Goal: Transaction & Acquisition: Book appointment/travel/reservation

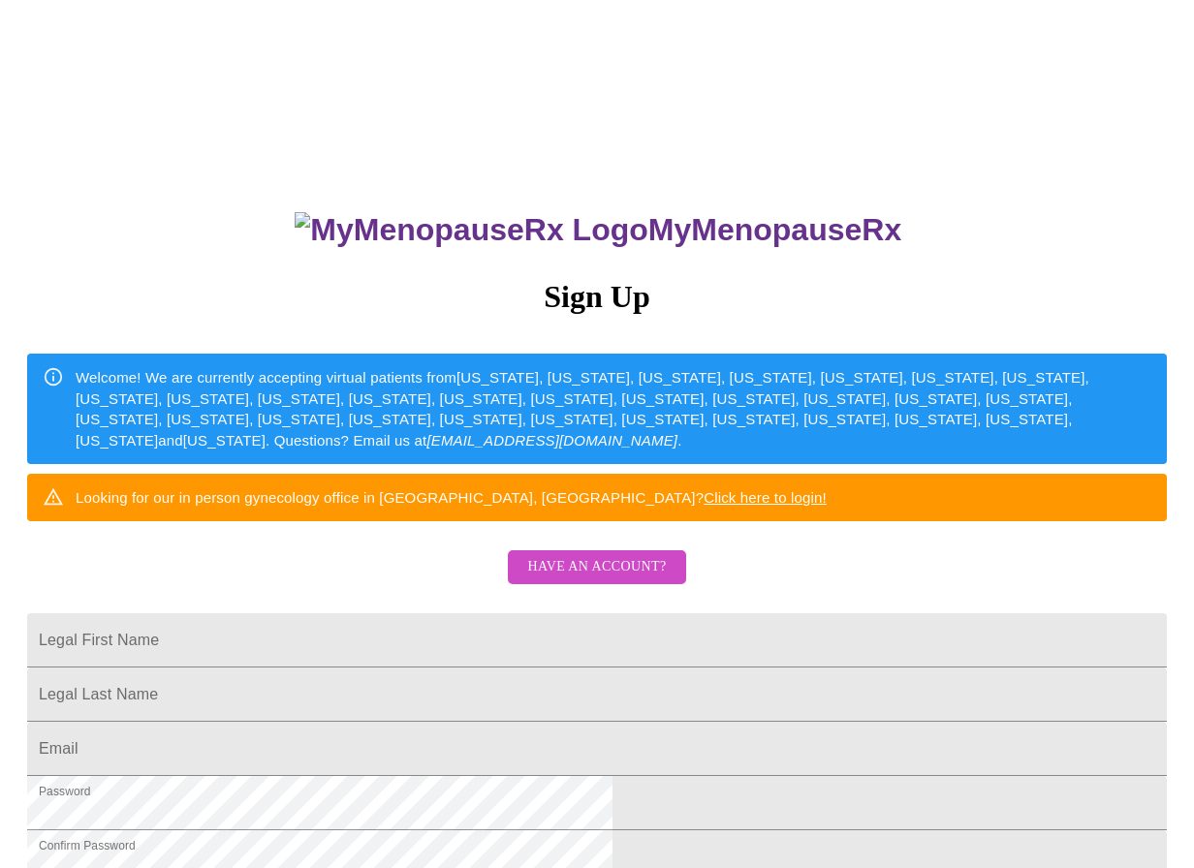
click at [630, 580] on span "Have an account?" at bounding box center [596, 567] width 139 height 24
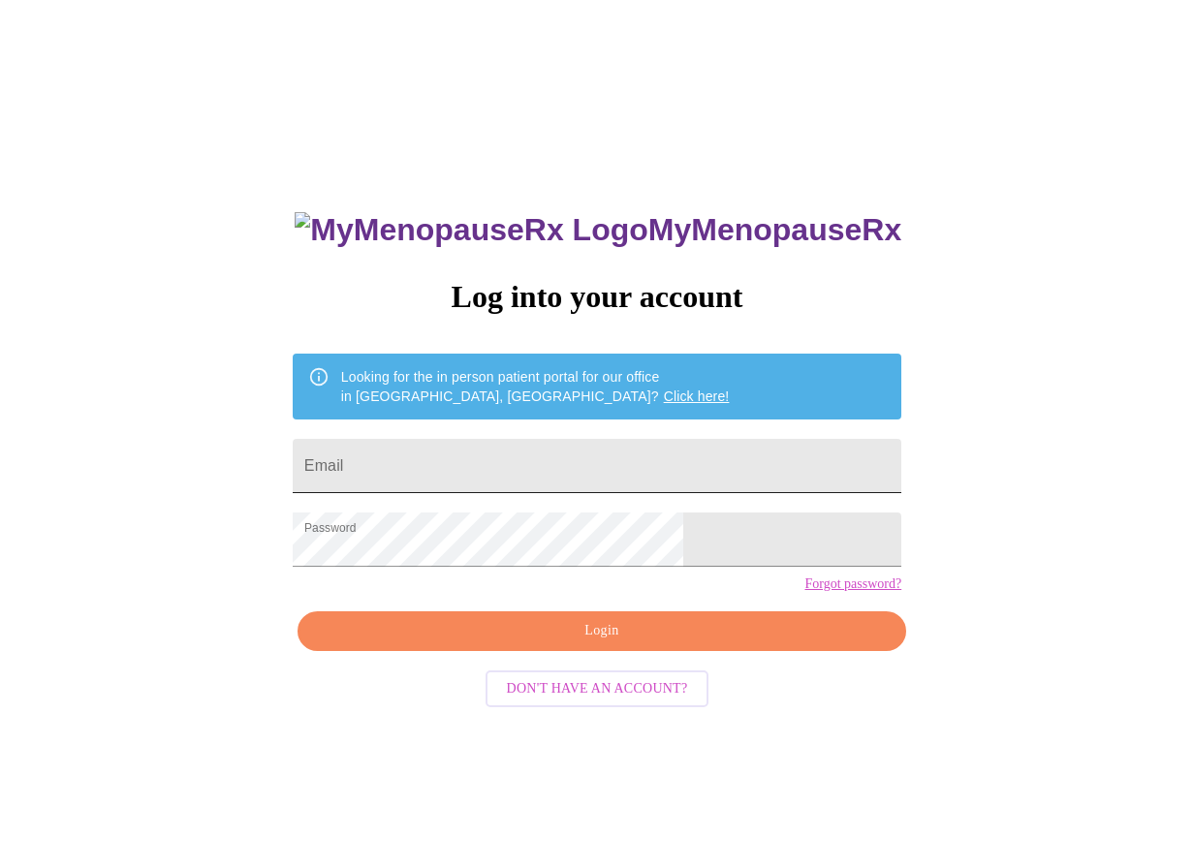
click at [518, 454] on input "Email" at bounding box center [597, 466] width 609 height 54
type input "theverynextversionofme@gmail.com"
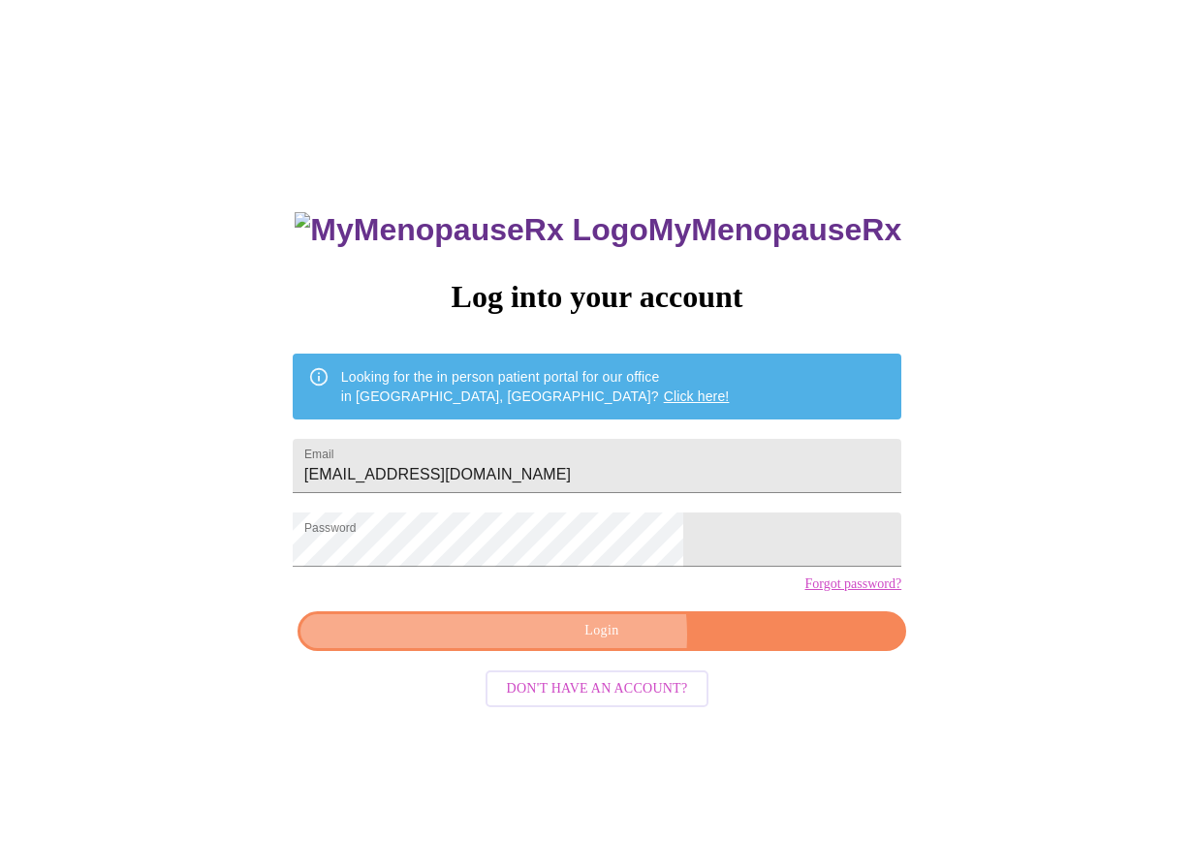
click at [580, 643] on span "Login" at bounding box center [602, 631] width 564 height 24
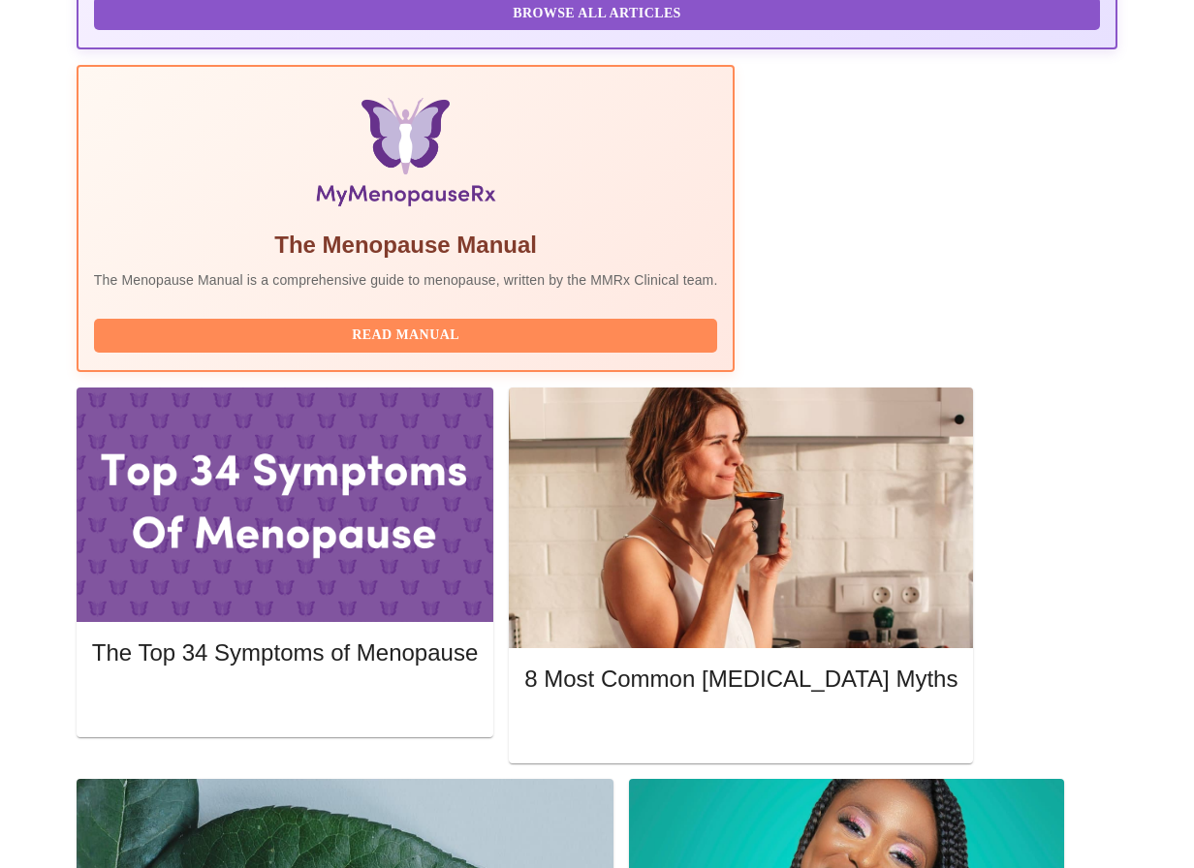
scroll to position [581, 0]
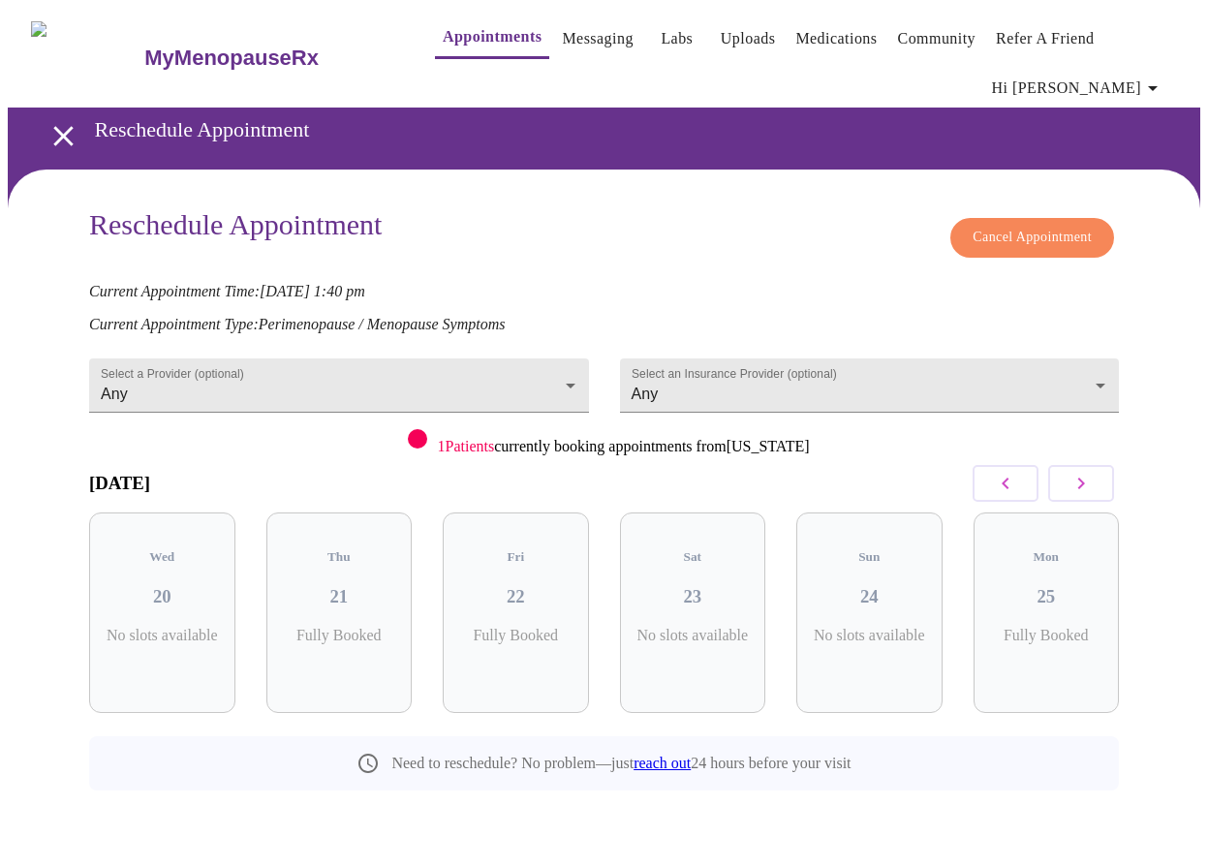
click at [1104, 479] on button "button" at bounding box center [1082, 483] width 66 height 37
click at [529, 586] on h3 "27" at bounding box center [515, 596] width 115 height 21
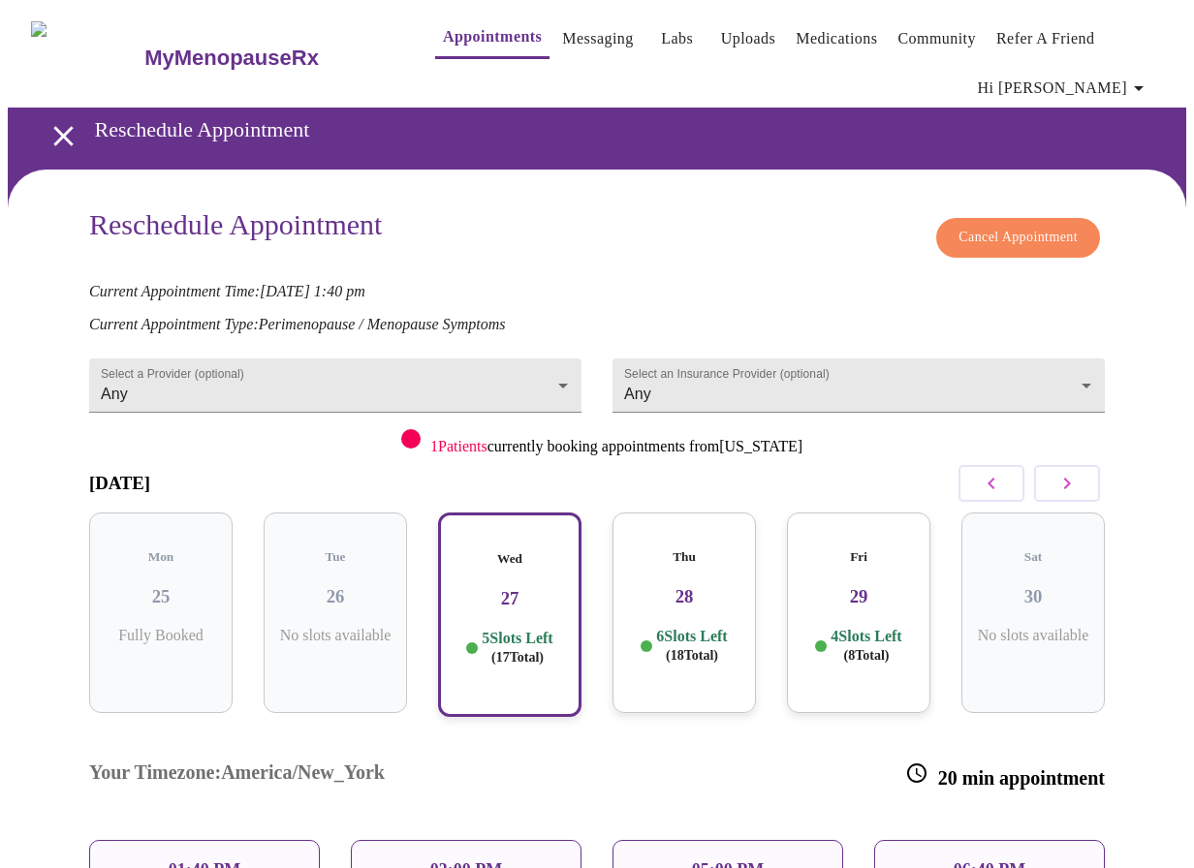
scroll to position [231, 0]
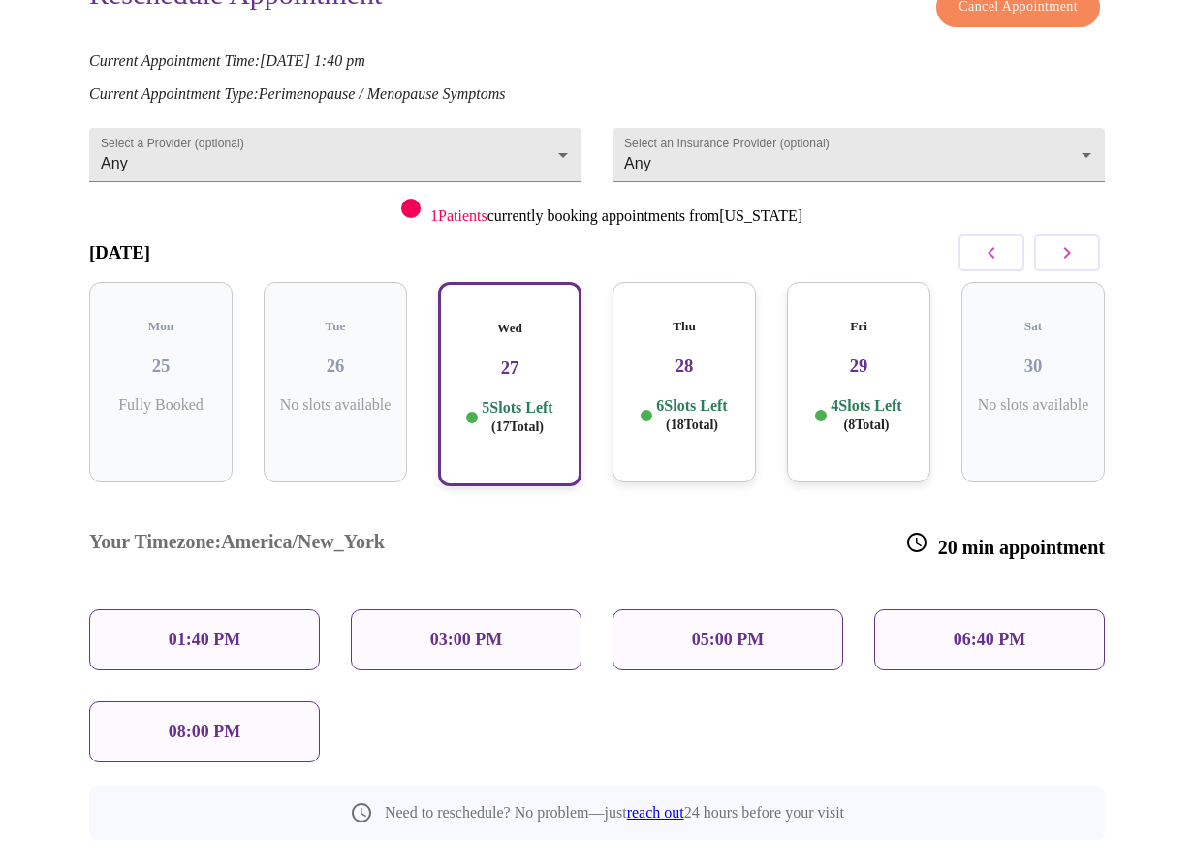
click at [730, 630] on p "05:00 PM" at bounding box center [728, 640] width 72 height 20
click at [688, 610] on div "05:00 PM" at bounding box center [727, 640] width 231 height 61
click at [736, 610] on div "05:00 PM" at bounding box center [727, 640] width 231 height 61
click at [173, 630] on p "01:40 PM" at bounding box center [205, 640] width 72 height 20
drag, startPoint x: 396, startPoint y: 573, endPoint x: 502, endPoint y: 410, distance: 194.1
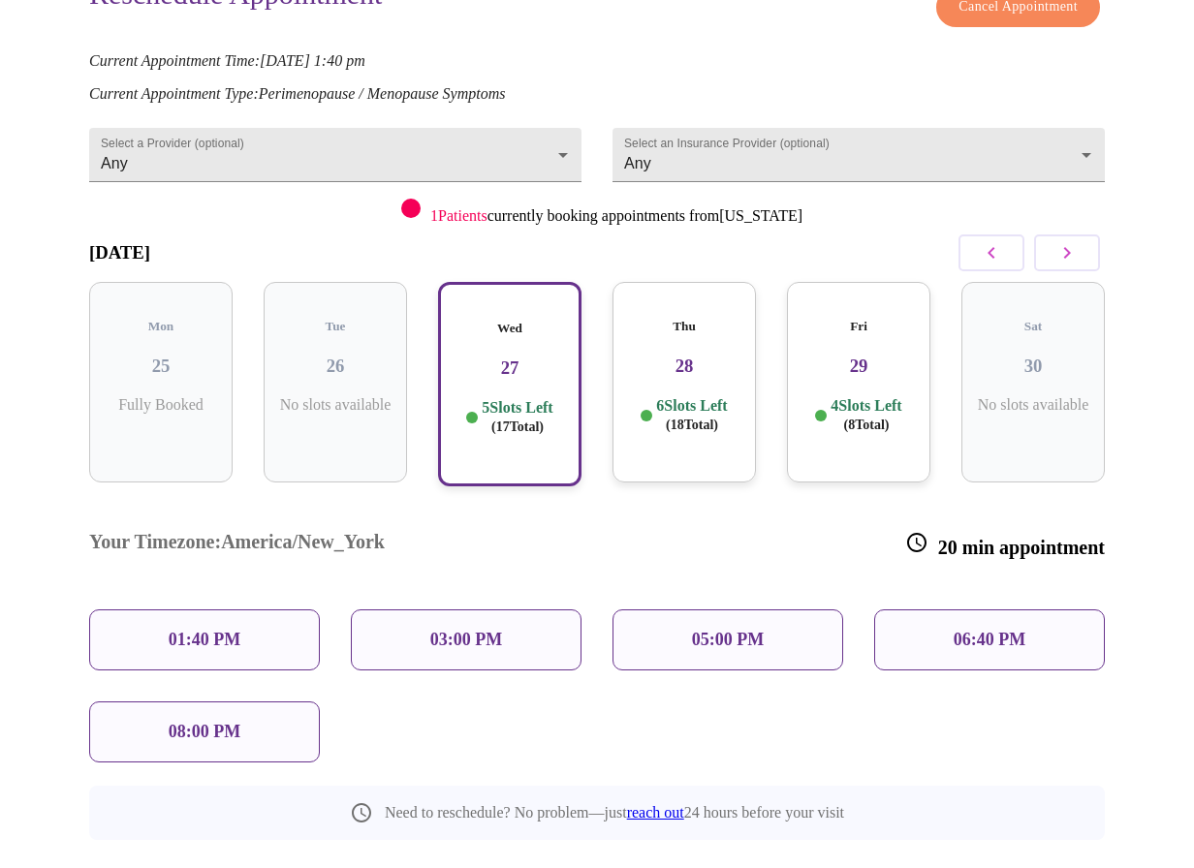
click at [397, 610] on div "03:00 PM" at bounding box center [466, 640] width 231 height 61
click at [558, 358] on h3 "27" at bounding box center [509, 368] width 109 height 21
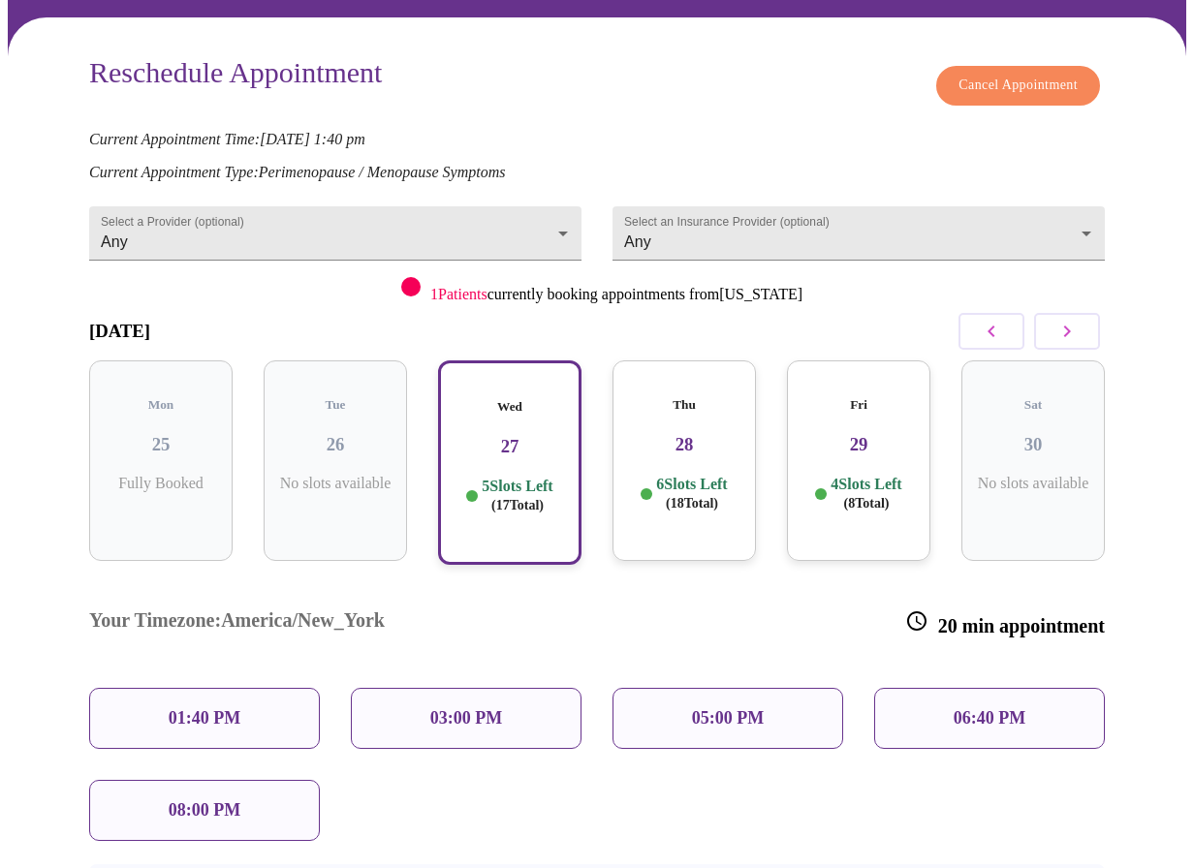
scroll to position [308, 0]
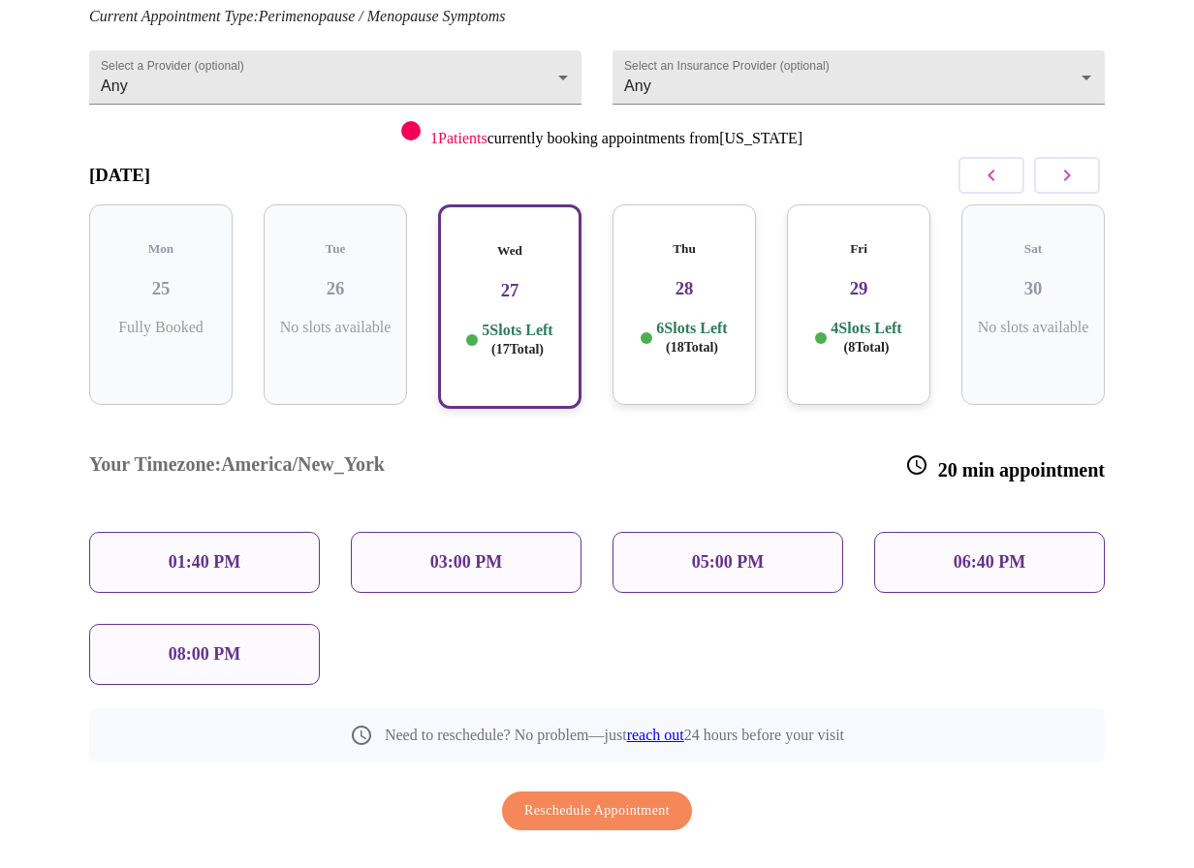
click at [730, 552] on p "05:00 PM" at bounding box center [728, 562] width 72 height 20
click at [740, 552] on p "05:00 PM" at bounding box center [728, 562] width 72 height 20
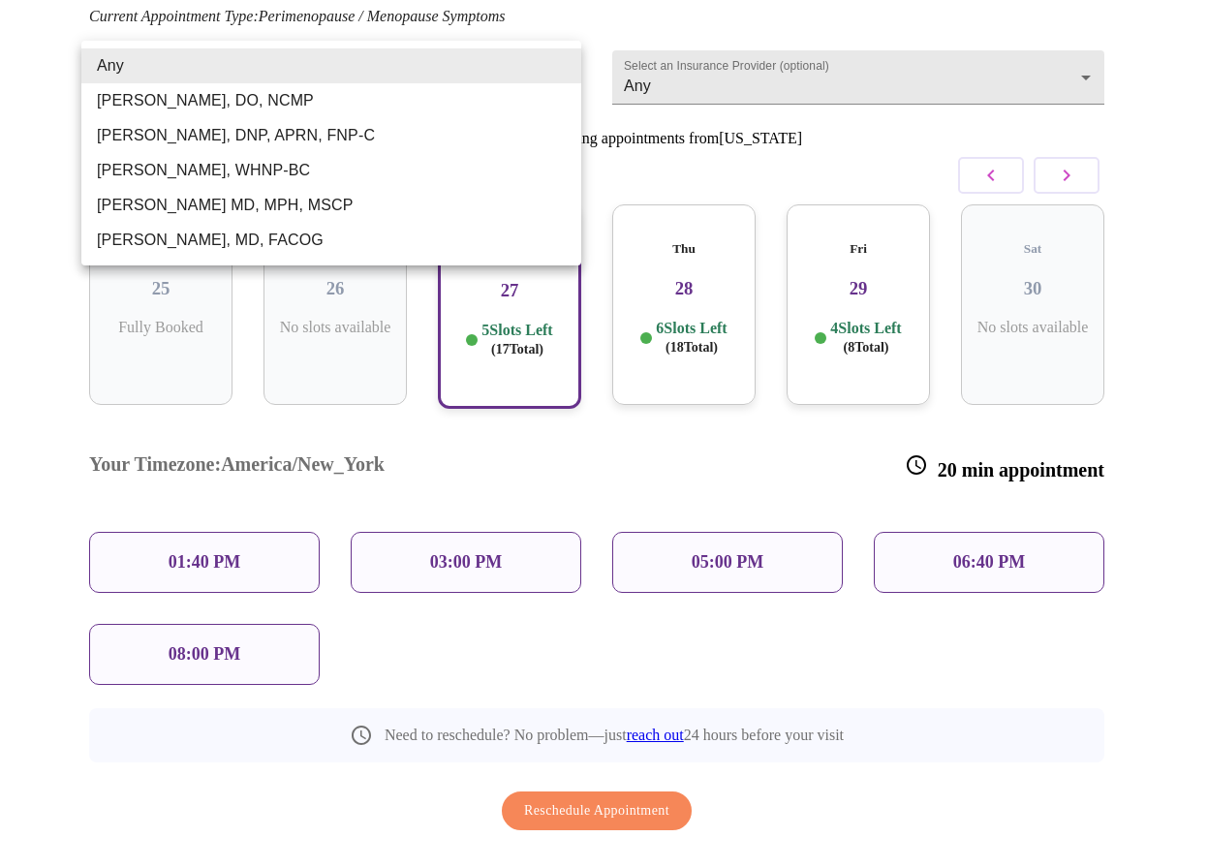
click at [458, 73] on body "MyMenopauseRx Appointments Messaging Labs Uploads Medications Community Refer a…" at bounding box center [604, 314] width 1193 height 1228
click at [203, 173] on li "[PERSON_NAME], WHNP-BC" at bounding box center [331, 170] width 500 height 35
type input "[PERSON_NAME], WHNP-BC"
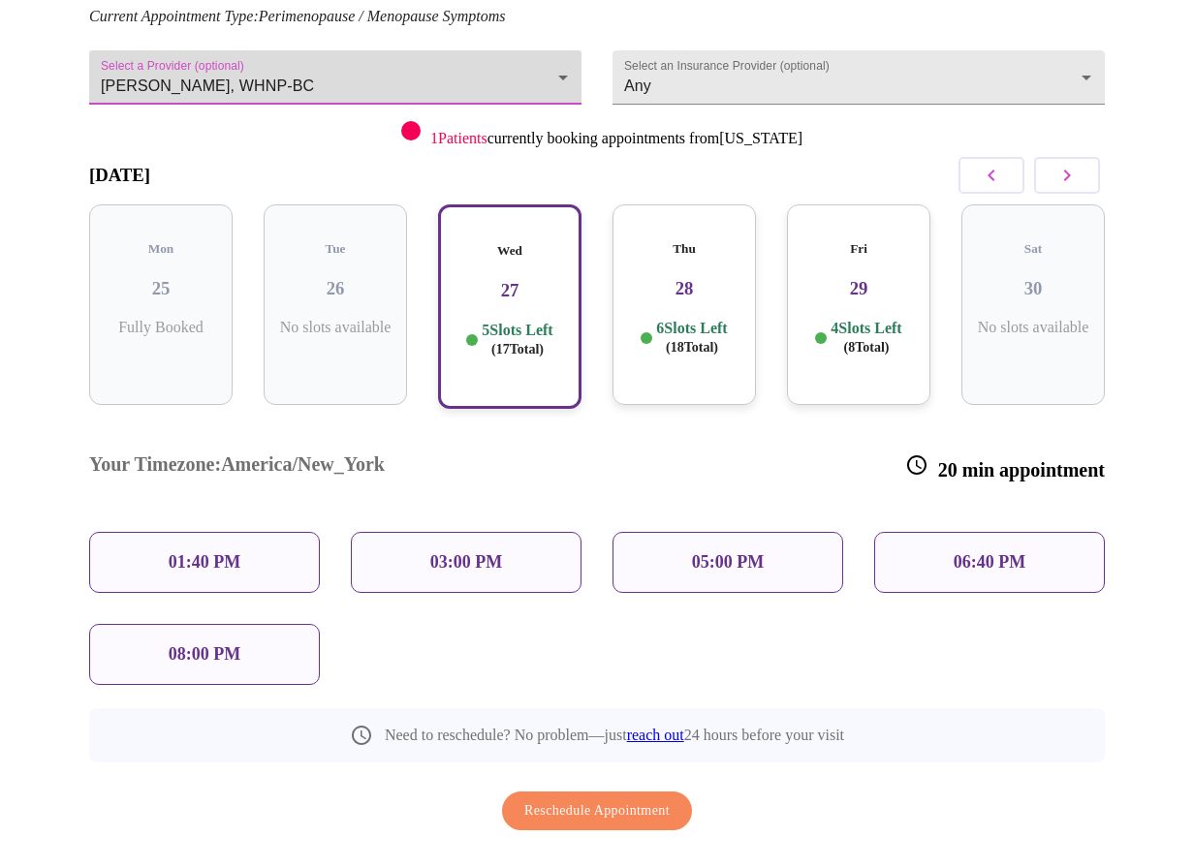
scroll to position [53, 0]
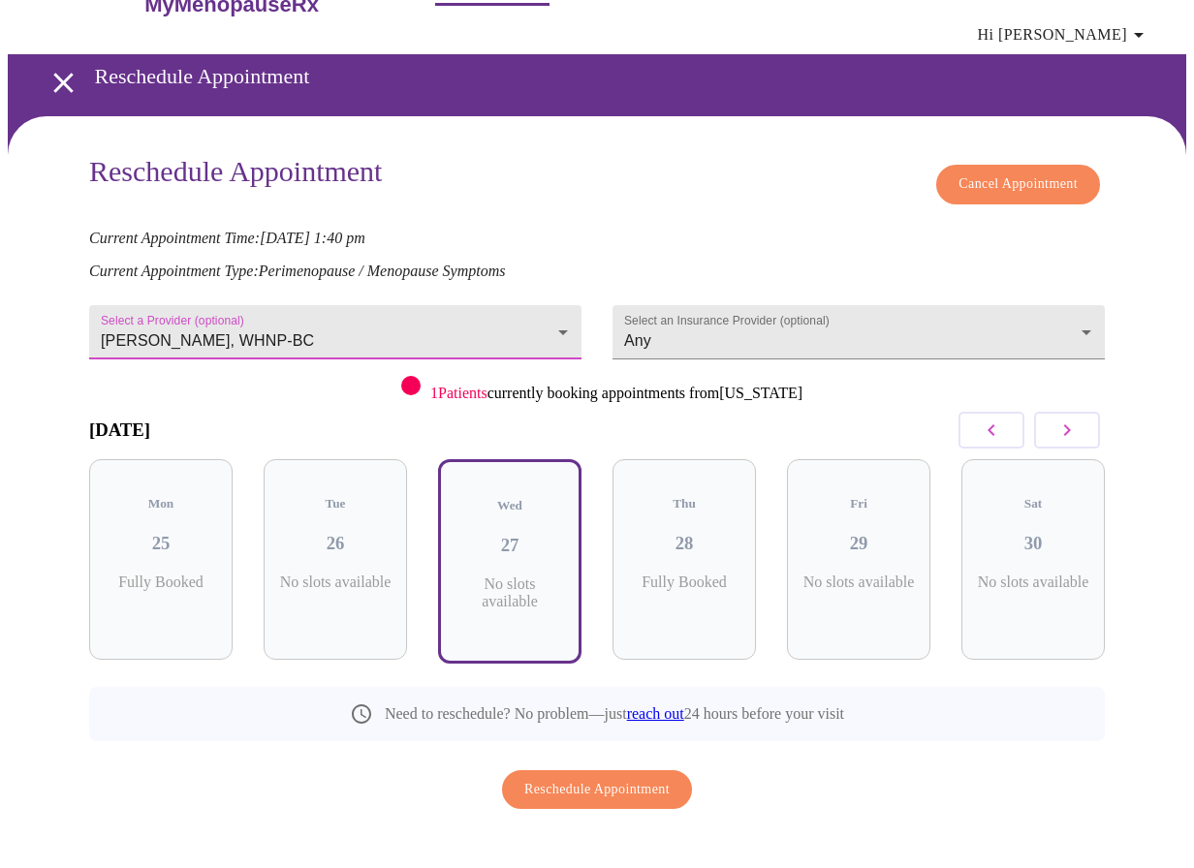
click at [1086, 422] on button "button" at bounding box center [1067, 430] width 66 height 37
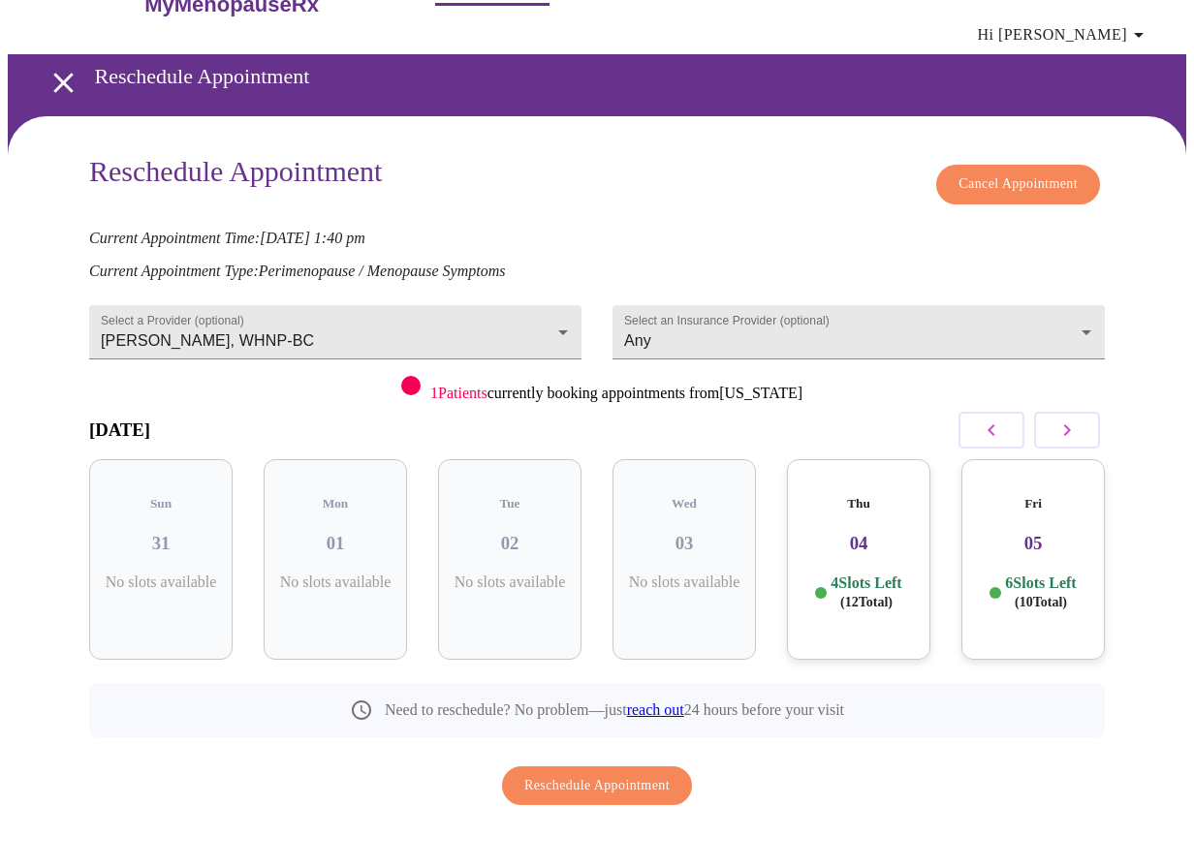
click at [905, 533] on h3 "04" at bounding box center [858, 543] width 112 height 21
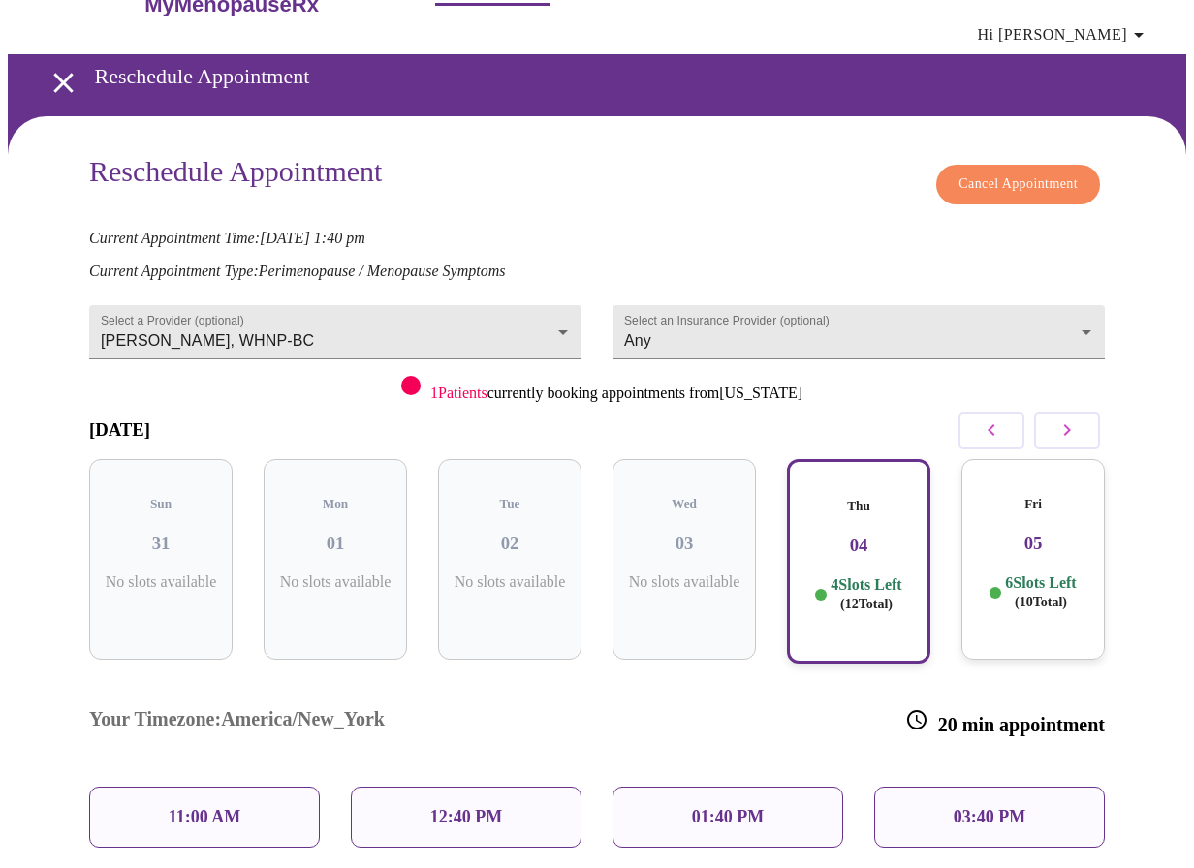
click at [983, 426] on button "button" at bounding box center [991, 430] width 66 height 37
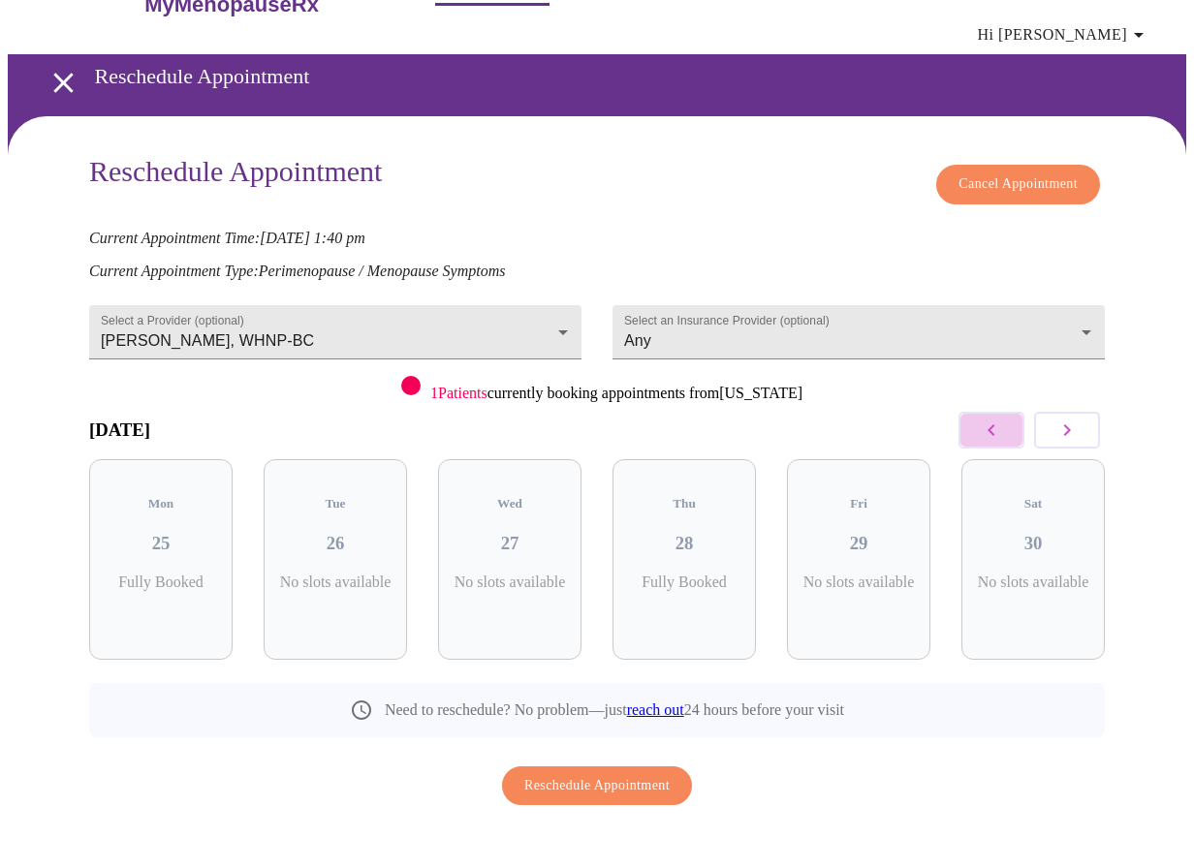
click at [983, 426] on button "button" at bounding box center [991, 430] width 66 height 37
click at [1092, 421] on button "button" at bounding box center [1067, 430] width 66 height 37
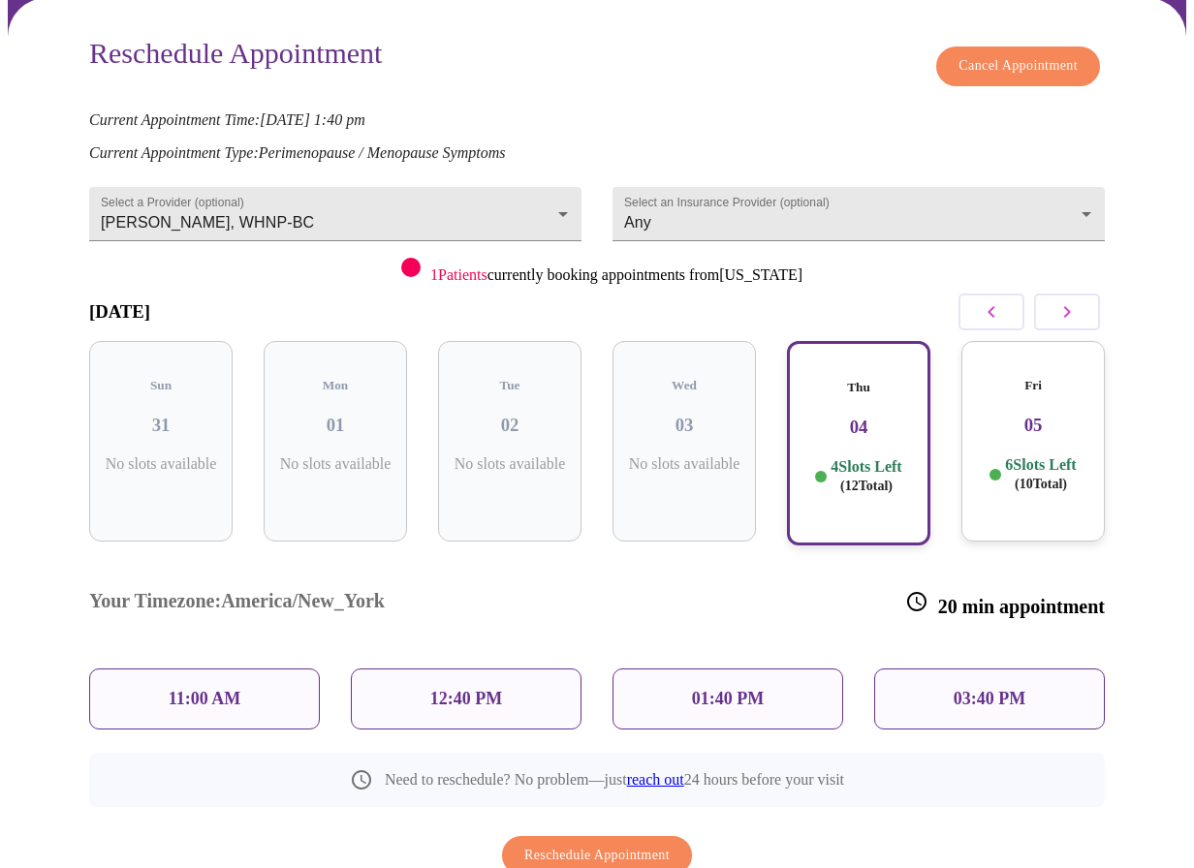
scroll to position [210, 0]
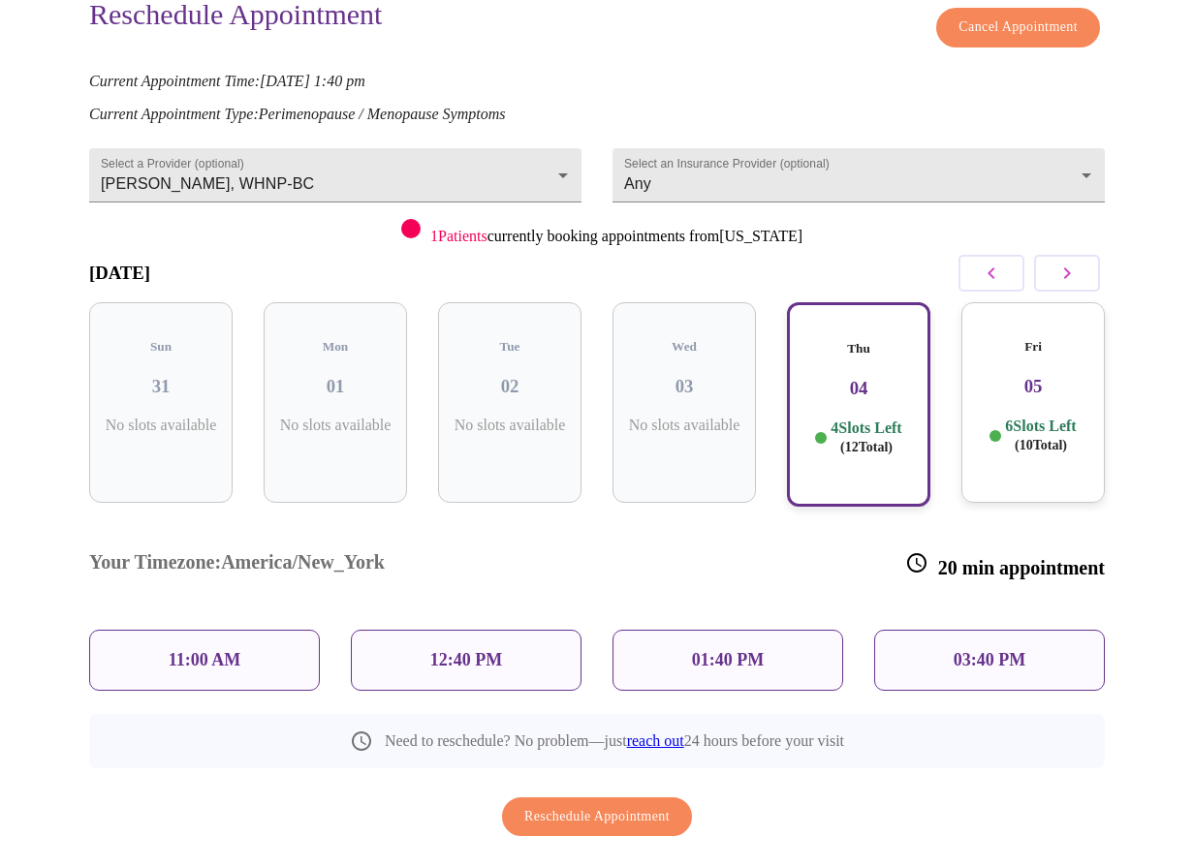
click at [749, 650] on p "01:40 PM" at bounding box center [728, 660] width 72 height 20
click at [775, 630] on div "01:40 PM" at bounding box center [727, 660] width 231 height 61
click at [828, 437] on div "4 Slots Left ( 12 Total)" at bounding box center [858, 438] width 109 height 38
click at [160, 630] on div "11:00 AM" at bounding box center [204, 660] width 231 height 61
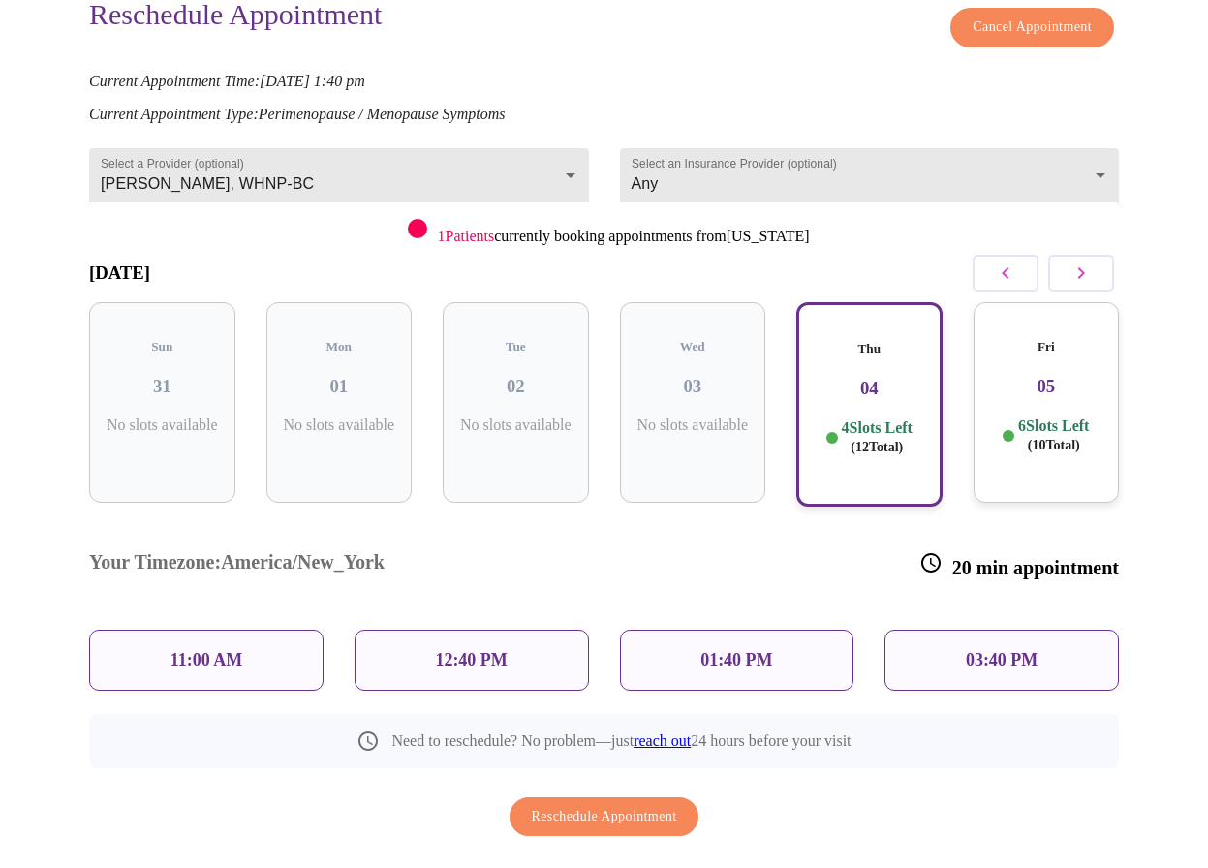
click at [819, 161] on body "MyMenopauseRx Appointments Messaging Labs Uploads Medications Community Refer a…" at bounding box center [604, 365] width 1193 height 1136
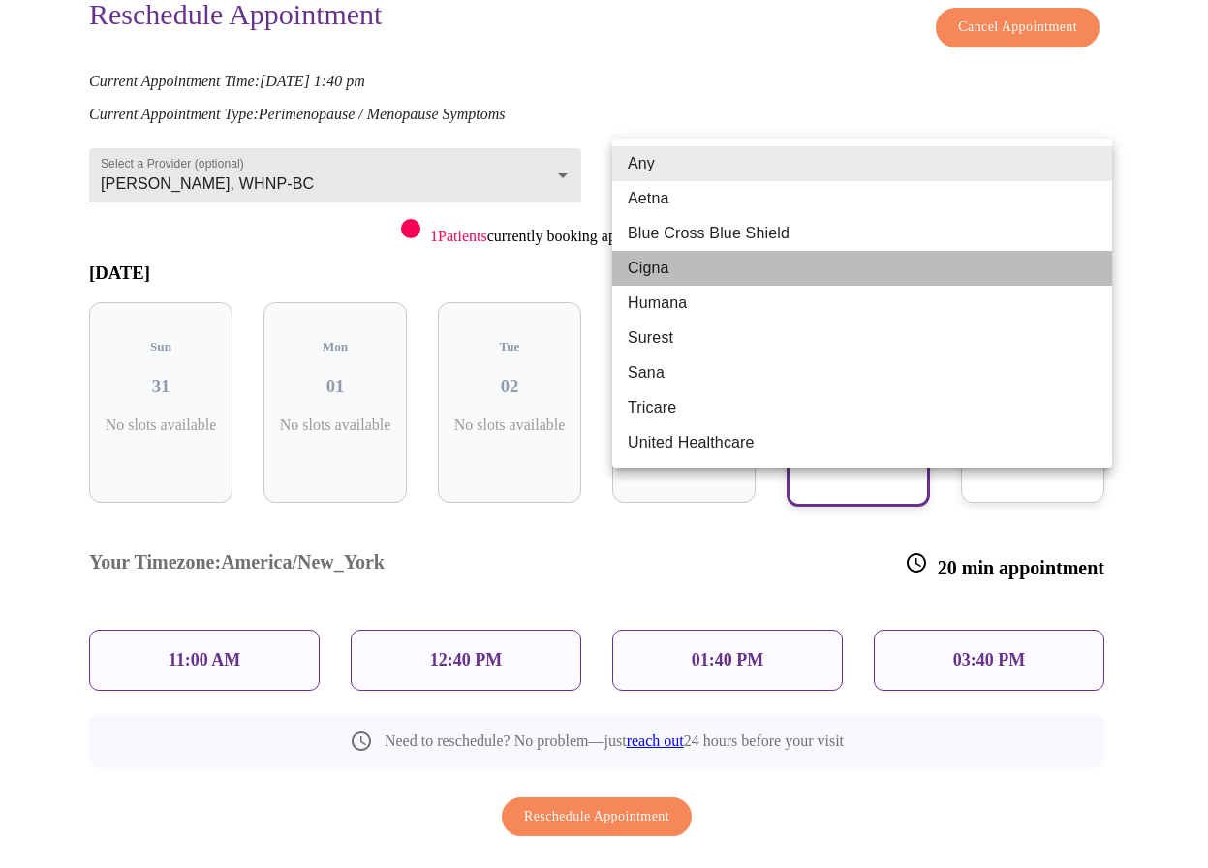
click at [699, 257] on li "Cigna" at bounding box center [862, 268] width 500 height 35
type input "Cigna"
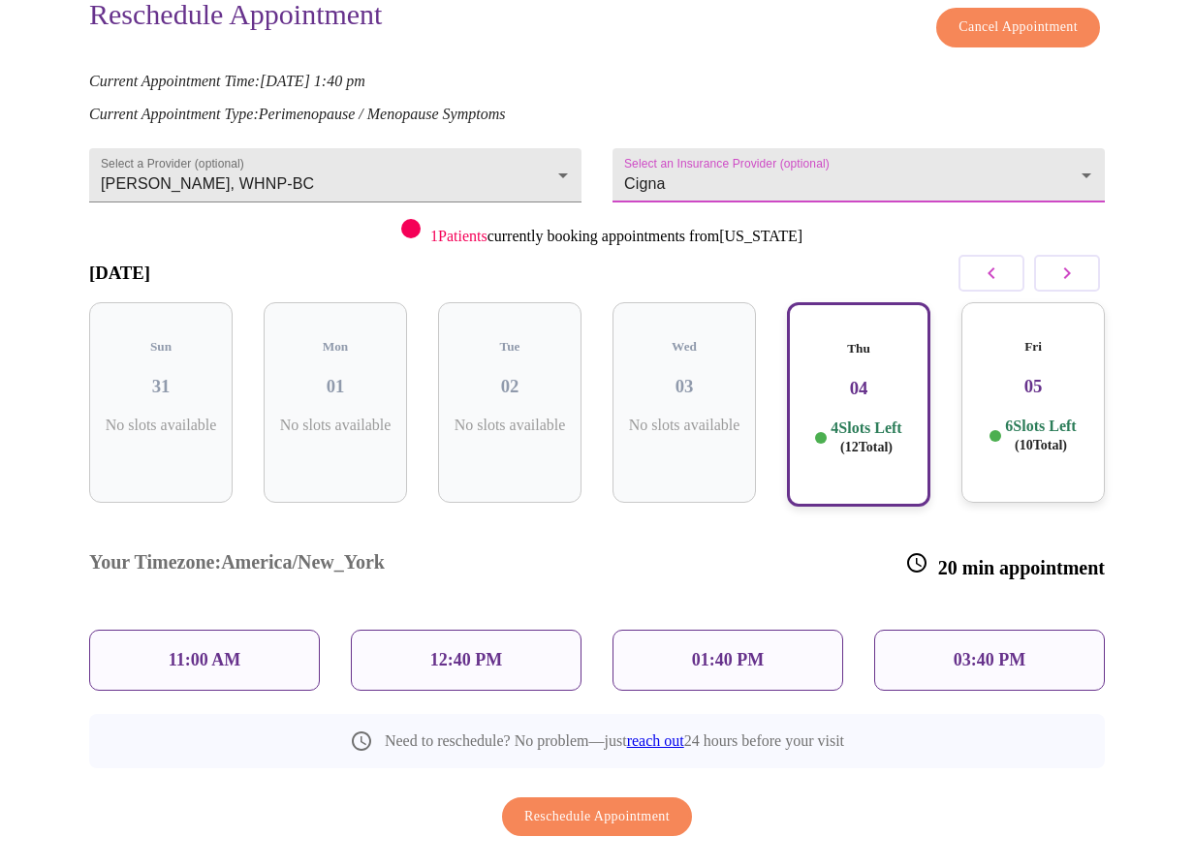
click at [706, 650] on p "01:40 PM" at bounding box center [728, 660] width 72 height 20
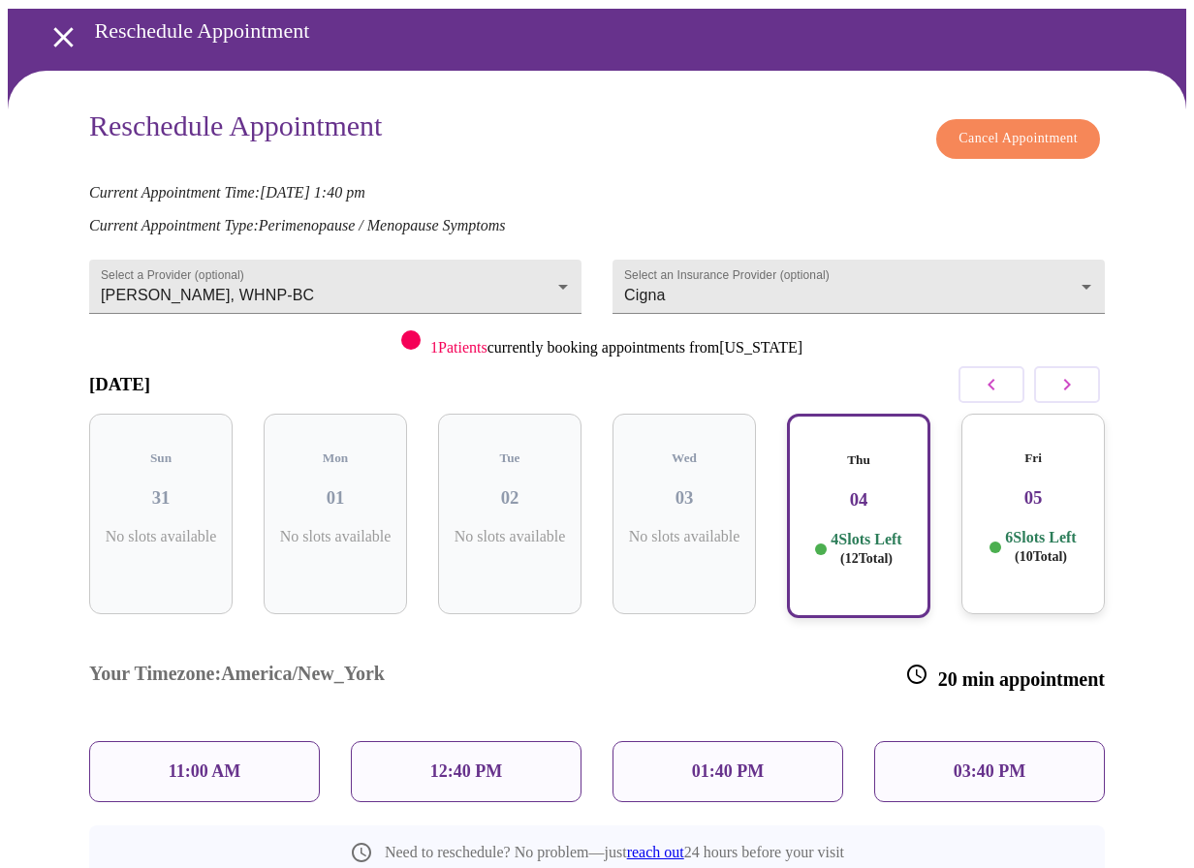
scroll to position [0, 0]
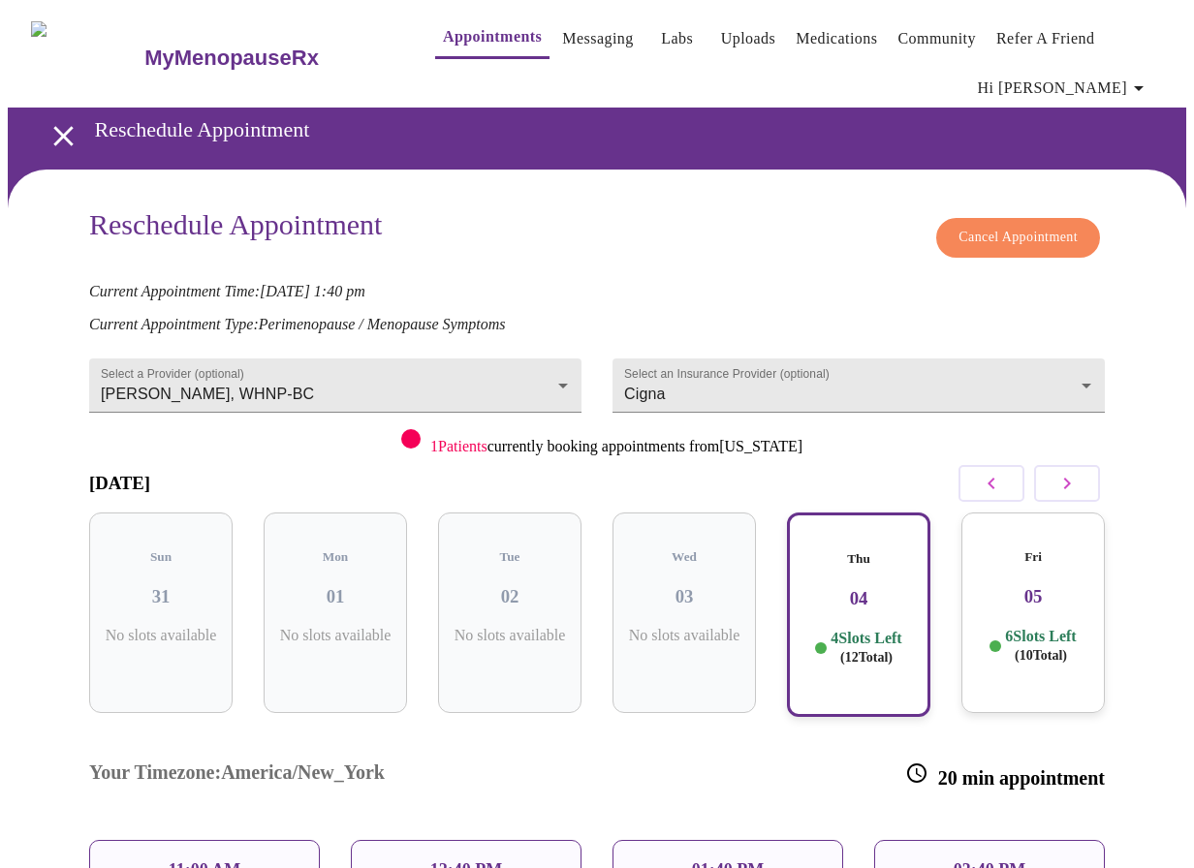
click at [698, 211] on div "Reschedule Appointment Cancel Appointment" at bounding box center [597, 237] width 1016 height 59
click at [668, 196] on div "Reschedule Appointment Cancel Appointment Current Appointment Time: Nov 7, 2025…" at bounding box center [597, 657] width 1178 height 974
click at [52, 119] on icon "open drawer" at bounding box center [64, 136] width 34 height 34
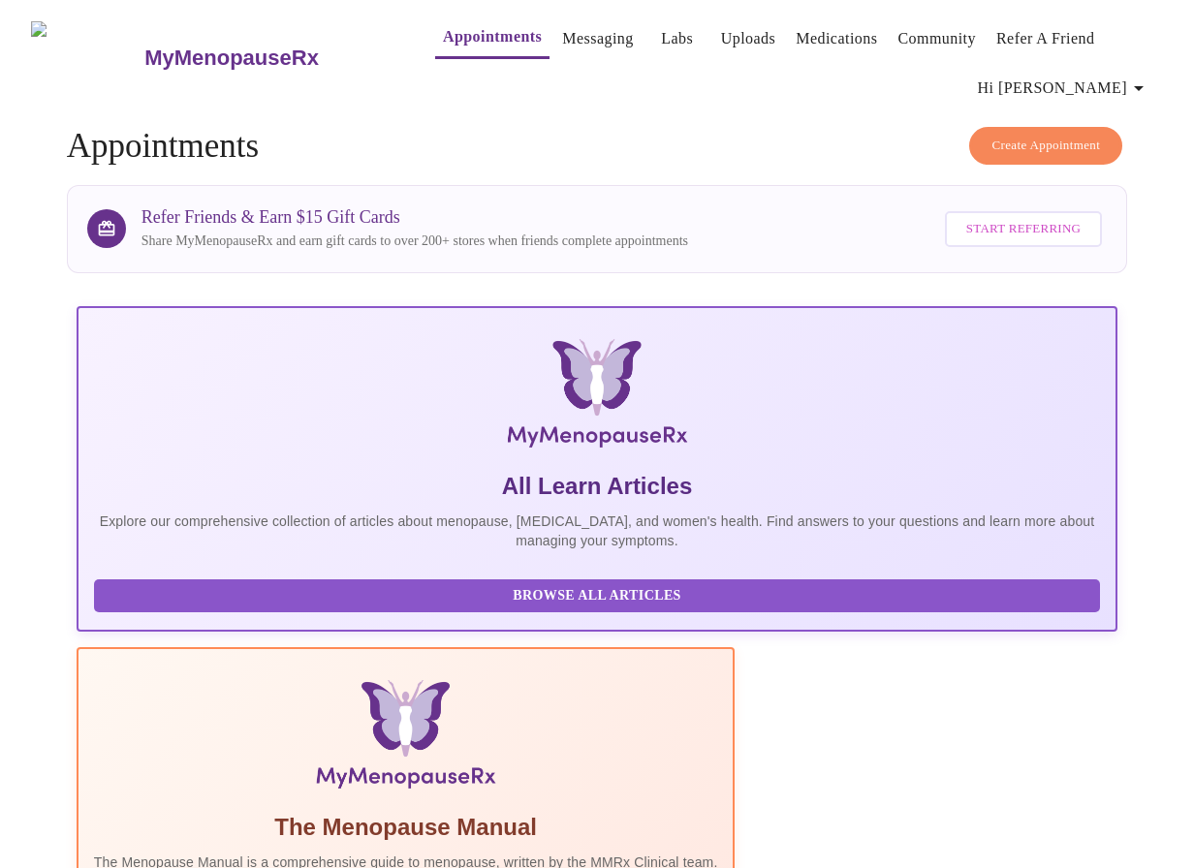
click at [1092, 135] on span "Create Appointment" at bounding box center [1045, 146] width 109 height 22
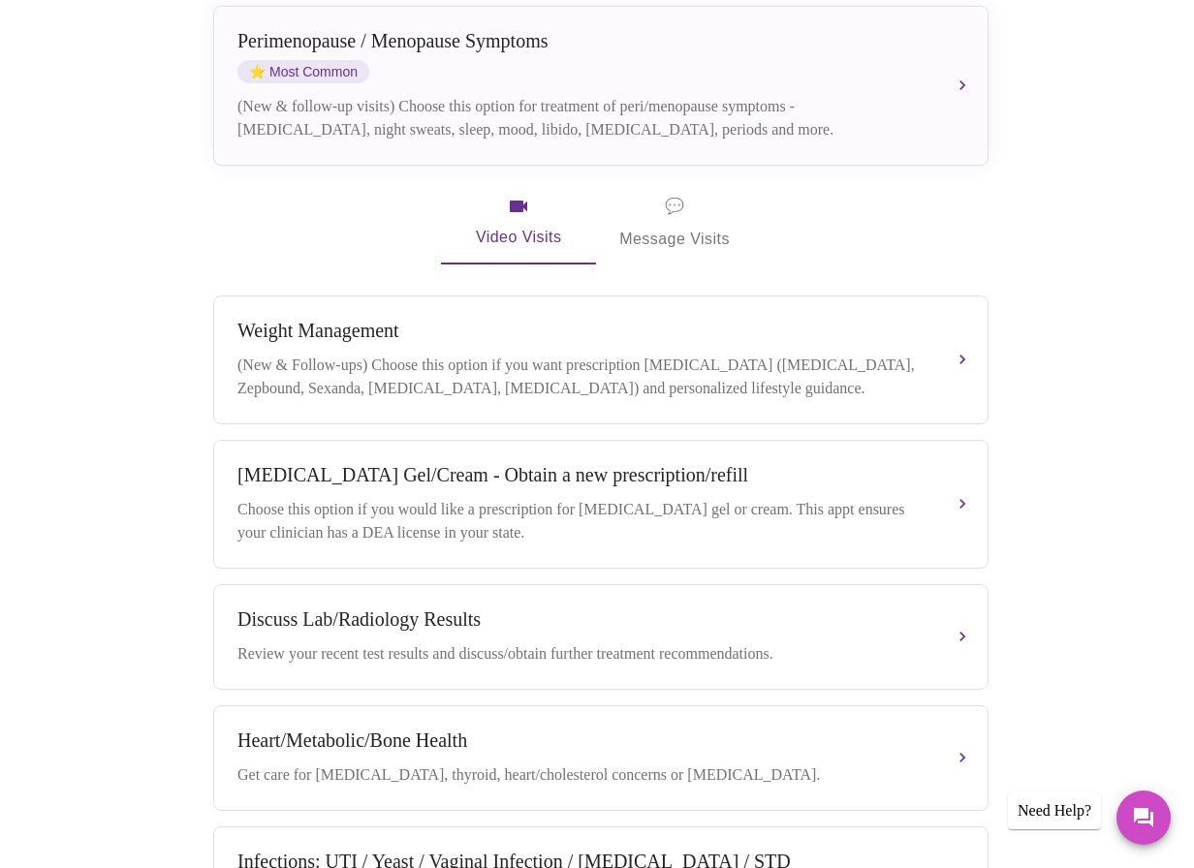
scroll to position [485, 0]
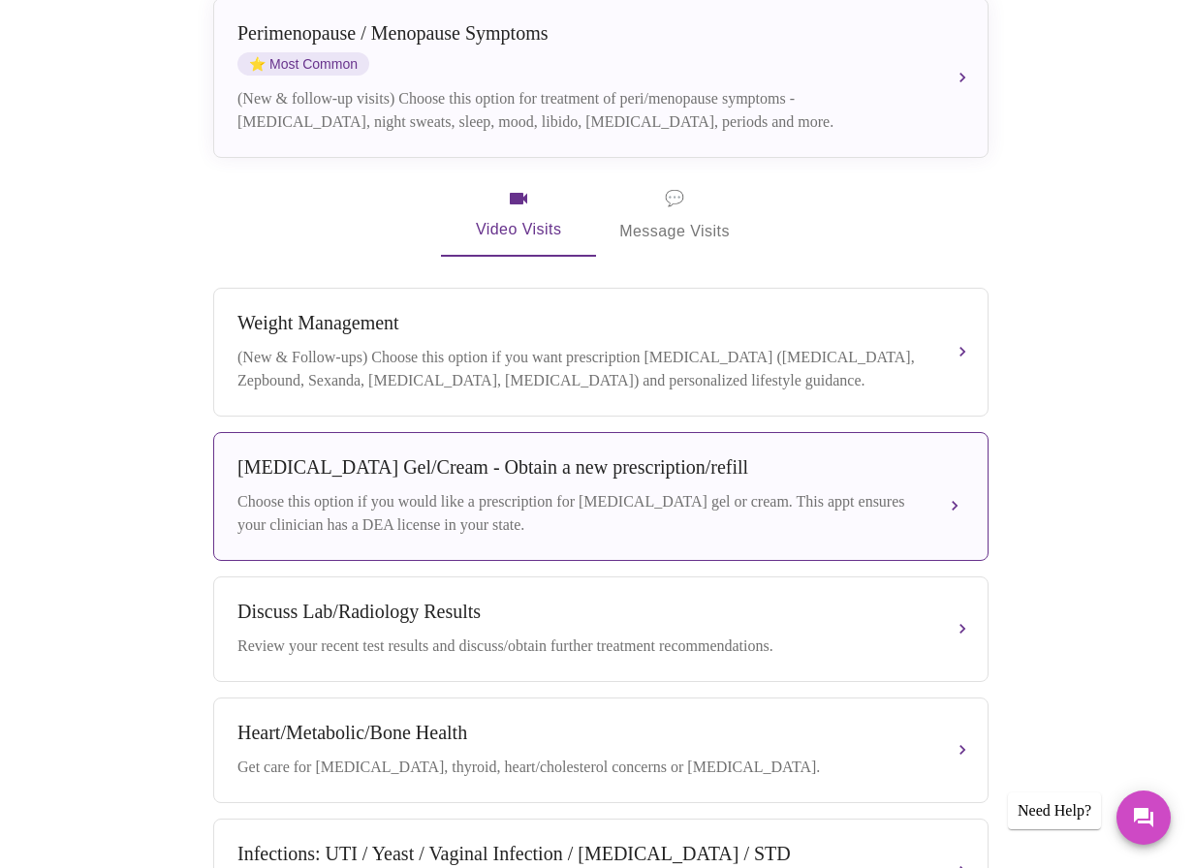
click at [698, 456] on div "[MEDICAL_DATA] Gel/Cream - Obtain a new prescription/refill" at bounding box center [581, 467] width 688 height 22
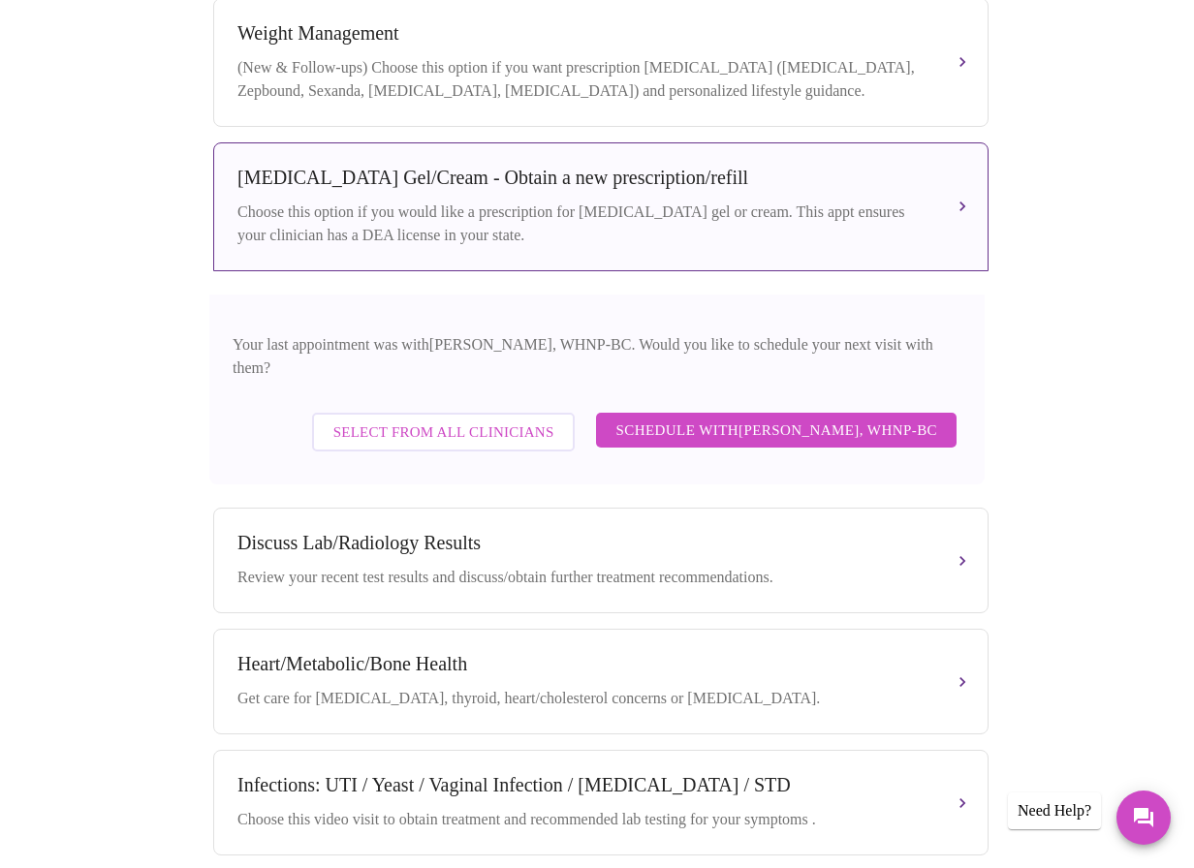
scroll to position [775, 0]
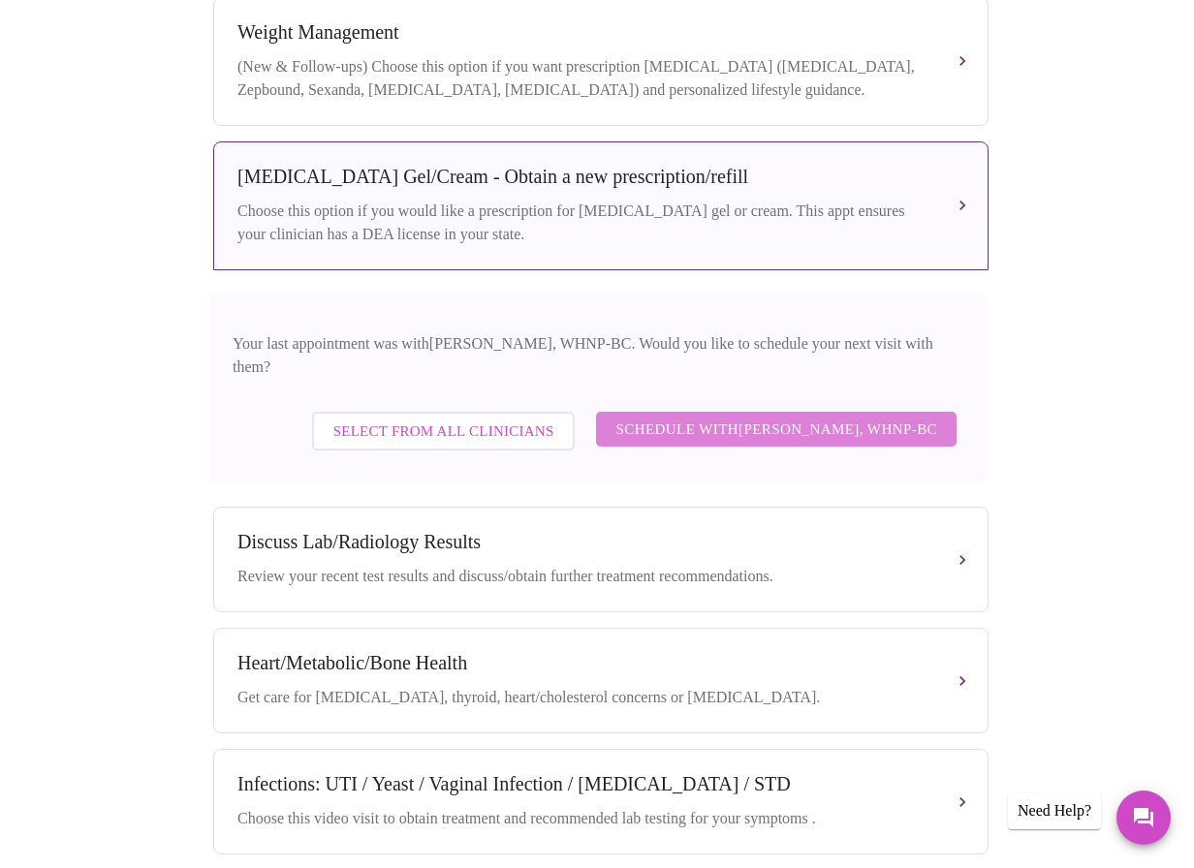
click at [852, 417] on span "Schedule with [PERSON_NAME], WHNP-BC" at bounding box center [776, 429] width 322 height 25
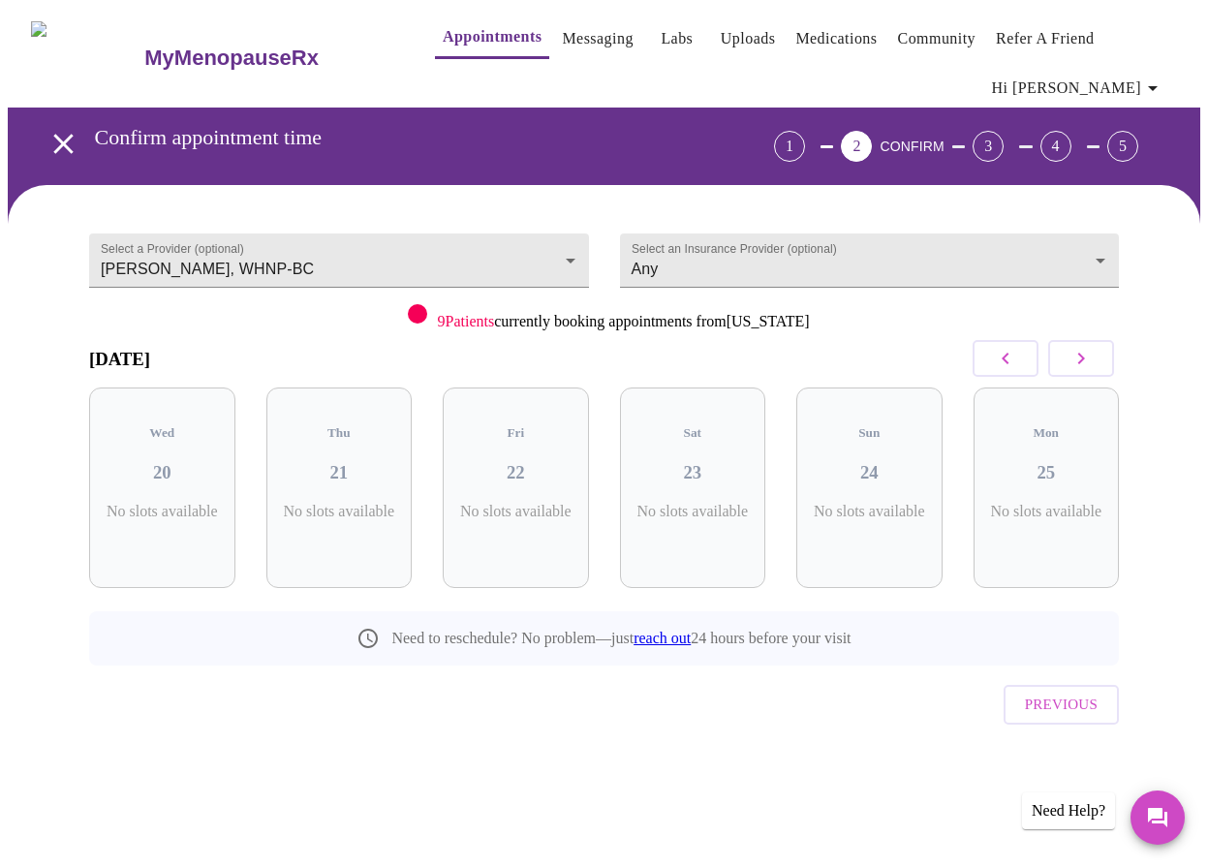
click at [1093, 363] on icon "button" at bounding box center [1081, 358] width 23 height 23
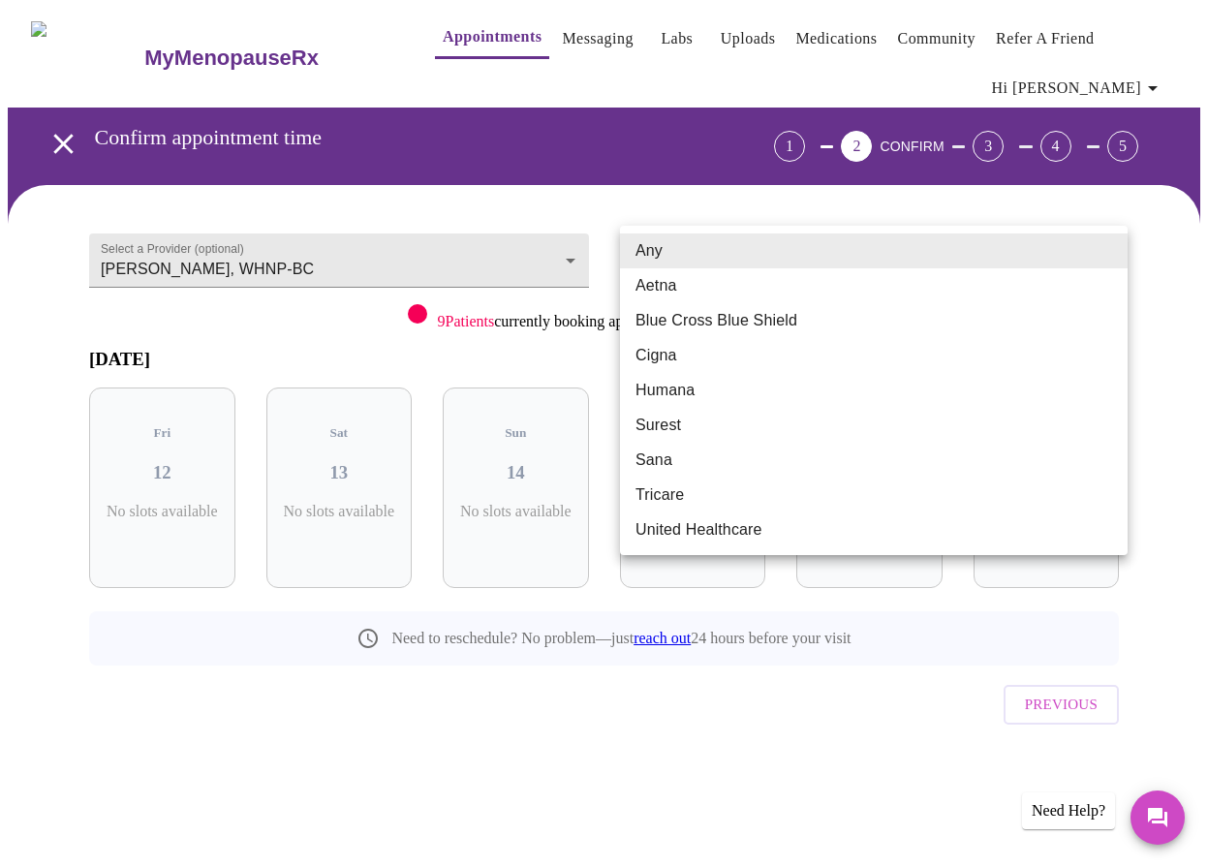
click at [734, 257] on body "MyMenopauseRx Appointments Messaging Labs Uploads Medications Community Refer a…" at bounding box center [604, 415] width 1193 height 814
click at [691, 356] on li "Cigna" at bounding box center [874, 355] width 508 height 35
type input "Cigna"
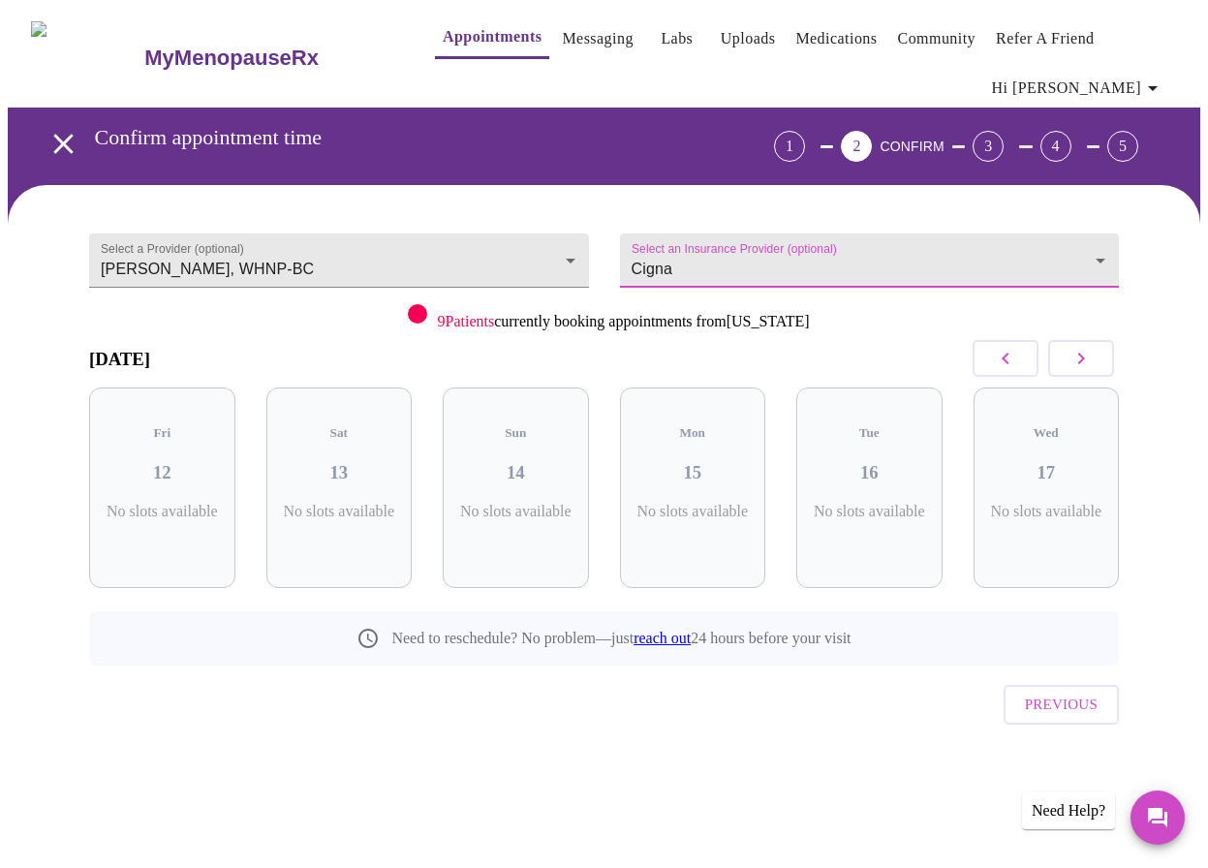
click at [1082, 352] on icon "button" at bounding box center [1081, 358] width 23 height 23
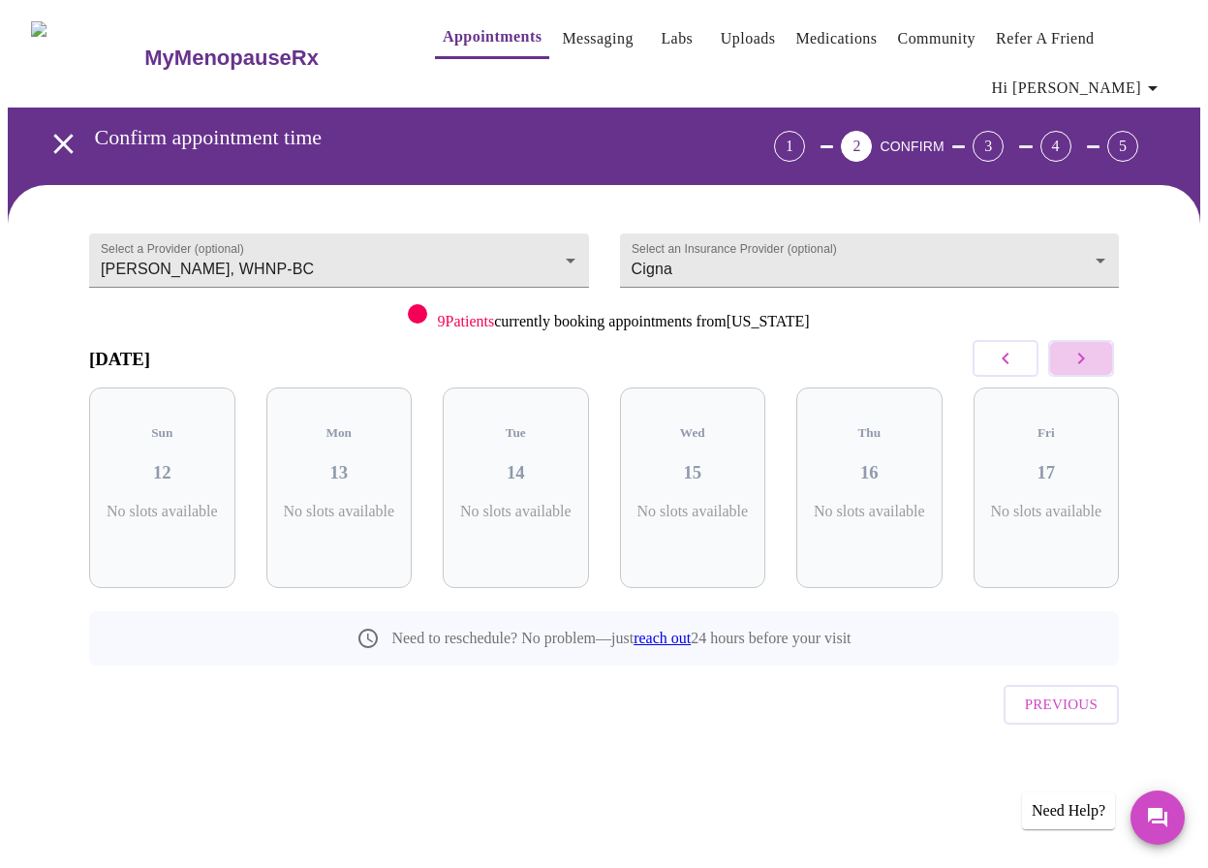
click at [1082, 352] on icon "button" at bounding box center [1081, 358] width 23 height 23
click at [486, 262] on body "MyMenopauseRx Appointments Messaging Labs Uploads Medications Community Refer a…" at bounding box center [604, 415] width 1193 height 814
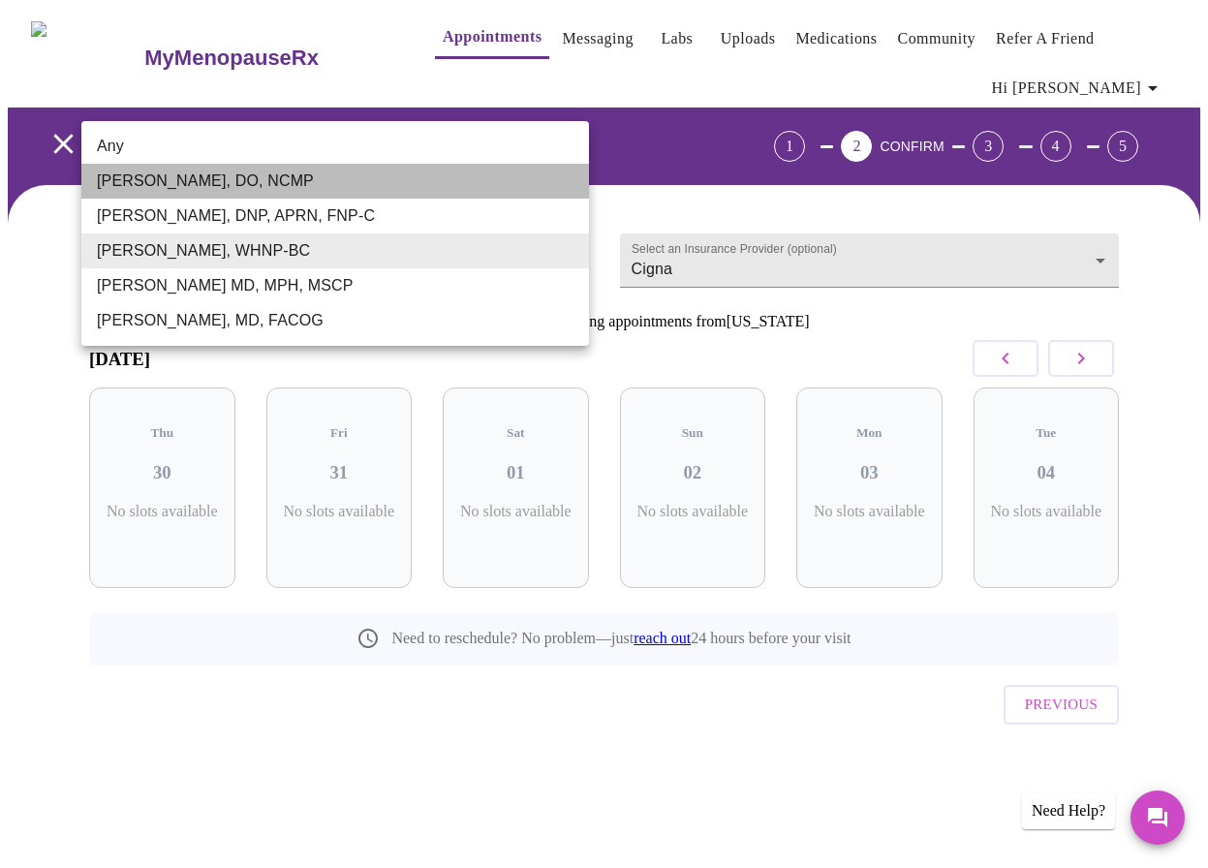
click at [279, 174] on li "[PERSON_NAME], DO, NCMP" at bounding box center [335, 181] width 508 height 35
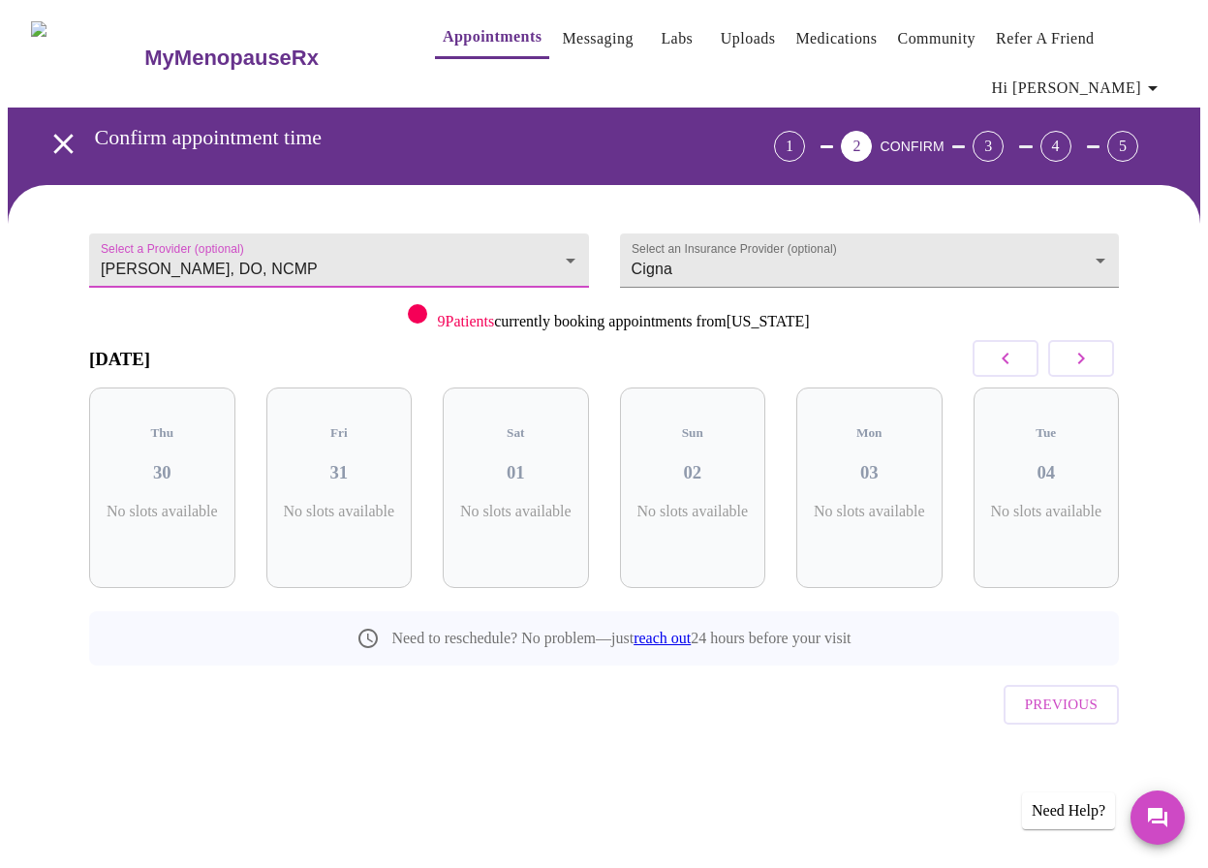
click at [1017, 361] on icon "button" at bounding box center [1005, 358] width 23 height 23
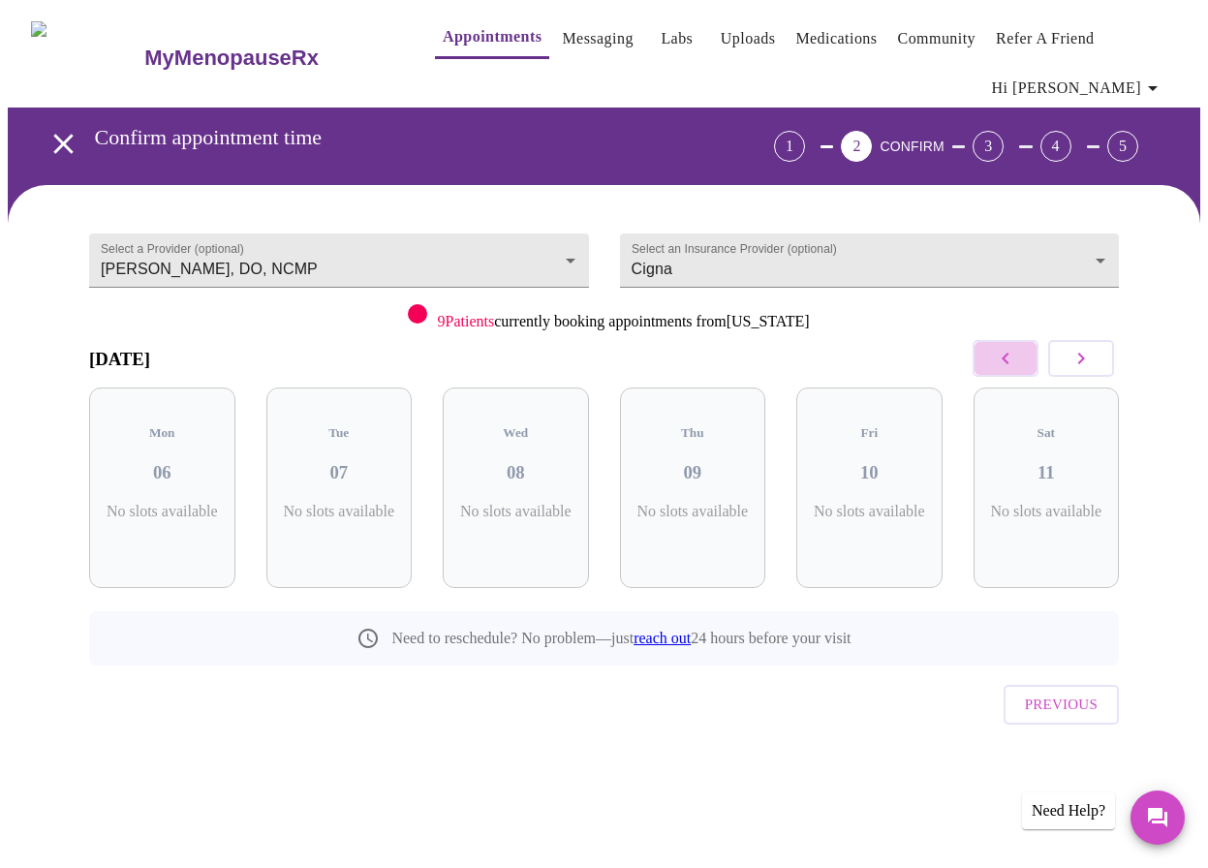
click at [1017, 361] on icon "button" at bounding box center [1005, 358] width 23 height 23
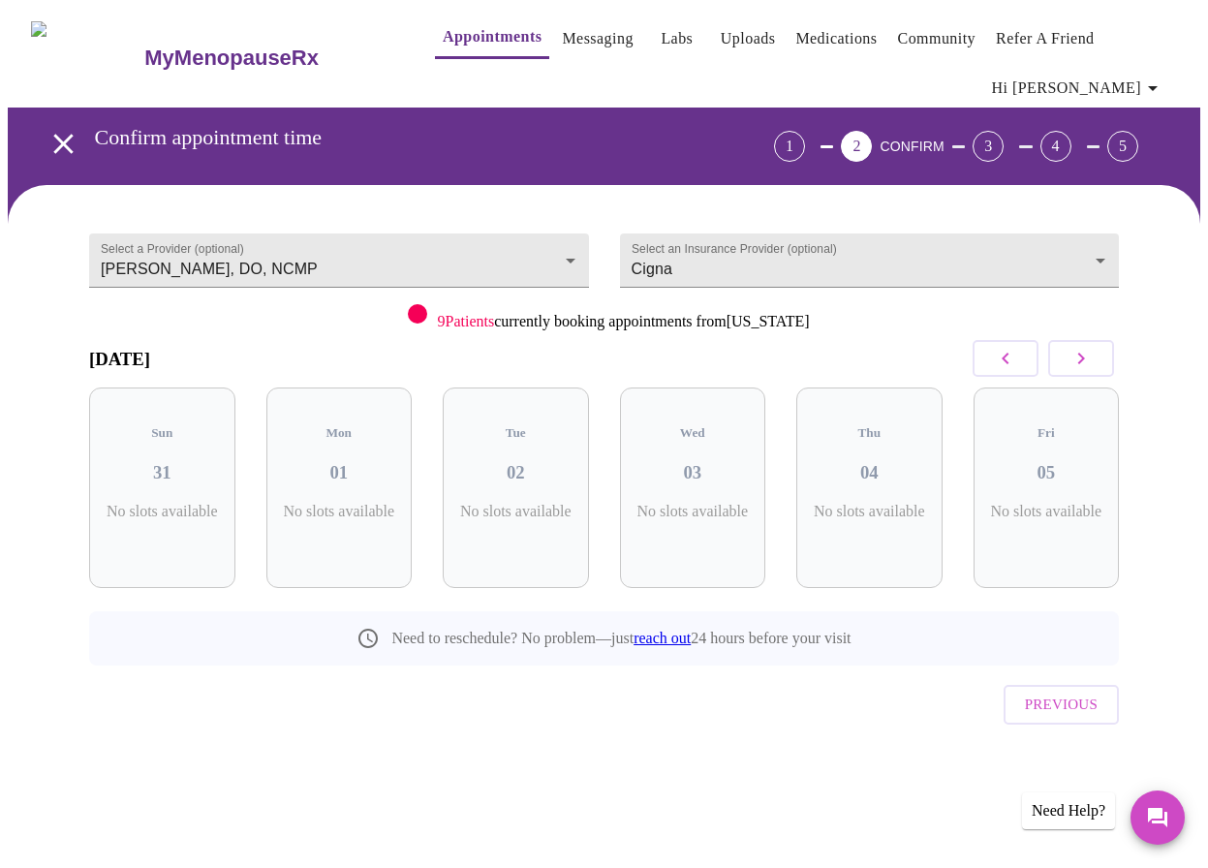
click at [1017, 361] on icon "button" at bounding box center [1005, 358] width 23 height 23
click at [456, 317] on span "9 Patients" at bounding box center [465, 321] width 57 height 16
click at [334, 249] on body "MyMenopauseRx Appointments Messaging Labs Uploads Medications Community Refer a…" at bounding box center [604, 415] width 1193 height 814
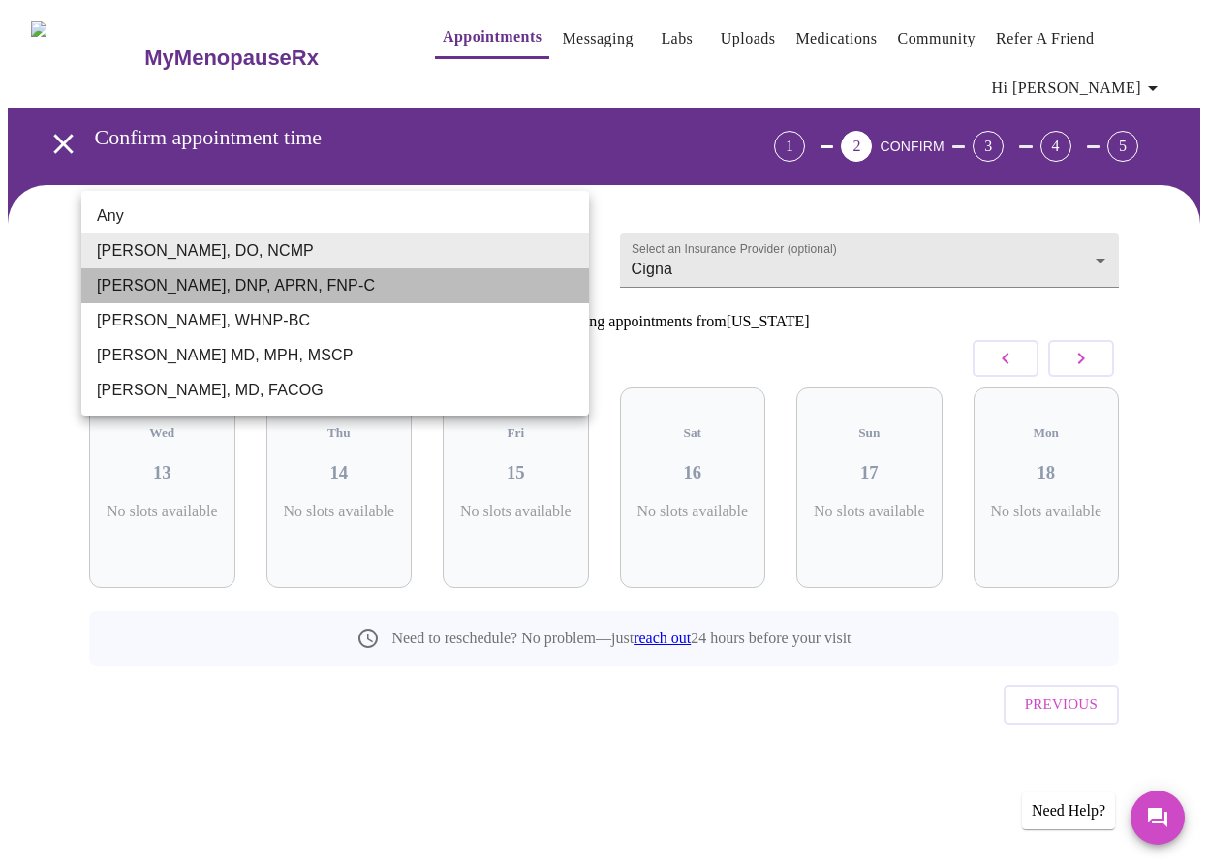
click at [205, 283] on li "[PERSON_NAME], DNP, APRN, FNP-C" at bounding box center [335, 285] width 508 height 35
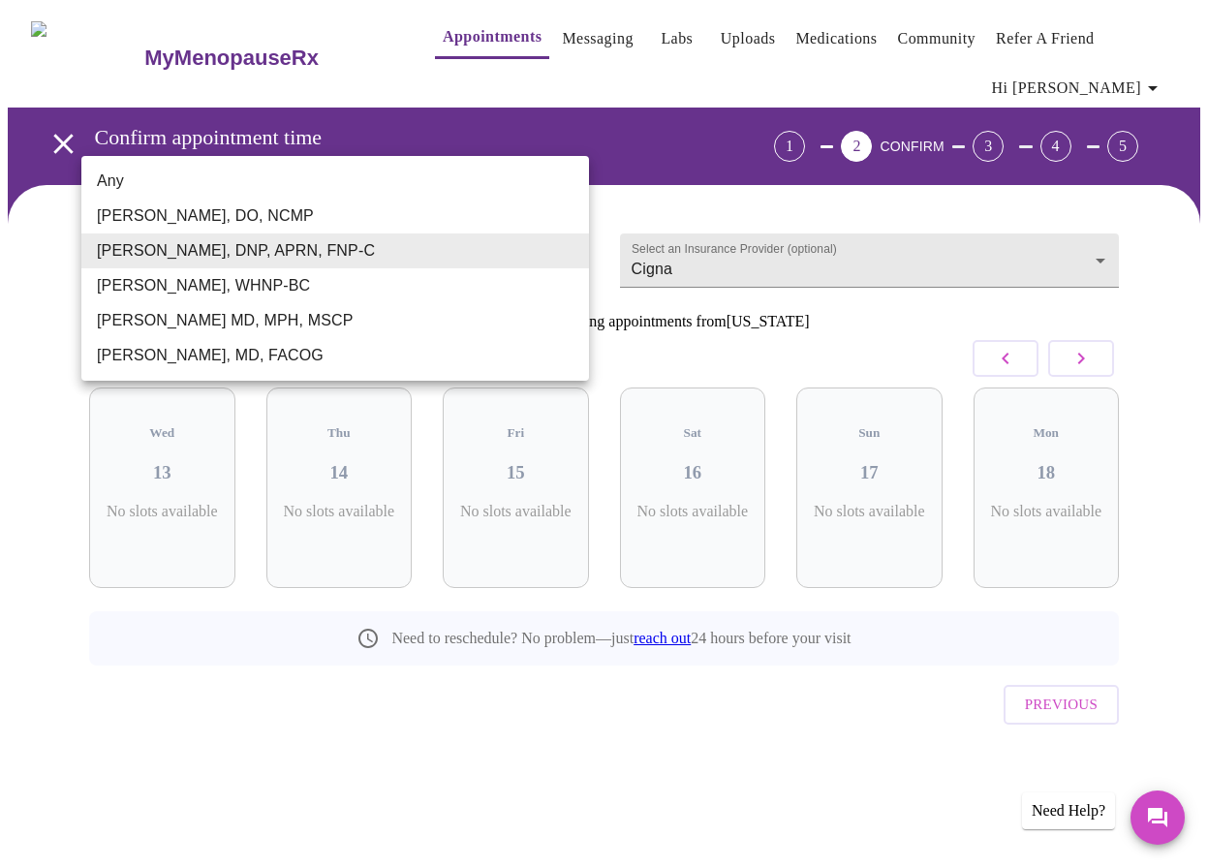
click at [279, 249] on body "MyMenopauseRx Appointments Messaging Labs Uploads Medications Community Refer a…" at bounding box center [604, 415] width 1193 height 814
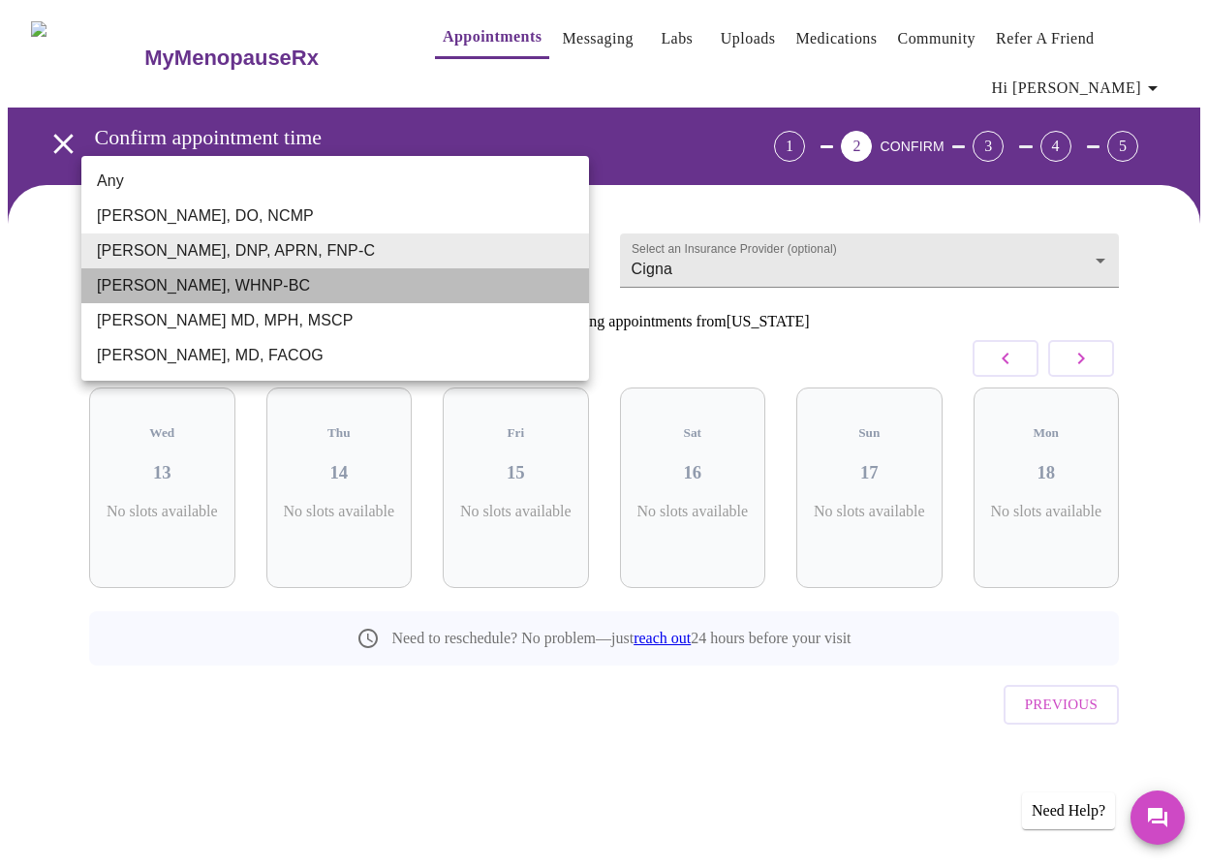
click at [218, 294] on li "[PERSON_NAME], WHNP-BC" at bounding box center [335, 285] width 508 height 35
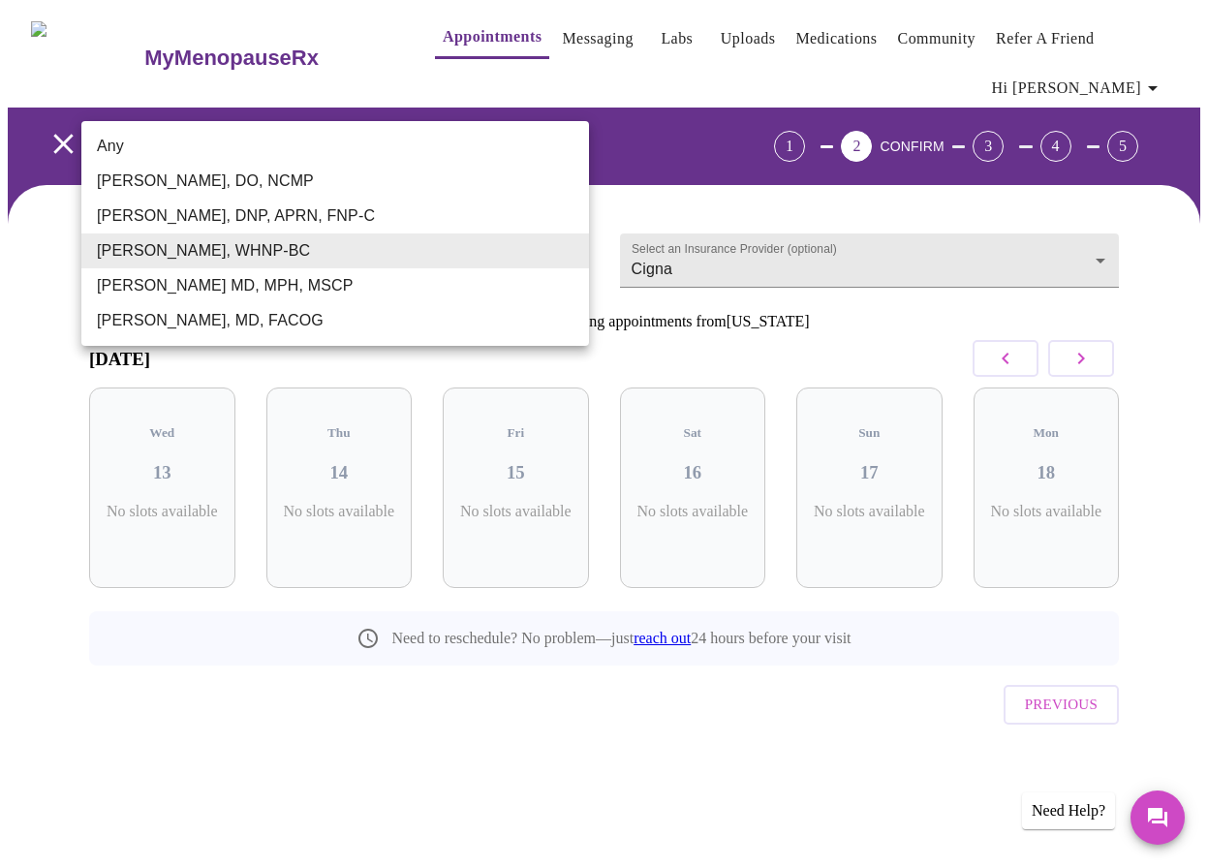
click at [318, 248] on body "MyMenopauseRx Appointments Messaging Labs Uploads Medications Community Refer a…" at bounding box center [604, 415] width 1193 height 814
click at [263, 279] on li "[PERSON_NAME] MD, MPH, MSCP" at bounding box center [335, 285] width 508 height 35
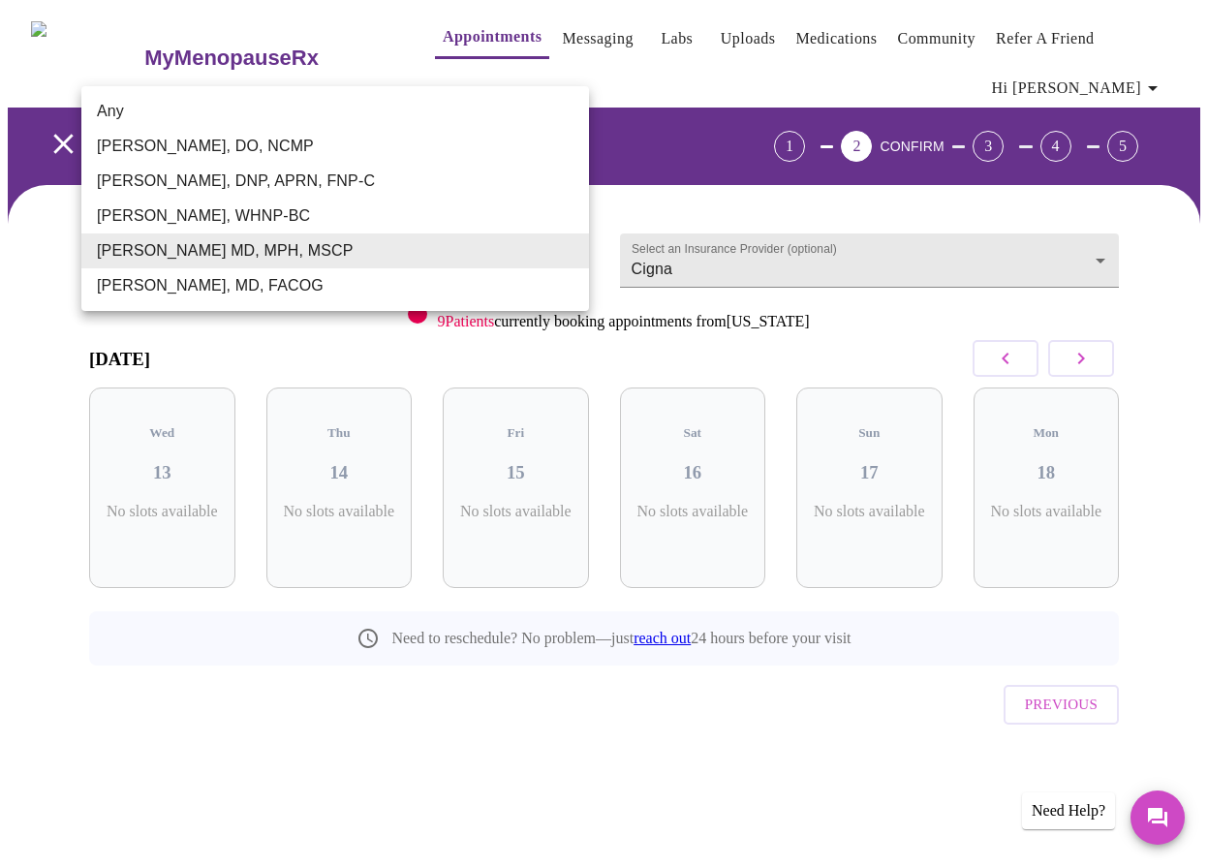
click at [276, 255] on body "MyMenopauseRx Appointments Messaging Labs Uploads Medications Community Refer a…" at bounding box center [604, 415] width 1193 height 814
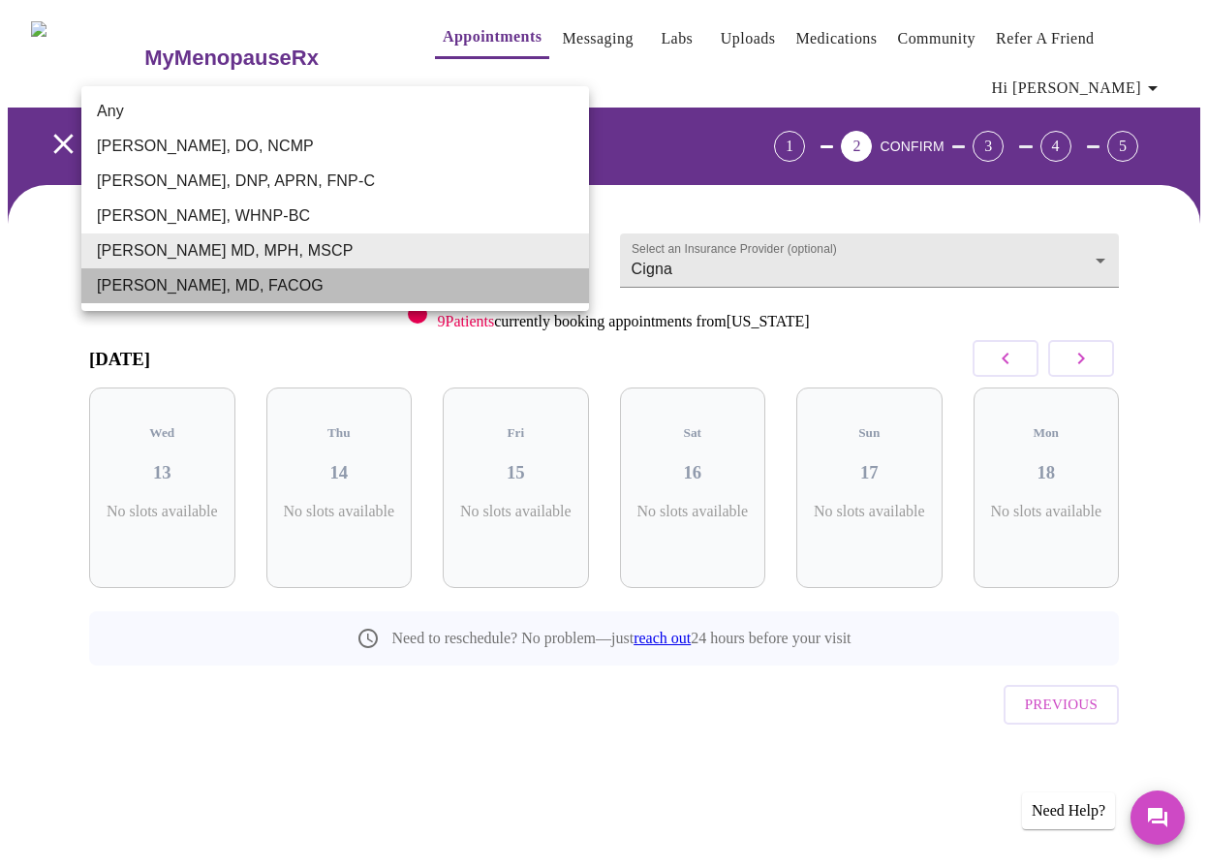
click at [244, 287] on li "[PERSON_NAME], MD, FACOG" at bounding box center [335, 285] width 508 height 35
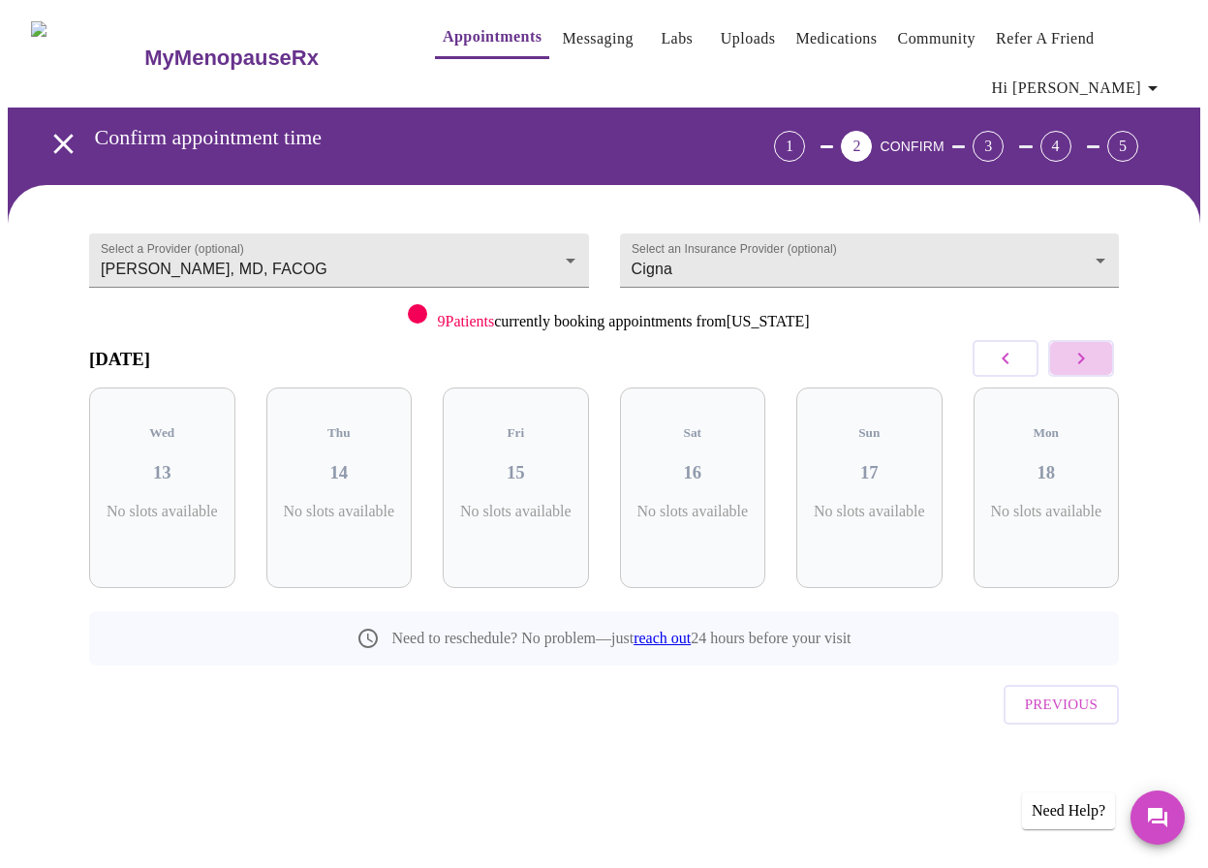
click at [1086, 355] on icon "button" at bounding box center [1081, 358] width 23 height 23
click at [361, 276] on body "MyMenopauseRx Appointments Messaging Labs Uploads Medications Community Refer a…" at bounding box center [604, 415] width 1193 height 814
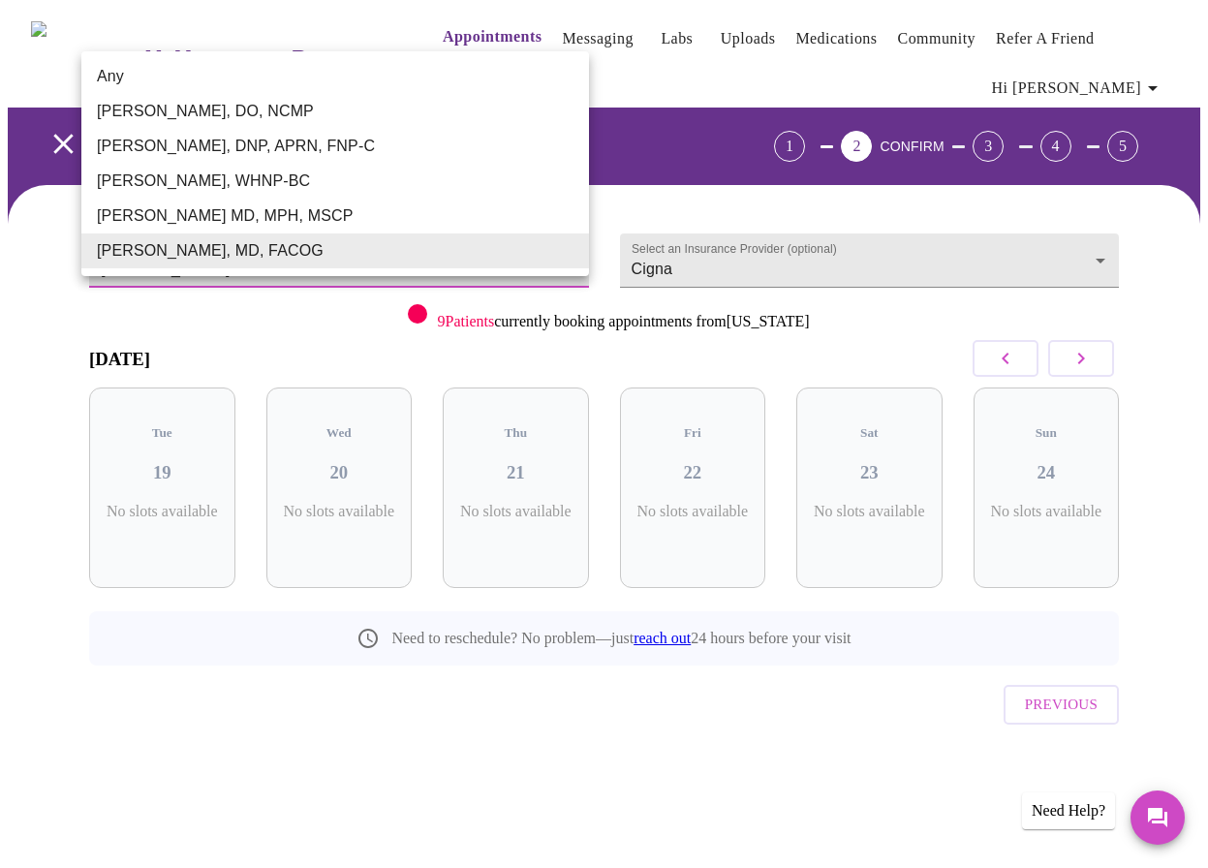
click at [323, 211] on li "[PERSON_NAME] MD, MPH, MSCP" at bounding box center [335, 216] width 508 height 35
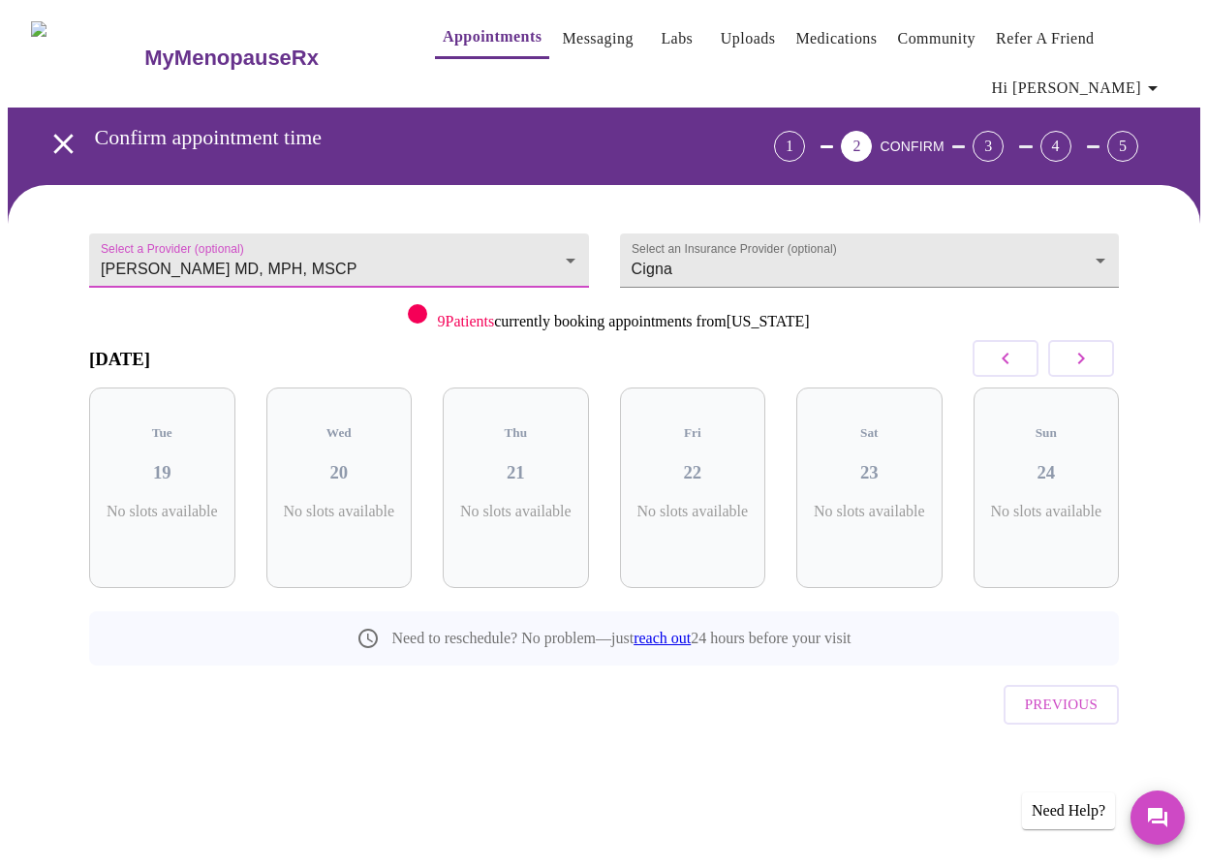
click at [319, 252] on body "MyMenopauseRx Appointments Messaging Labs Uploads Medications Community Refer a…" at bounding box center [604, 415] width 1193 height 814
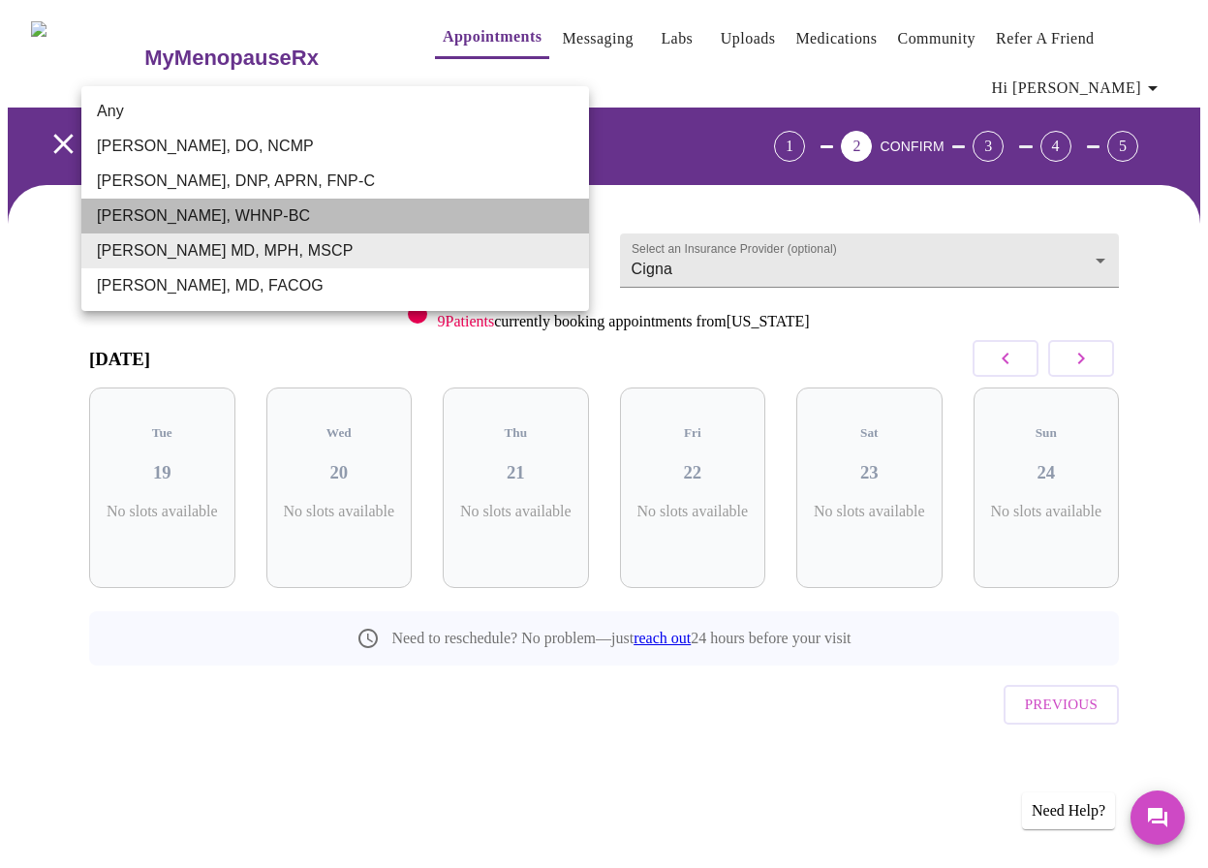
click at [301, 207] on li "[PERSON_NAME], WHNP-BC" at bounding box center [335, 216] width 508 height 35
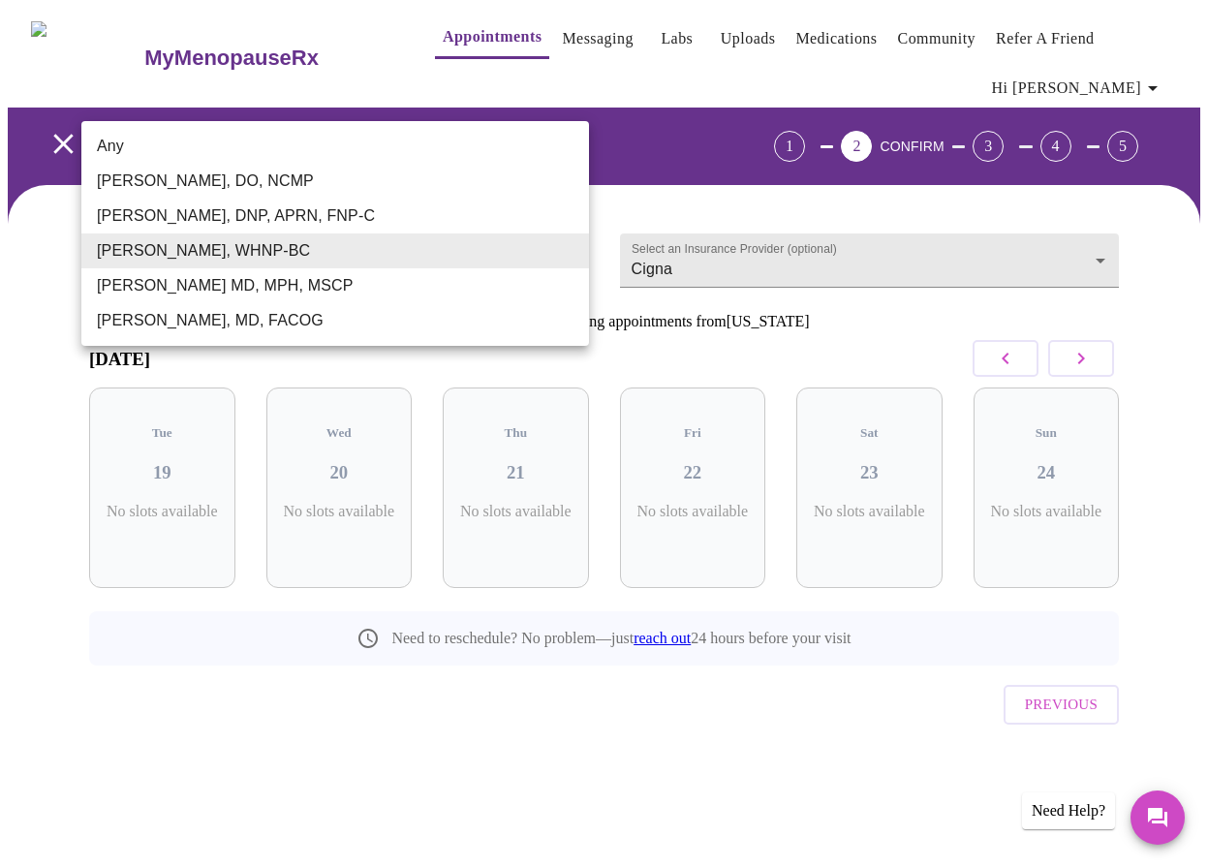
click at [287, 256] on body "MyMenopauseRx Appointments Messaging Labs Uploads Medications Community Refer a…" at bounding box center [604, 415] width 1193 height 814
click at [258, 212] on li "[PERSON_NAME], DNP, APRN, FNP-C" at bounding box center [335, 216] width 508 height 35
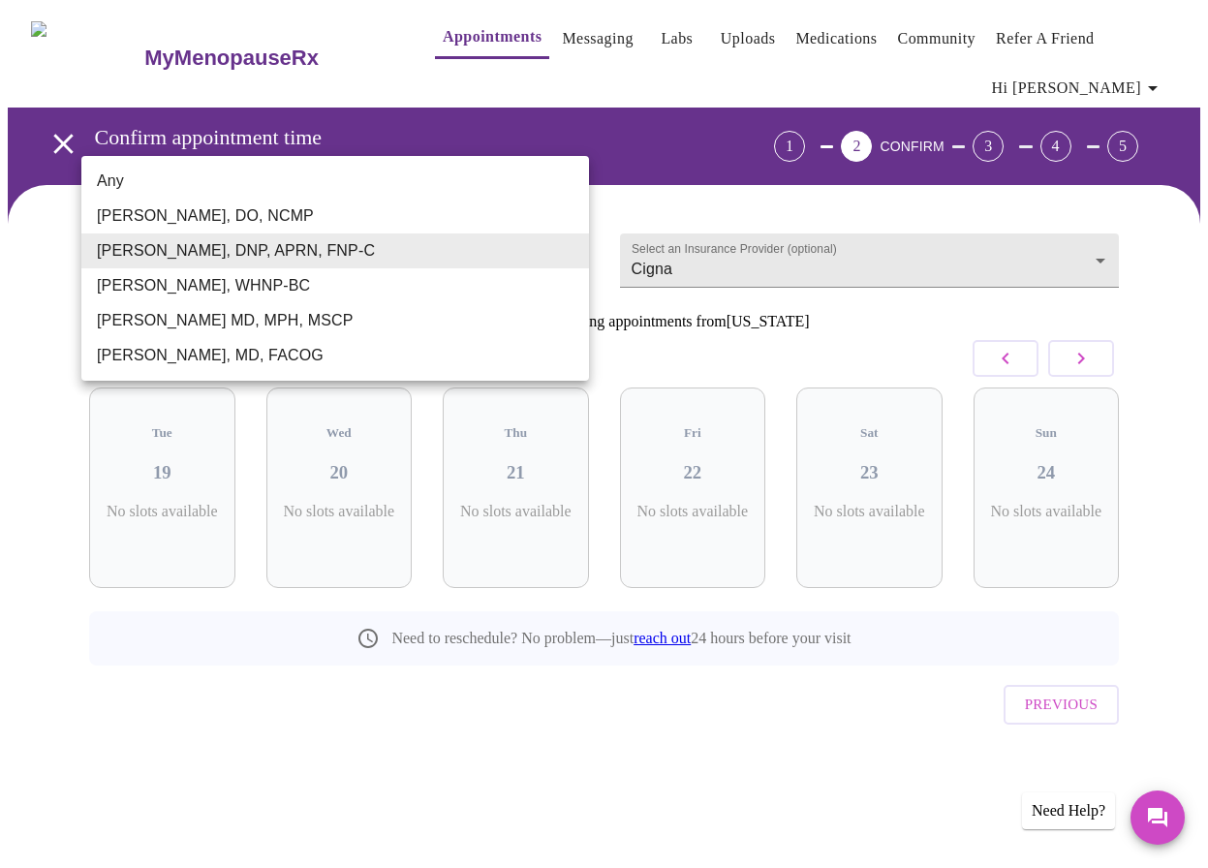
click at [294, 255] on body "MyMenopauseRx Appointments Messaging Labs Uploads Medications Community Refer a…" at bounding box center [604, 415] width 1193 height 814
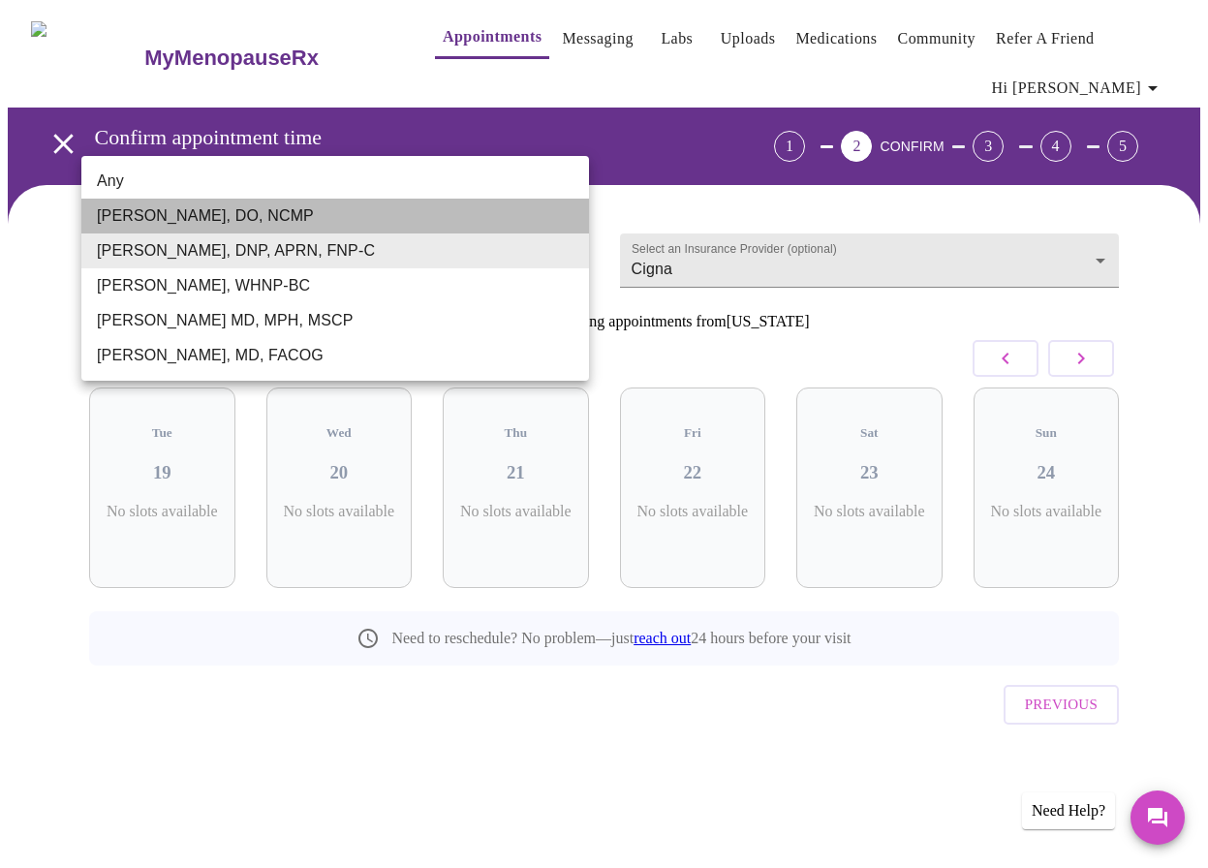
click at [292, 208] on li "[PERSON_NAME], DO, NCMP" at bounding box center [335, 216] width 508 height 35
type input "[PERSON_NAME], DO, NCMP"
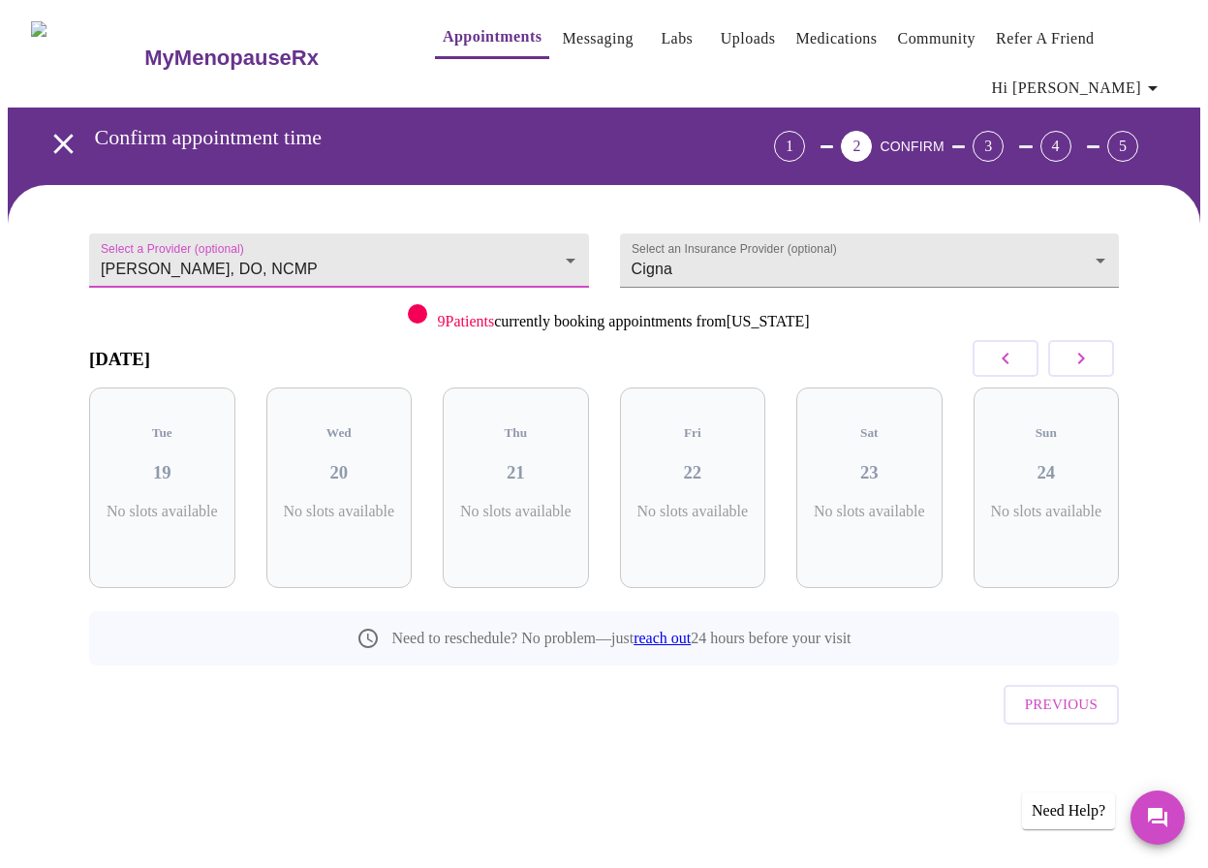
click at [62, 134] on icon "open drawer" at bounding box center [62, 143] width 19 height 19
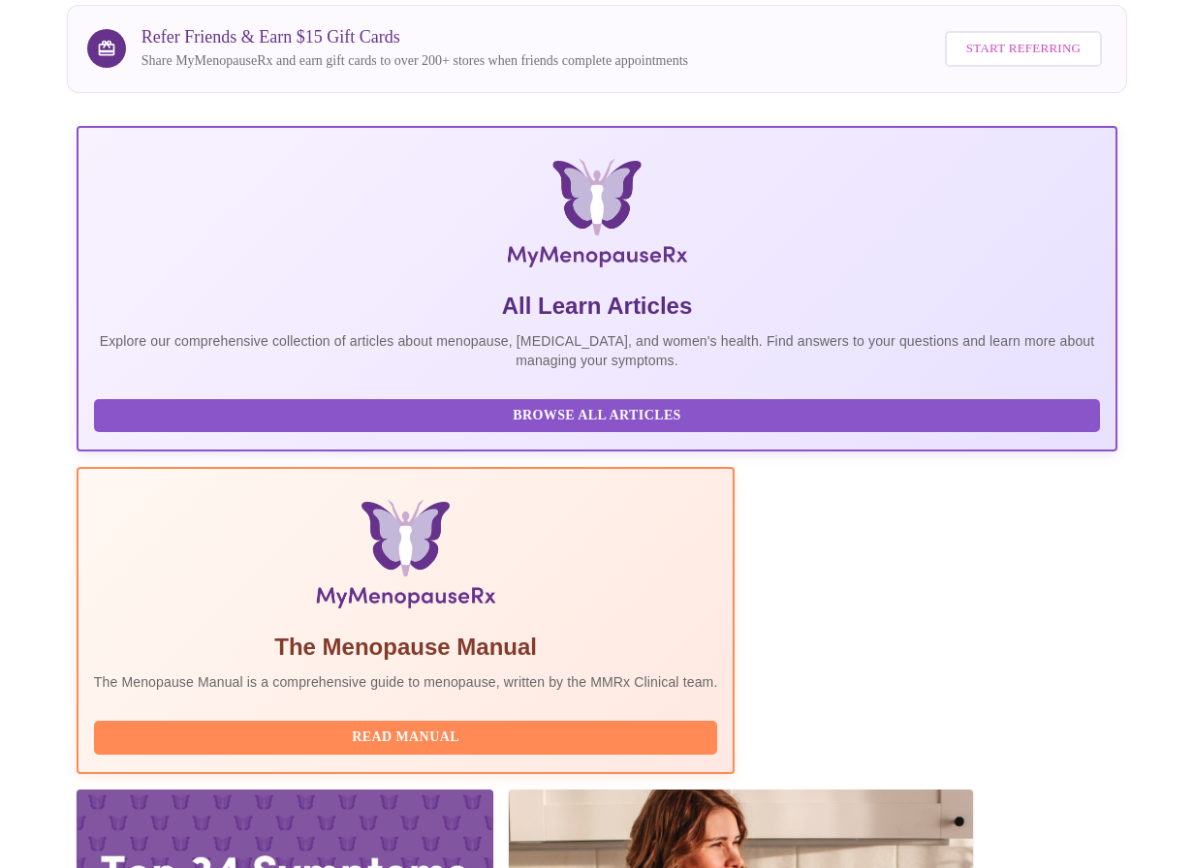
scroll to position [485, 0]
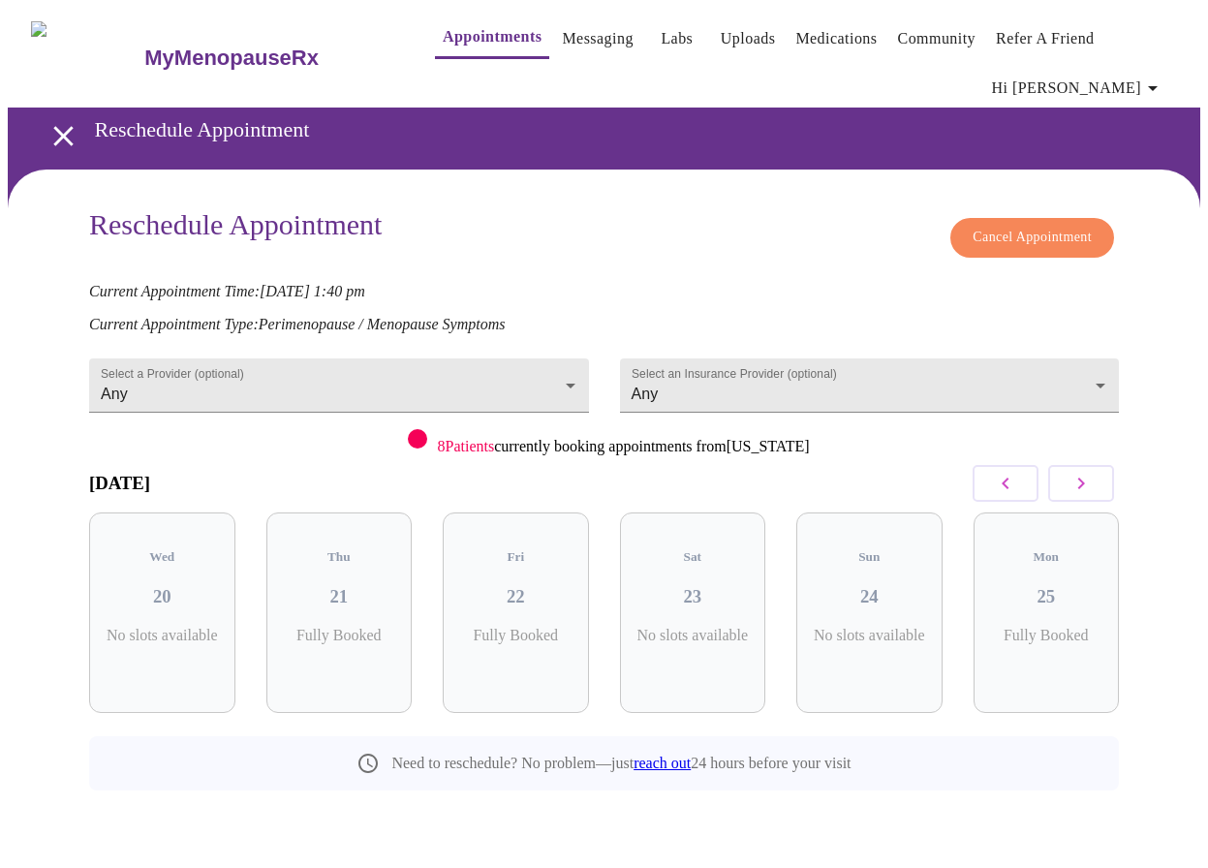
click at [1016, 233] on span "Cancel Appointment" at bounding box center [1032, 238] width 119 height 24
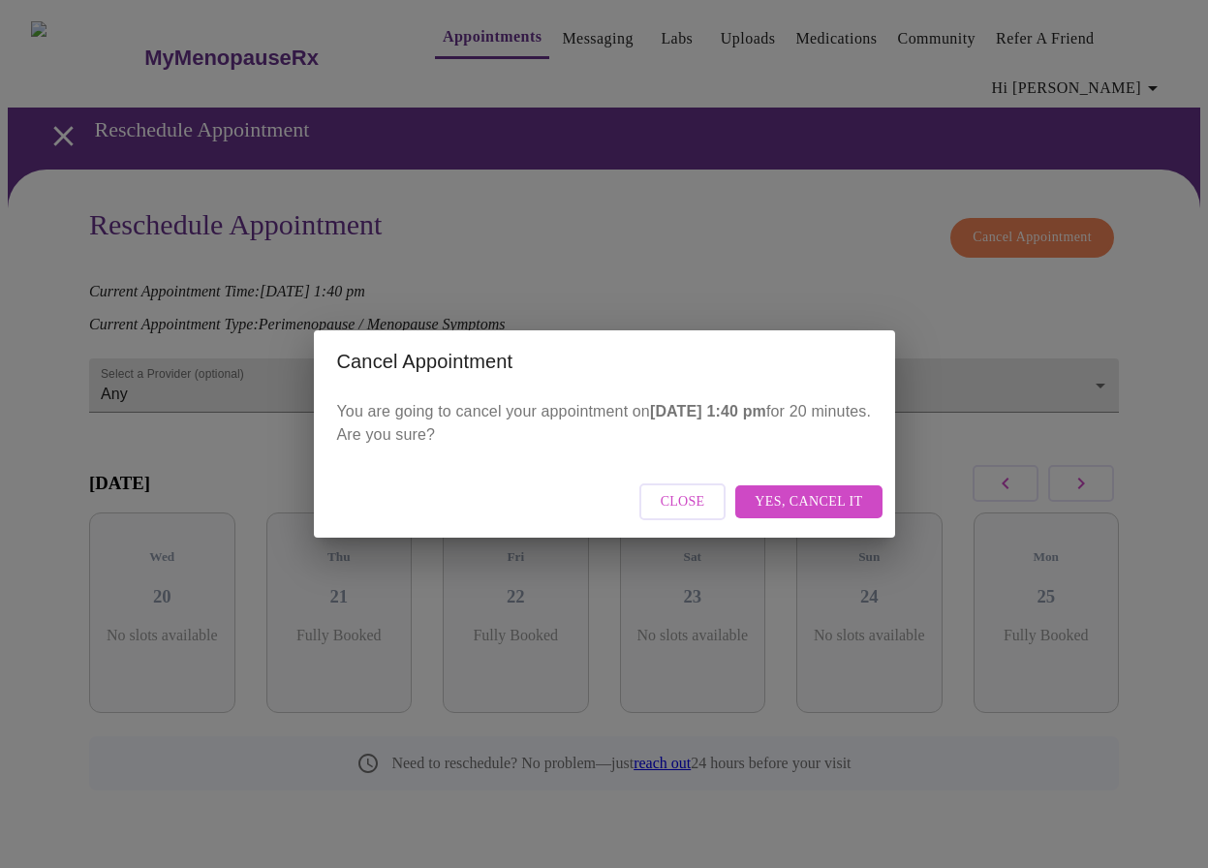
click at [802, 502] on span "Yes, cancel it" at bounding box center [809, 502] width 108 height 24
click at [768, 497] on span "Close" at bounding box center [767, 502] width 45 height 24
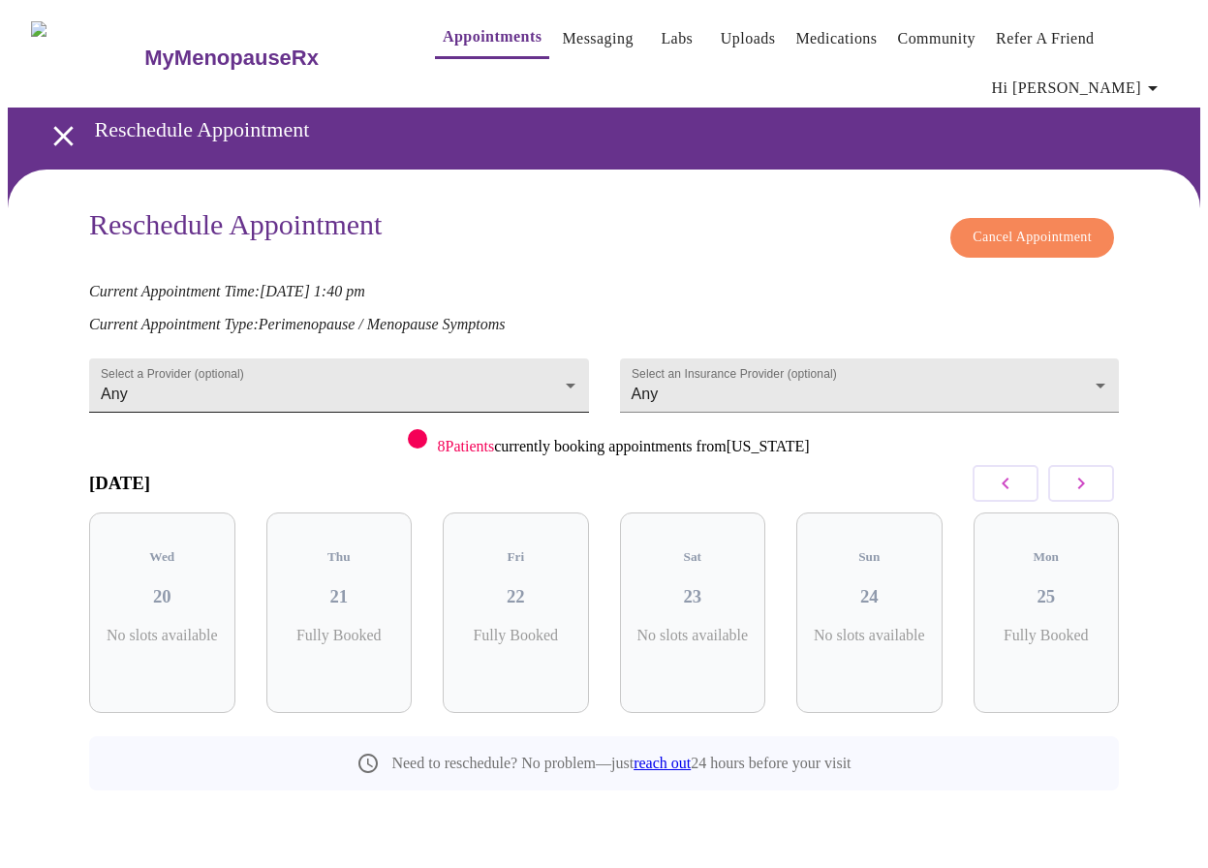
click at [464, 377] on body "MyMenopauseRx Appointments Messaging Labs Uploads Medications Community Refer a…" at bounding box center [604, 443] width 1193 height 870
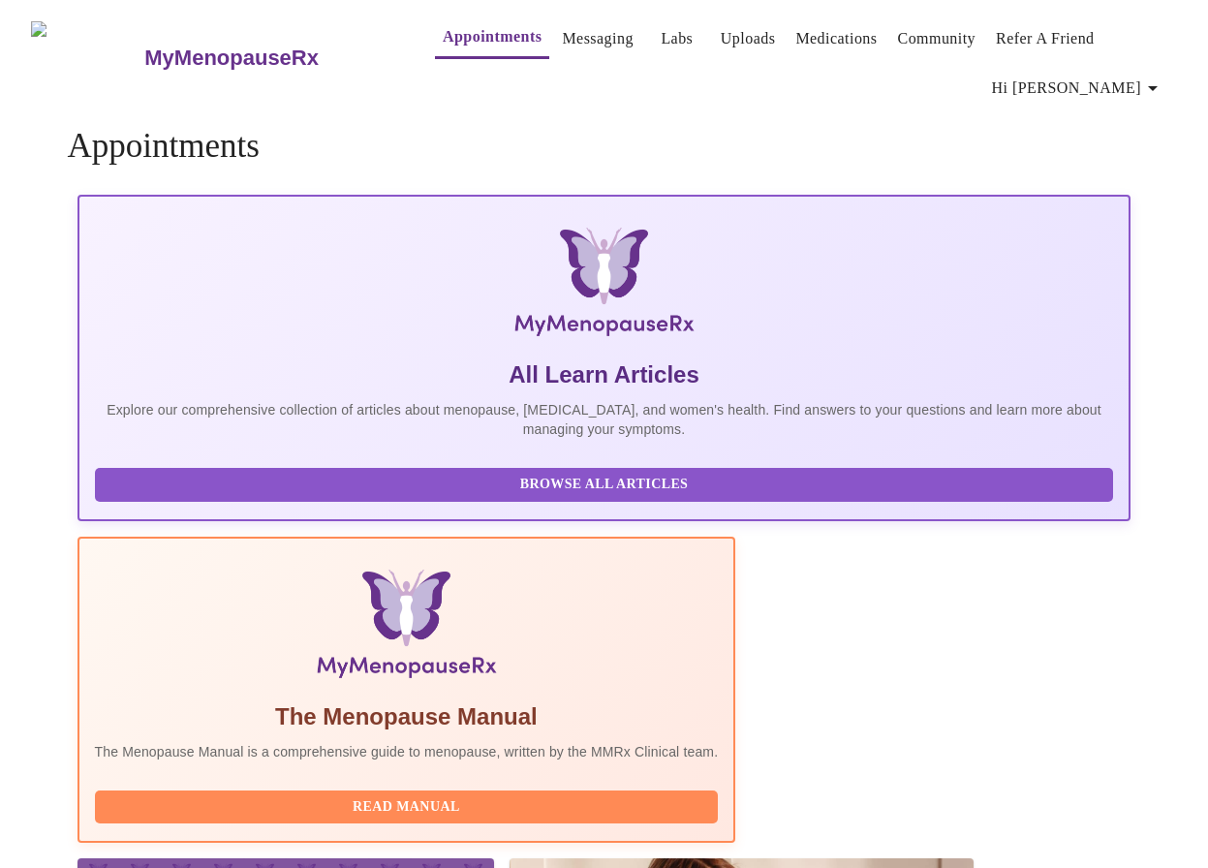
click at [180, 475] on div "Browse All Articles" at bounding box center [604, 484] width 1019 height 53
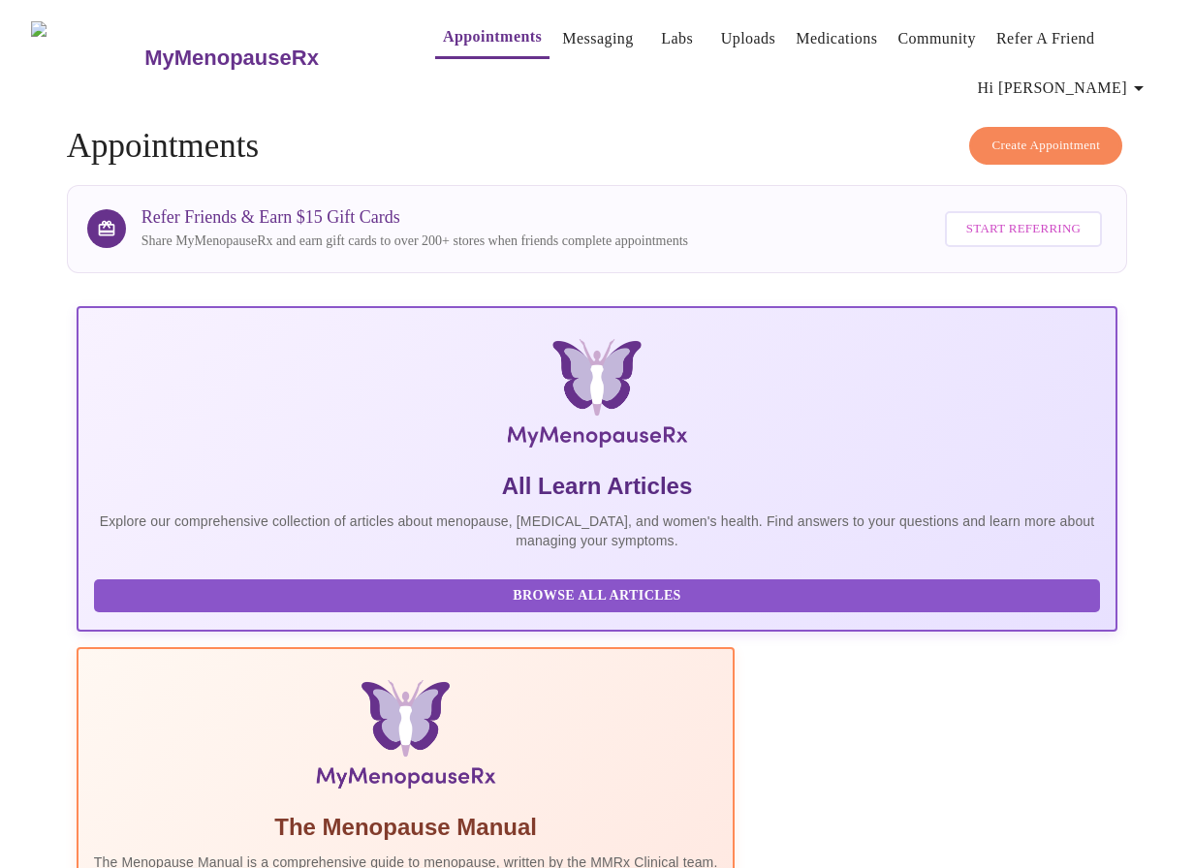
click at [1020, 135] on span "Create Appointment" at bounding box center [1045, 146] width 109 height 22
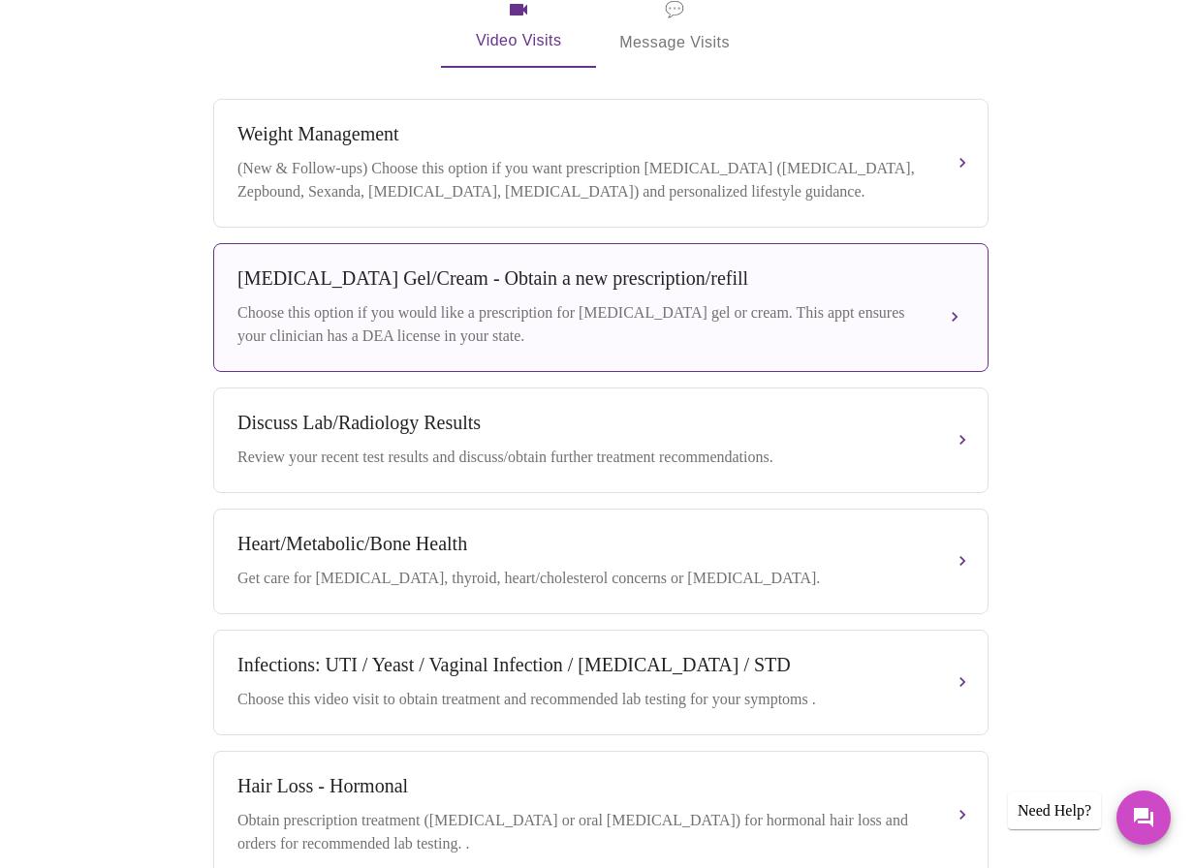
scroll to position [678, 0]
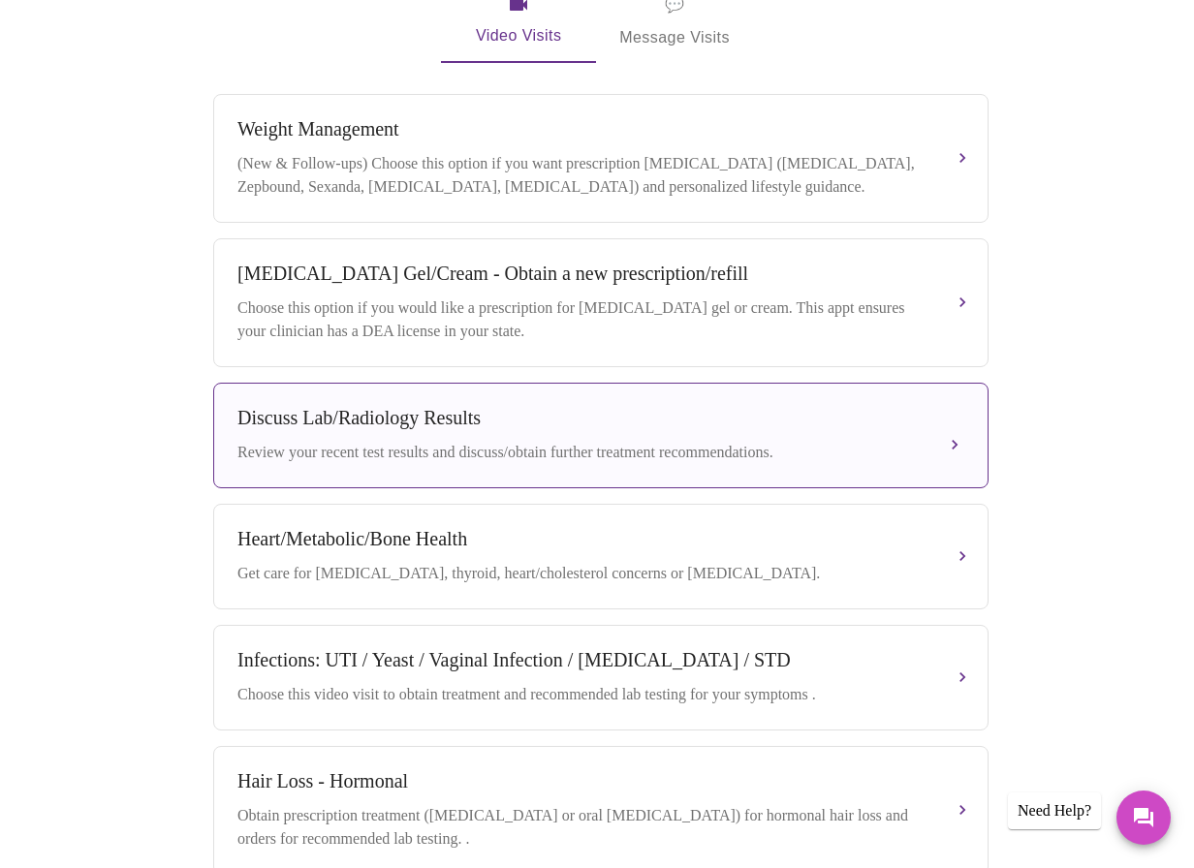
click at [913, 407] on div "Discuss Lab/Radiology Results" at bounding box center [581, 418] width 688 height 22
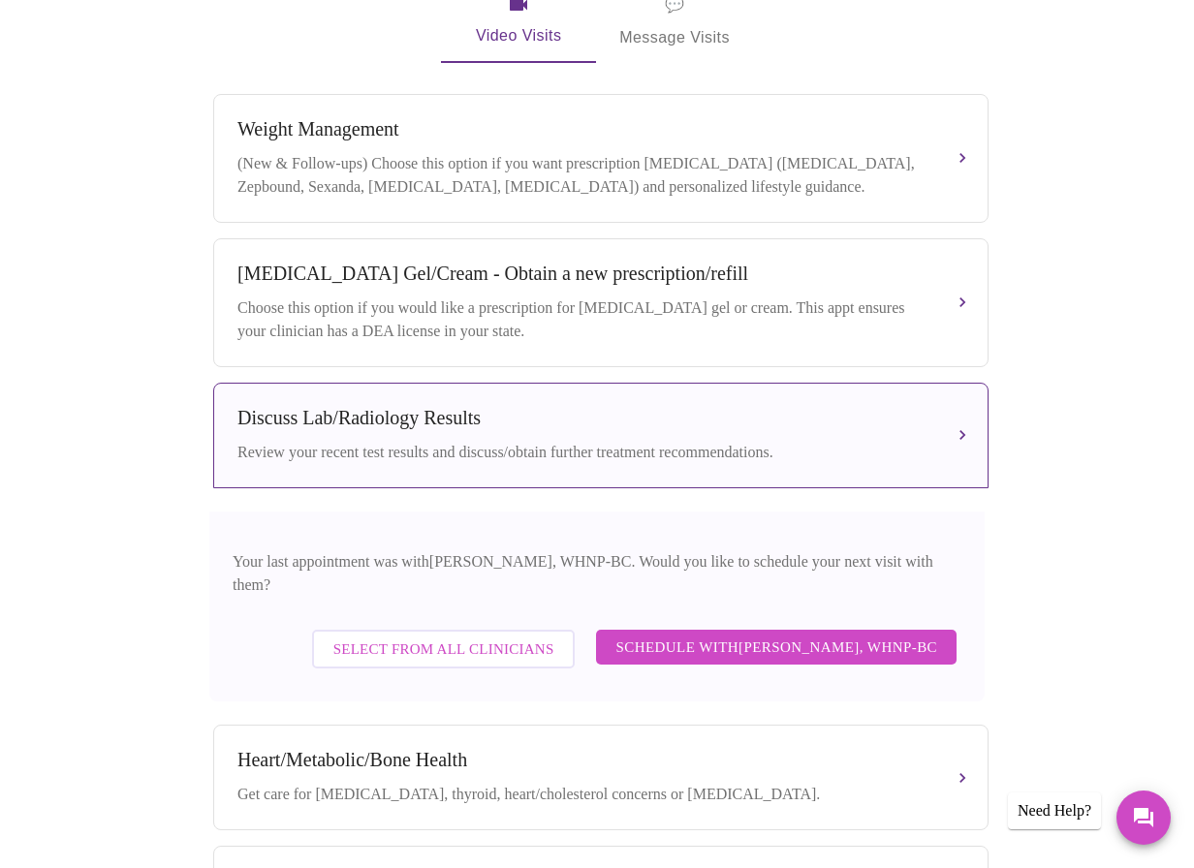
click at [767, 635] on span "Schedule with [PERSON_NAME], WHNP-BC" at bounding box center [776, 647] width 322 height 25
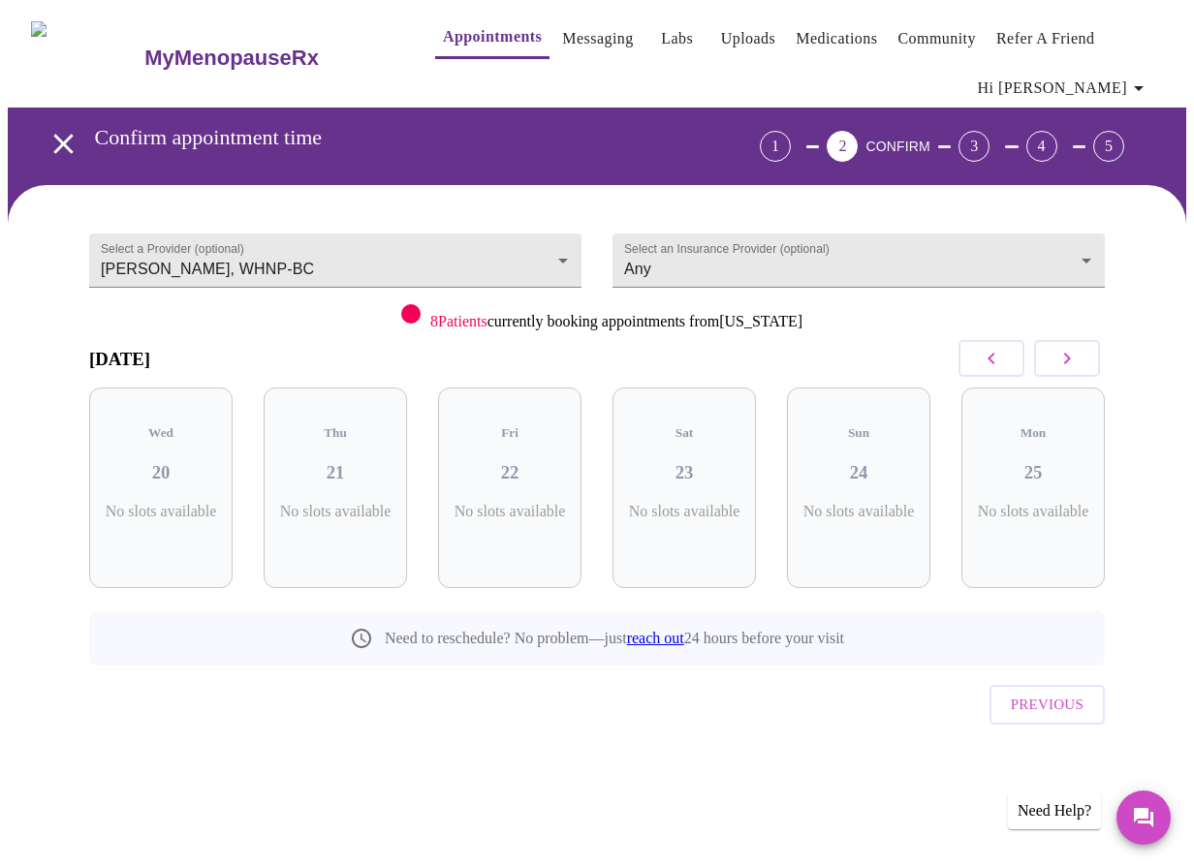
scroll to position [0, 0]
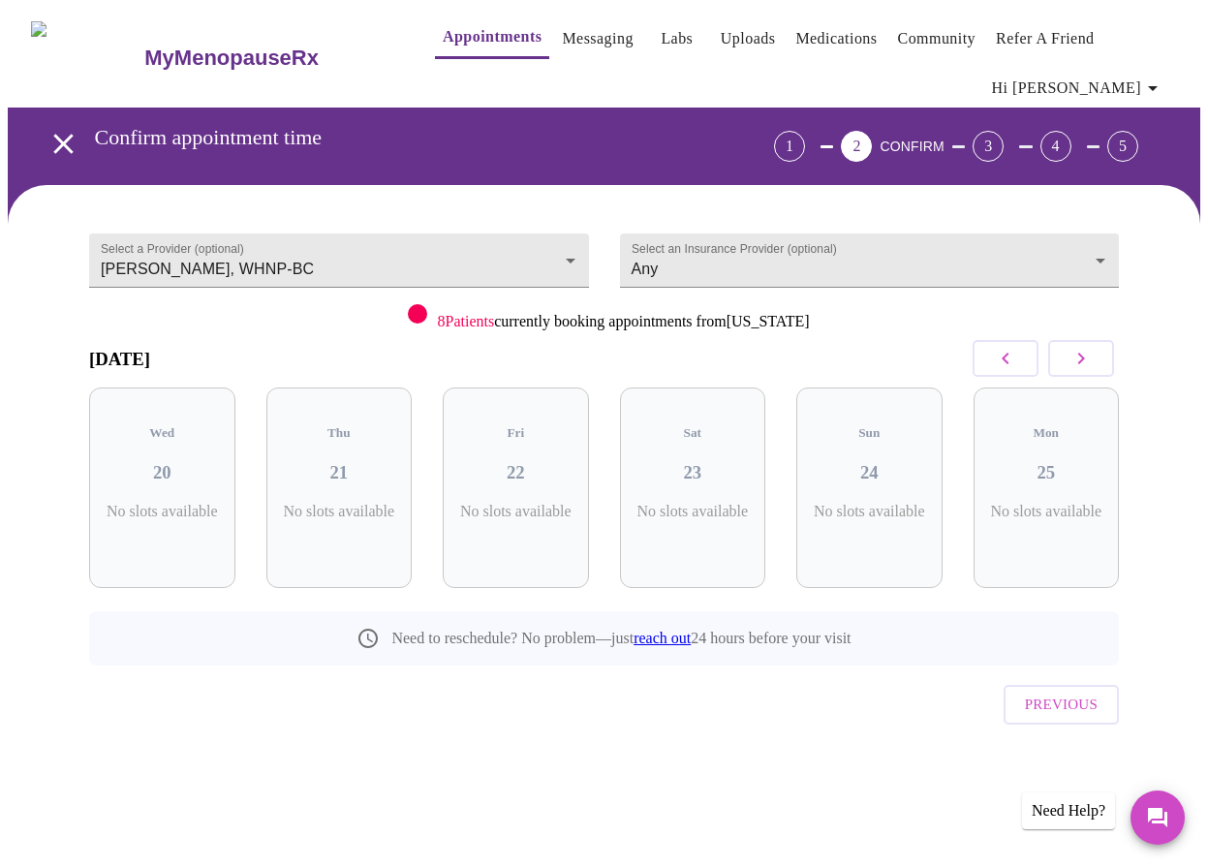
click at [1093, 358] on icon "button" at bounding box center [1081, 358] width 23 height 23
click at [1076, 358] on button "button" at bounding box center [1082, 358] width 66 height 37
click at [1071, 357] on button "button" at bounding box center [1082, 358] width 66 height 37
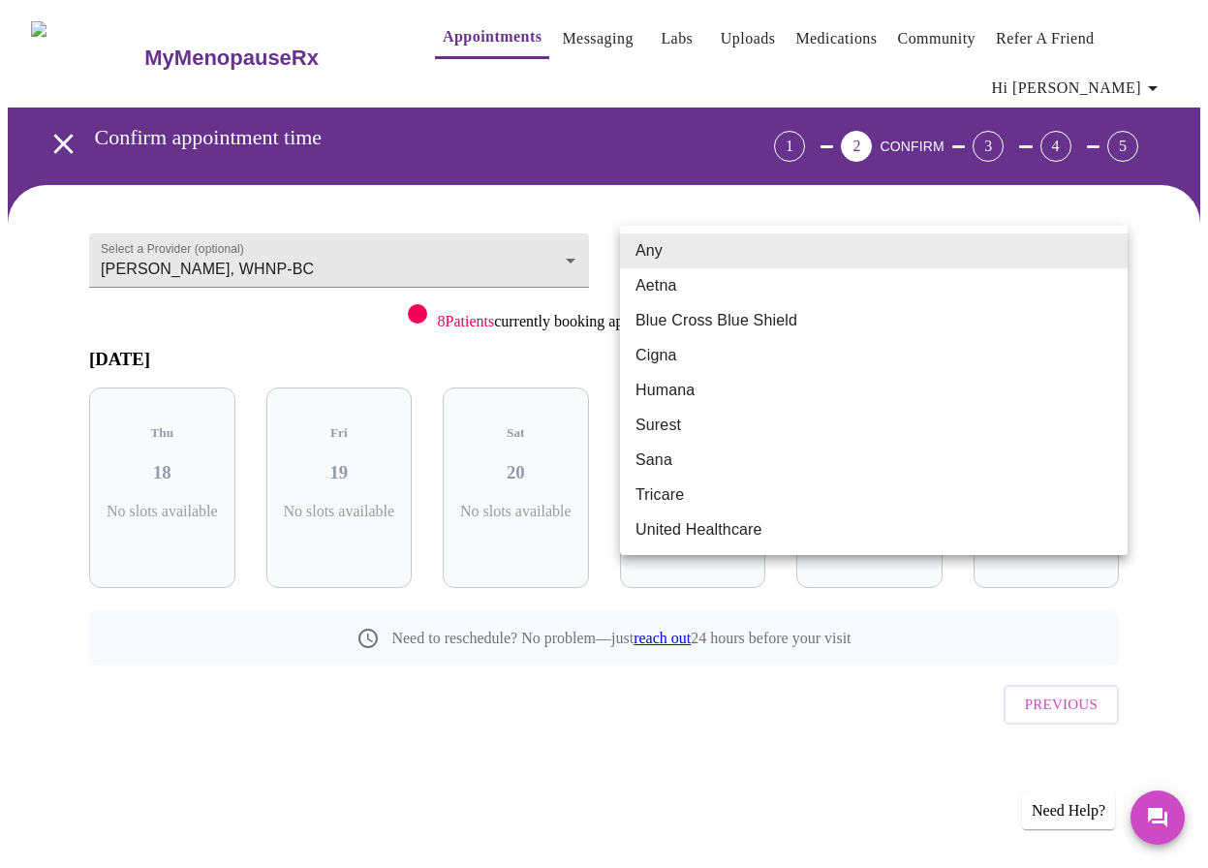
click at [844, 261] on body "MyMenopauseRx Appointments Messaging Labs Uploads Medications Community Refer a…" at bounding box center [604, 415] width 1193 height 814
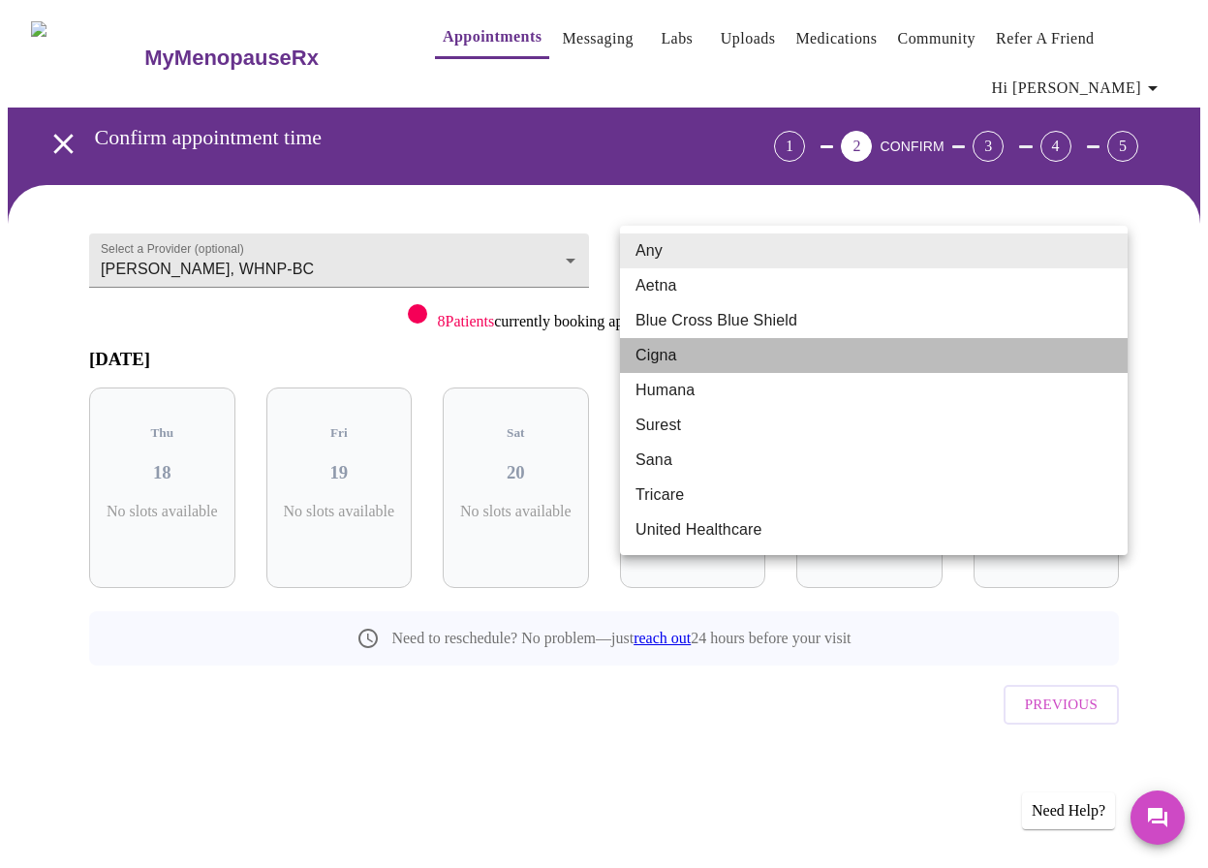
click at [680, 354] on li "Cigna" at bounding box center [874, 355] width 508 height 35
type input "Cigna"
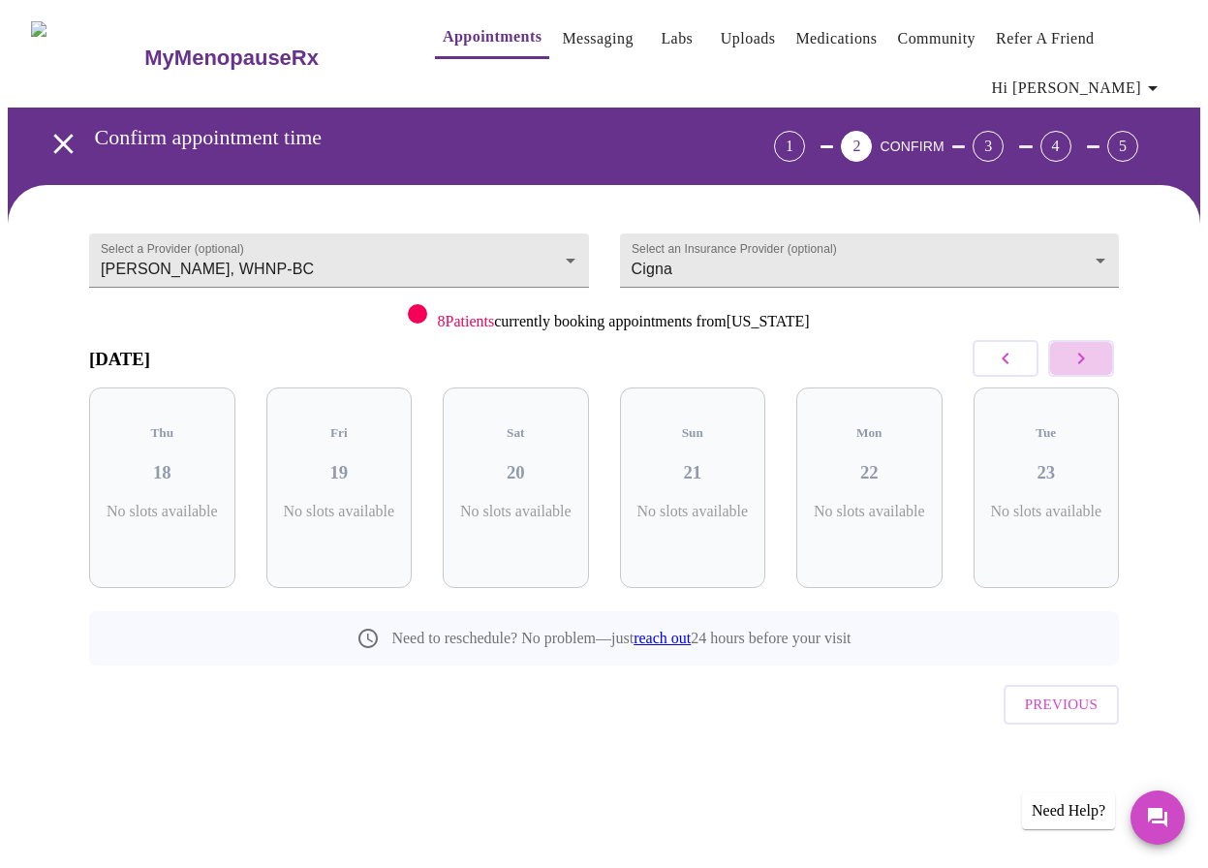
click at [1088, 358] on icon "button" at bounding box center [1081, 358] width 23 height 23
click at [1039, 356] on button "button" at bounding box center [1006, 358] width 66 height 37
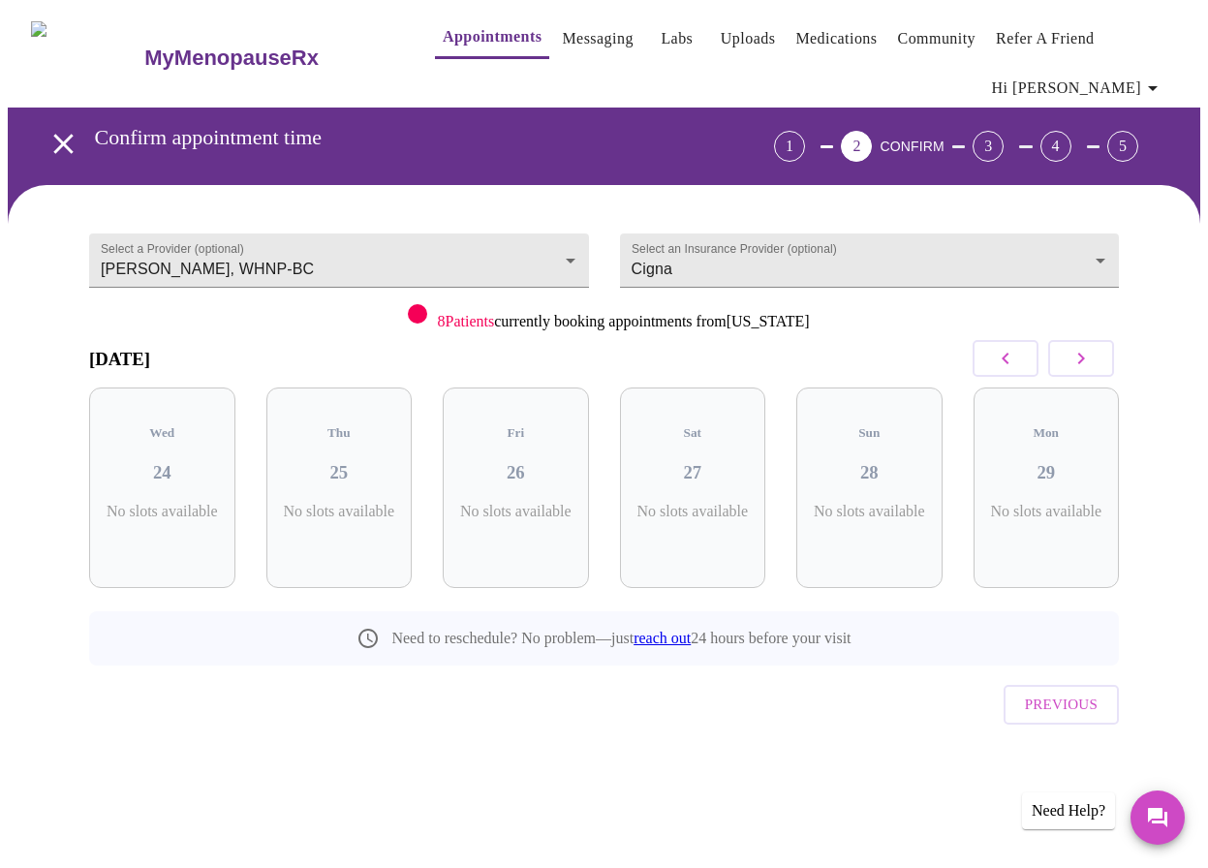
click at [1039, 356] on button "button" at bounding box center [1006, 358] width 66 height 37
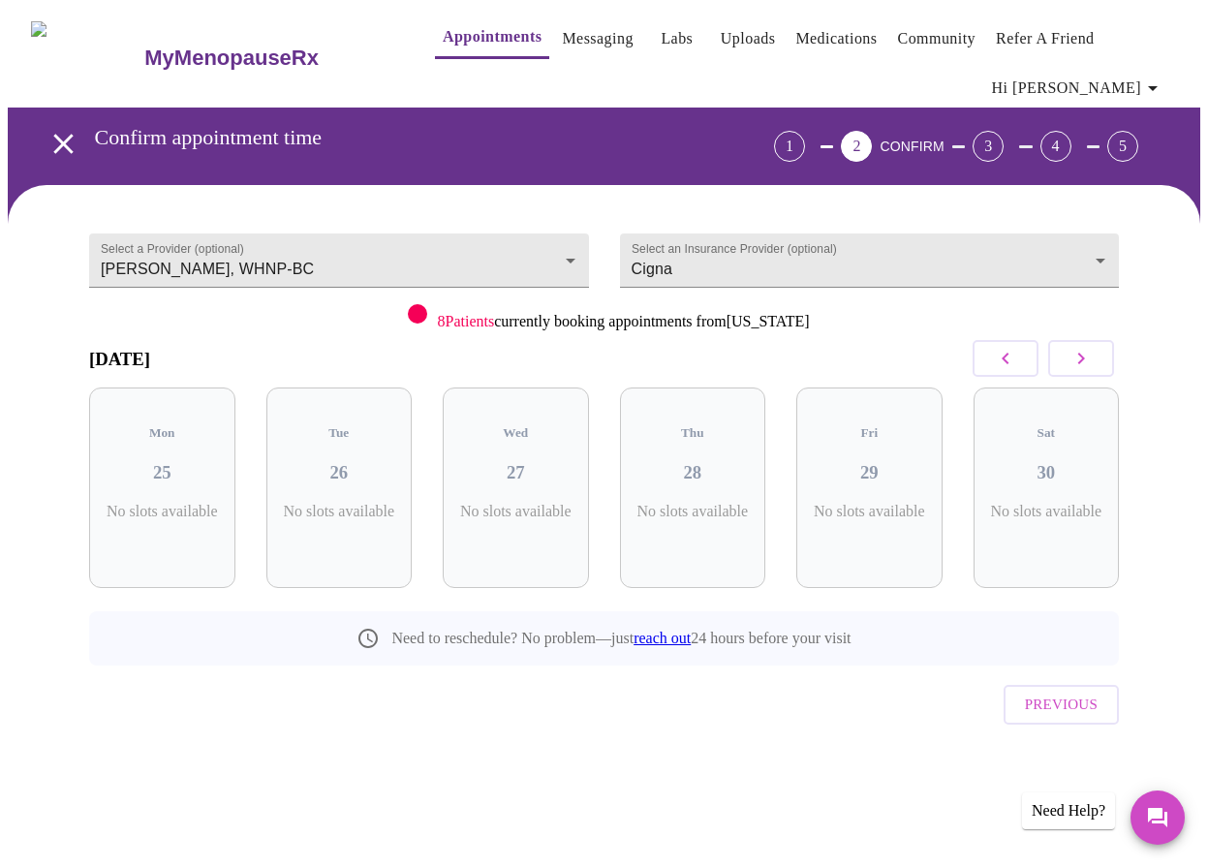
click at [434, 319] on div "8 Patients currently booking appointments from [US_STATE]" at bounding box center [604, 314] width 1030 height 33
click at [451, 321] on span "8 Patients" at bounding box center [465, 321] width 57 height 16
click at [1018, 354] on icon "button" at bounding box center [1005, 358] width 23 height 23
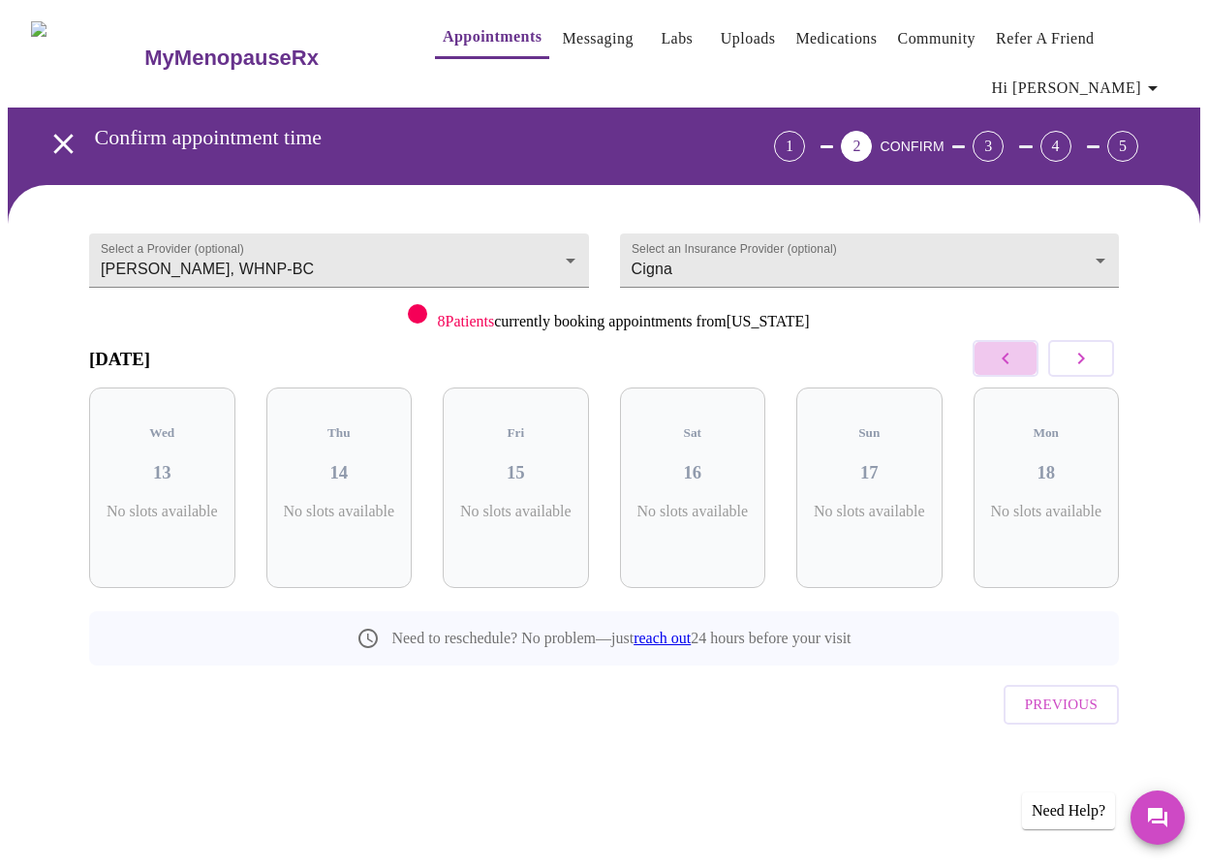
click at [1018, 354] on icon "button" at bounding box center [1005, 358] width 23 height 23
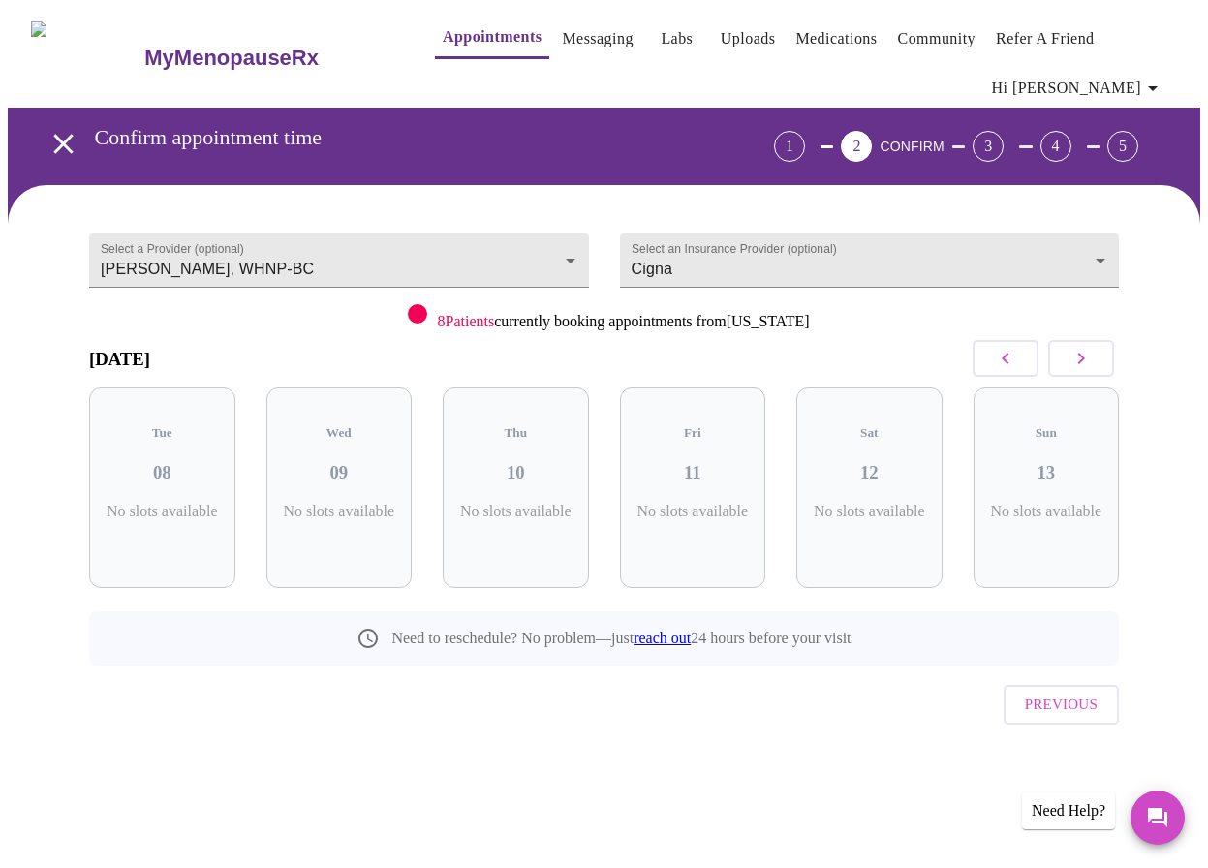
click at [1018, 354] on icon "button" at bounding box center [1005, 358] width 23 height 23
click at [54, 131] on icon "open drawer" at bounding box center [64, 144] width 34 height 34
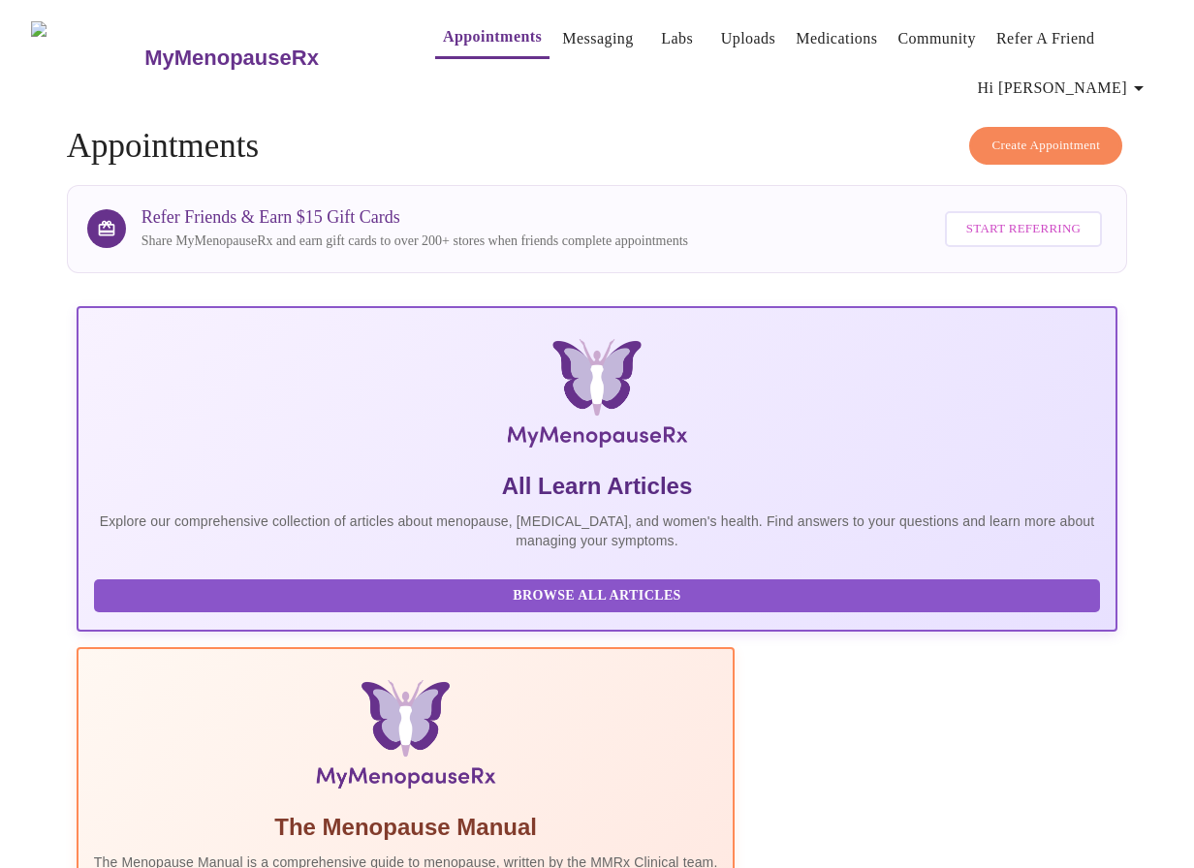
click at [1065, 135] on span "Create Appointment" at bounding box center [1045, 146] width 109 height 22
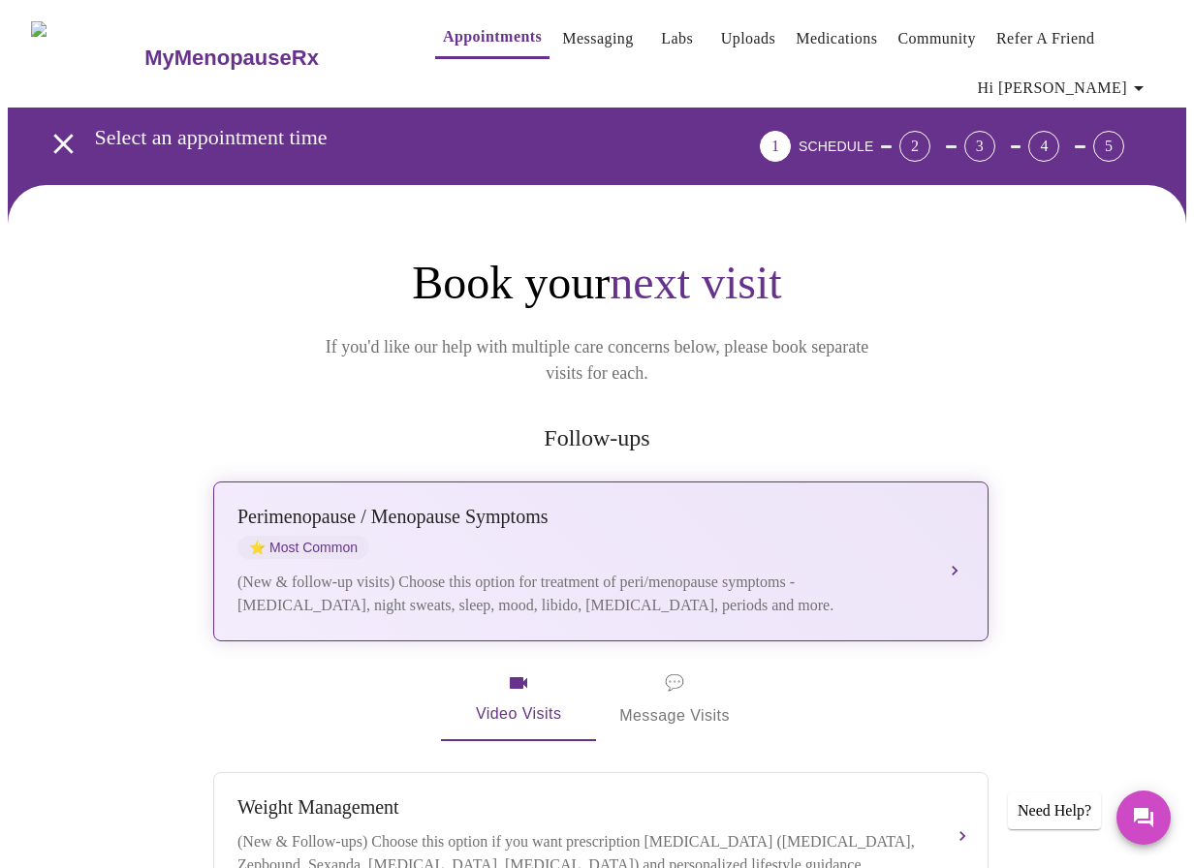
click at [938, 519] on div "[MEDICAL_DATA] / Menopause Symptoms ⭐ Most Common (New & follow-up visits) Choo…" at bounding box center [600, 561] width 727 height 111
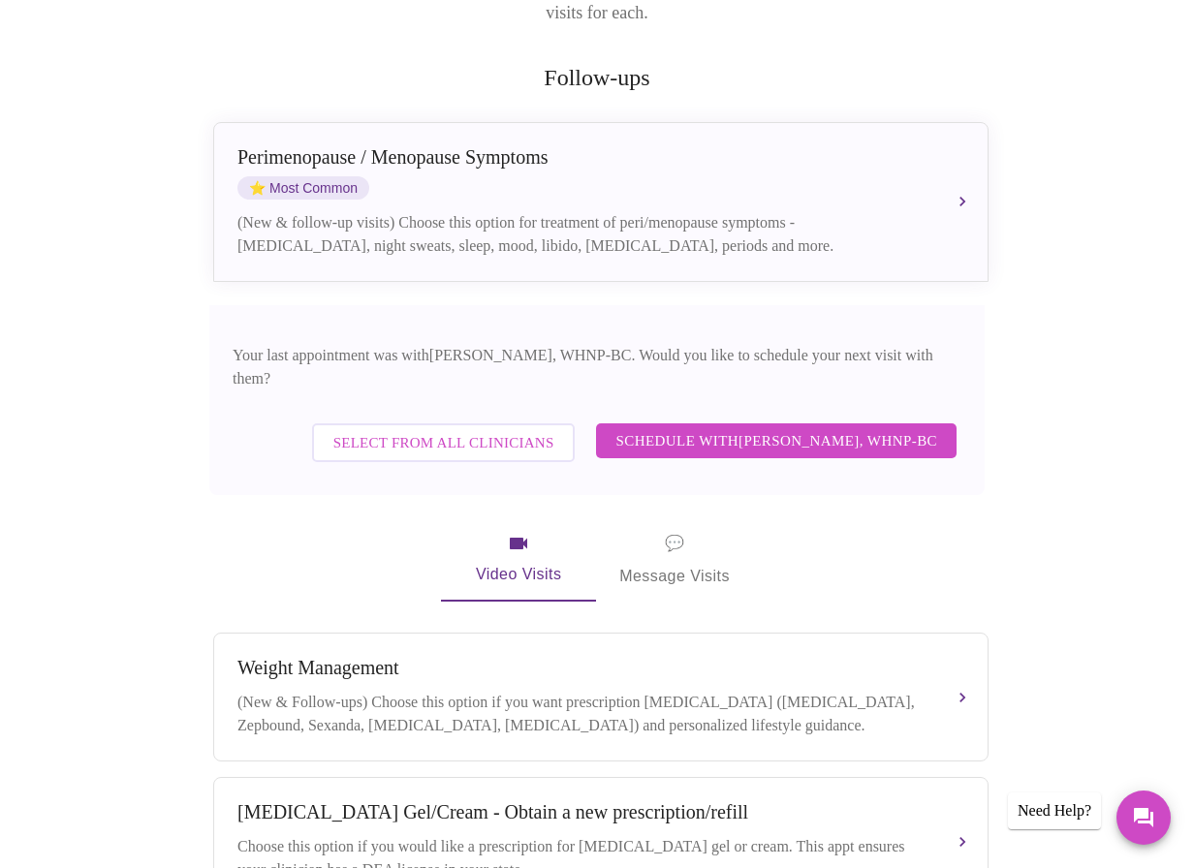
scroll to position [388, 0]
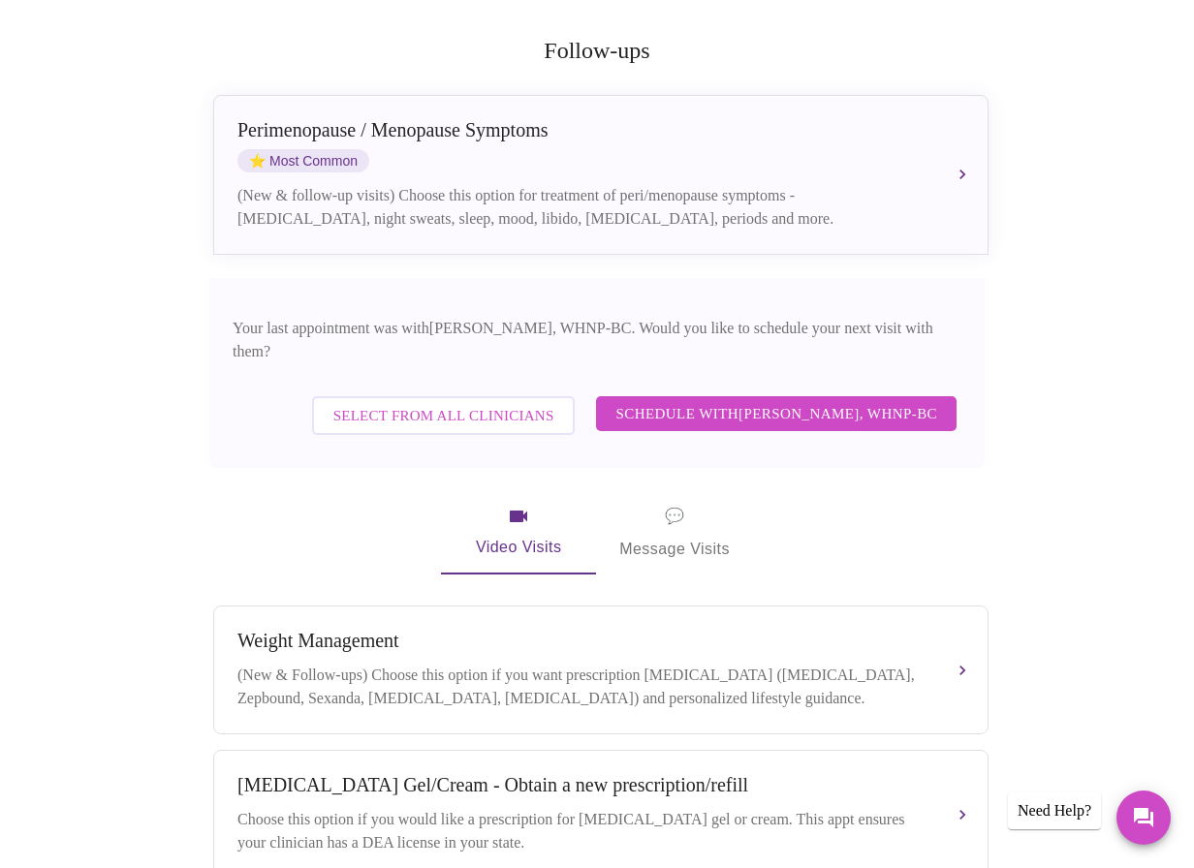
click at [486, 403] on span "Select from All Clinicians" at bounding box center [443, 415] width 221 height 25
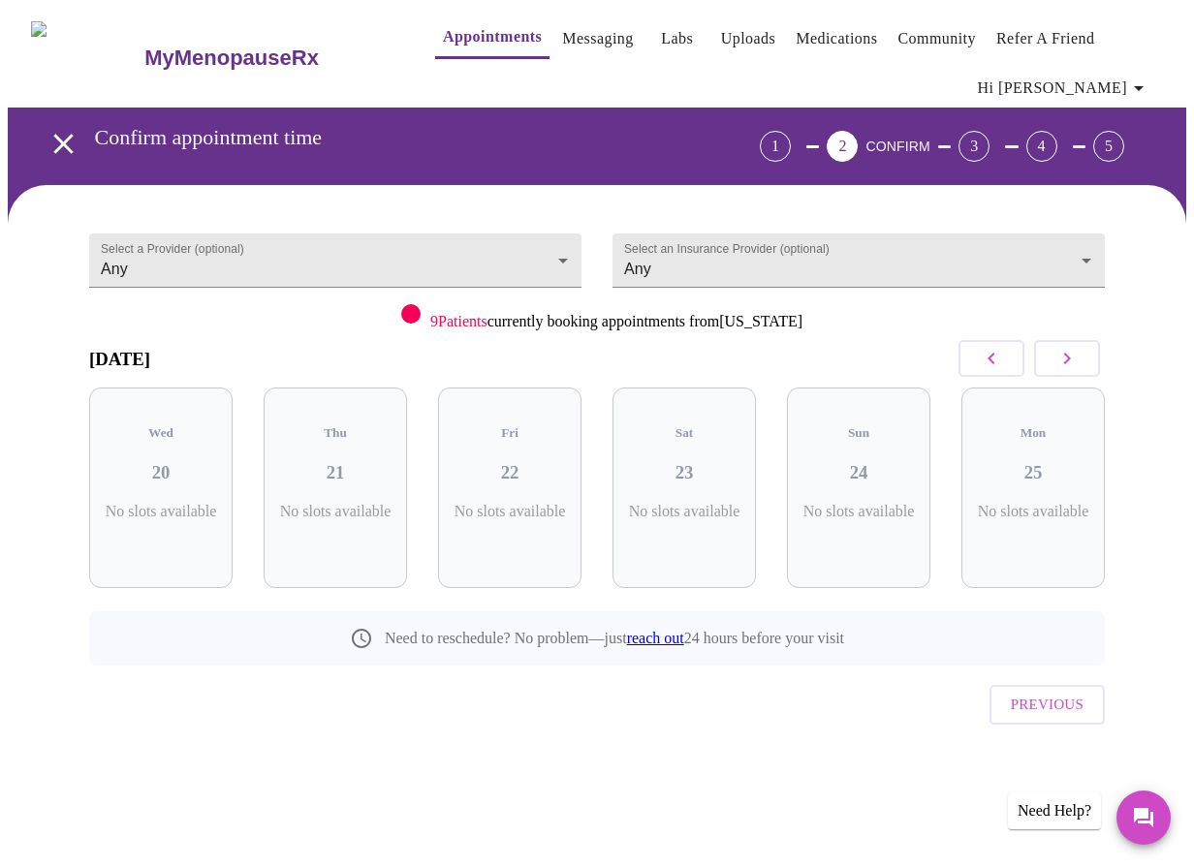
scroll to position [0, 0]
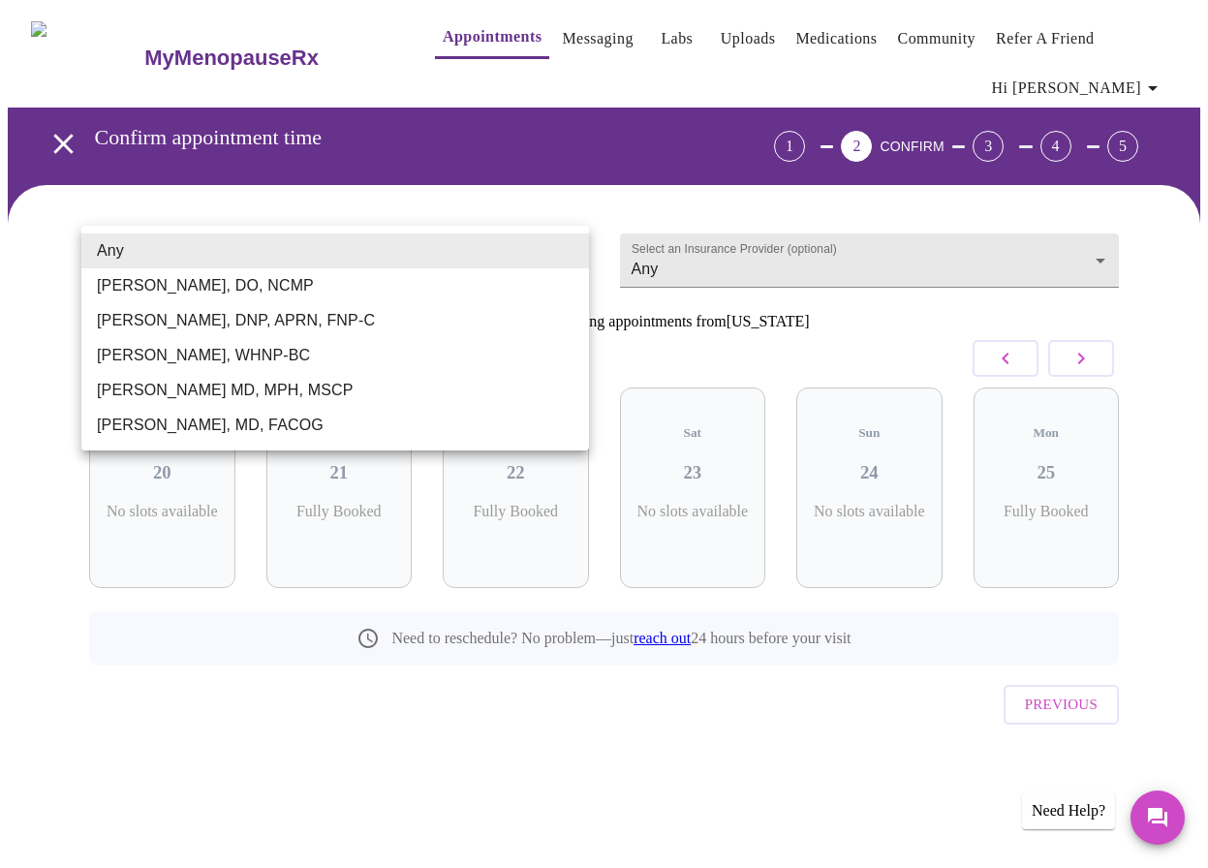
click at [513, 262] on body "MyMenopauseRx Appointments Messaging Labs Uploads Medications Community Refer a…" at bounding box center [604, 415] width 1193 height 814
click at [276, 344] on li "[PERSON_NAME], WHNP-BC" at bounding box center [335, 355] width 508 height 35
type input "[PERSON_NAME], WHNP-BC"
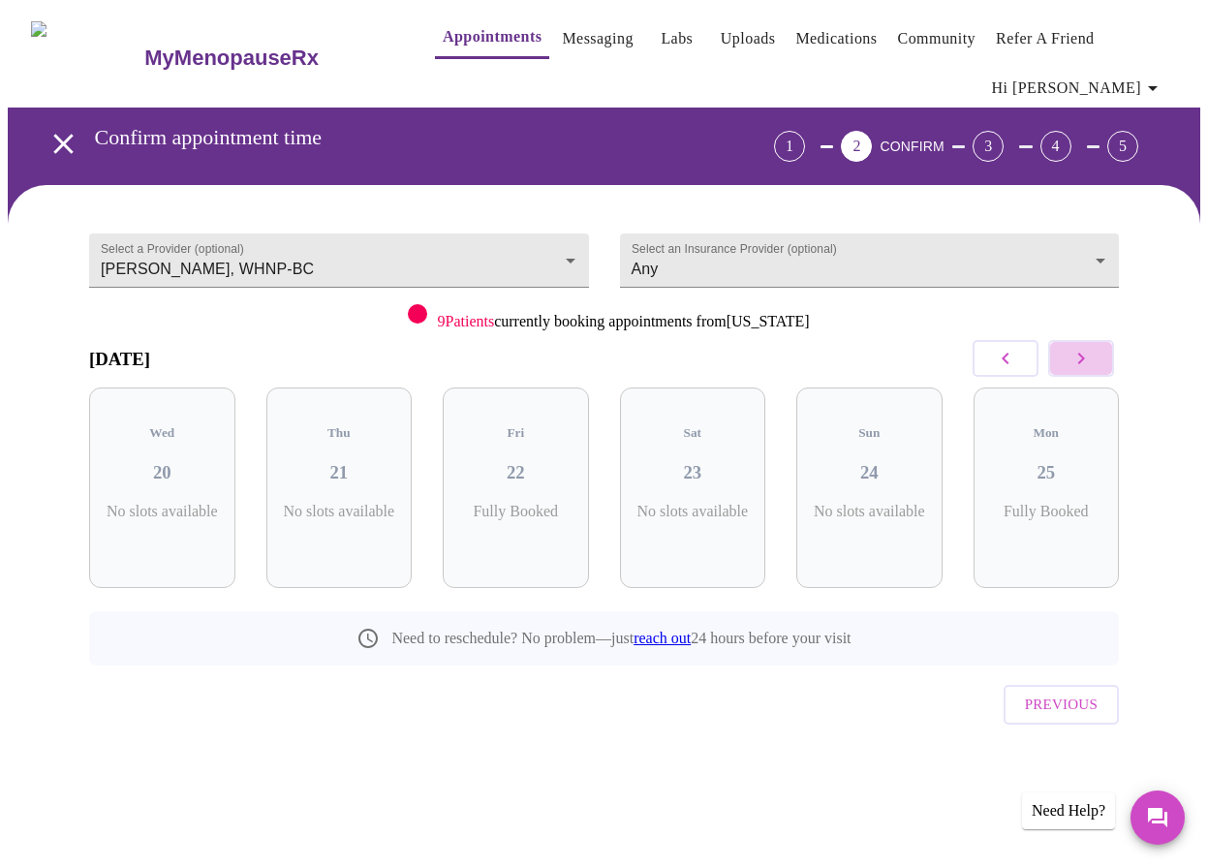
click at [1087, 344] on button "button" at bounding box center [1082, 358] width 66 height 37
click at [1089, 347] on icon "button" at bounding box center [1081, 358] width 23 height 23
click at [546, 462] on h3 "08" at bounding box center [515, 472] width 115 height 21
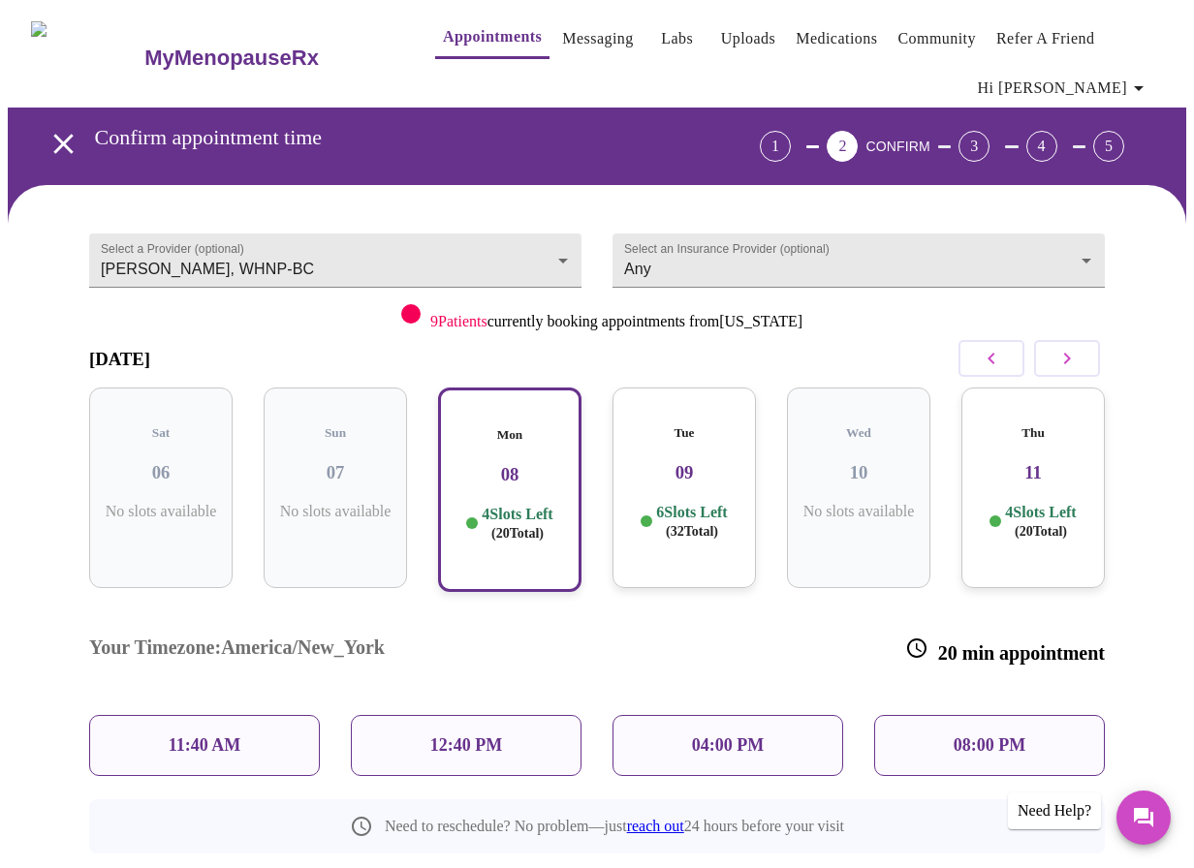
click at [728, 736] on p "04:00 PM" at bounding box center [728, 746] width 72 height 20
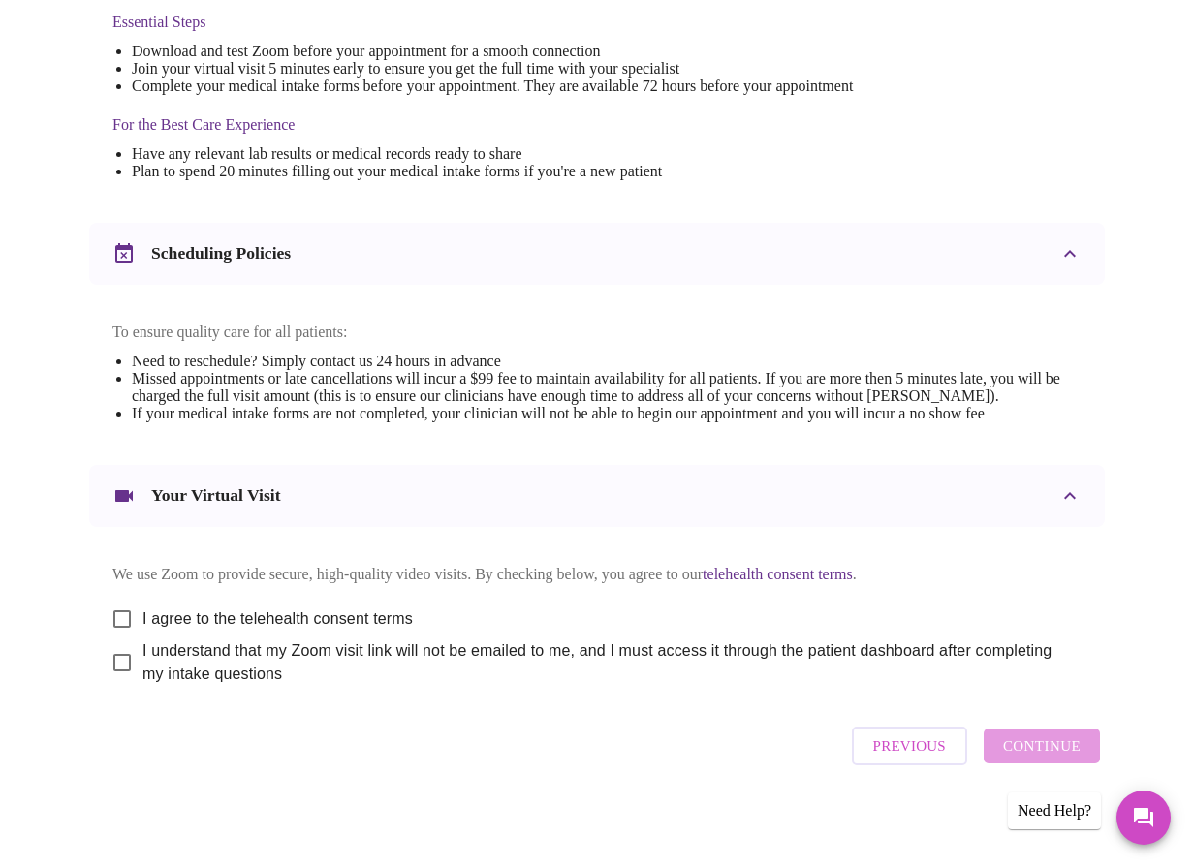
scroll to position [593, 0]
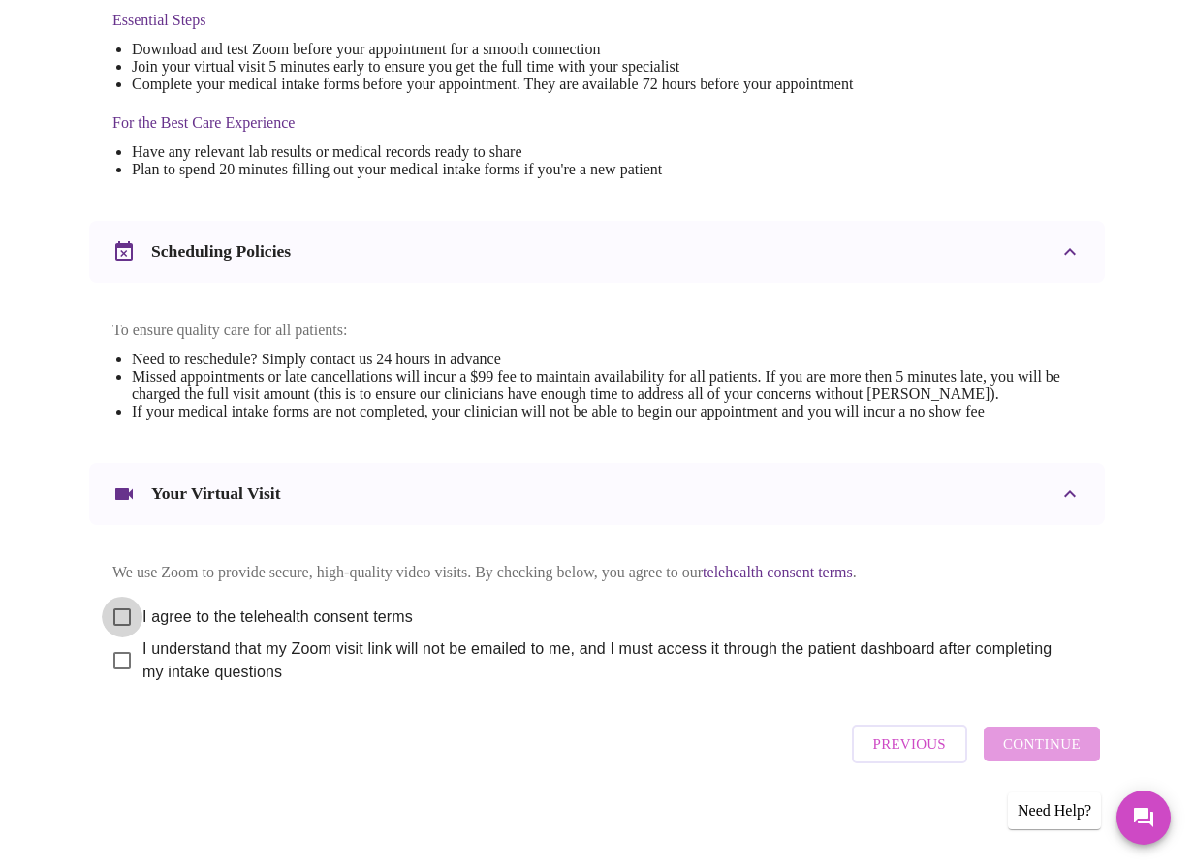
click at [120, 604] on input "I agree to the telehealth consent terms" at bounding box center [122, 617] width 41 height 41
checkbox input "true"
click at [113, 662] on input "I understand that my Zoom visit link will not be emailed to me, and I must acce…" at bounding box center [122, 661] width 41 height 41
checkbox input "true"
click at [1049, 746] on span "Continue" at bounding box center [1042, 744] width 78 height 25
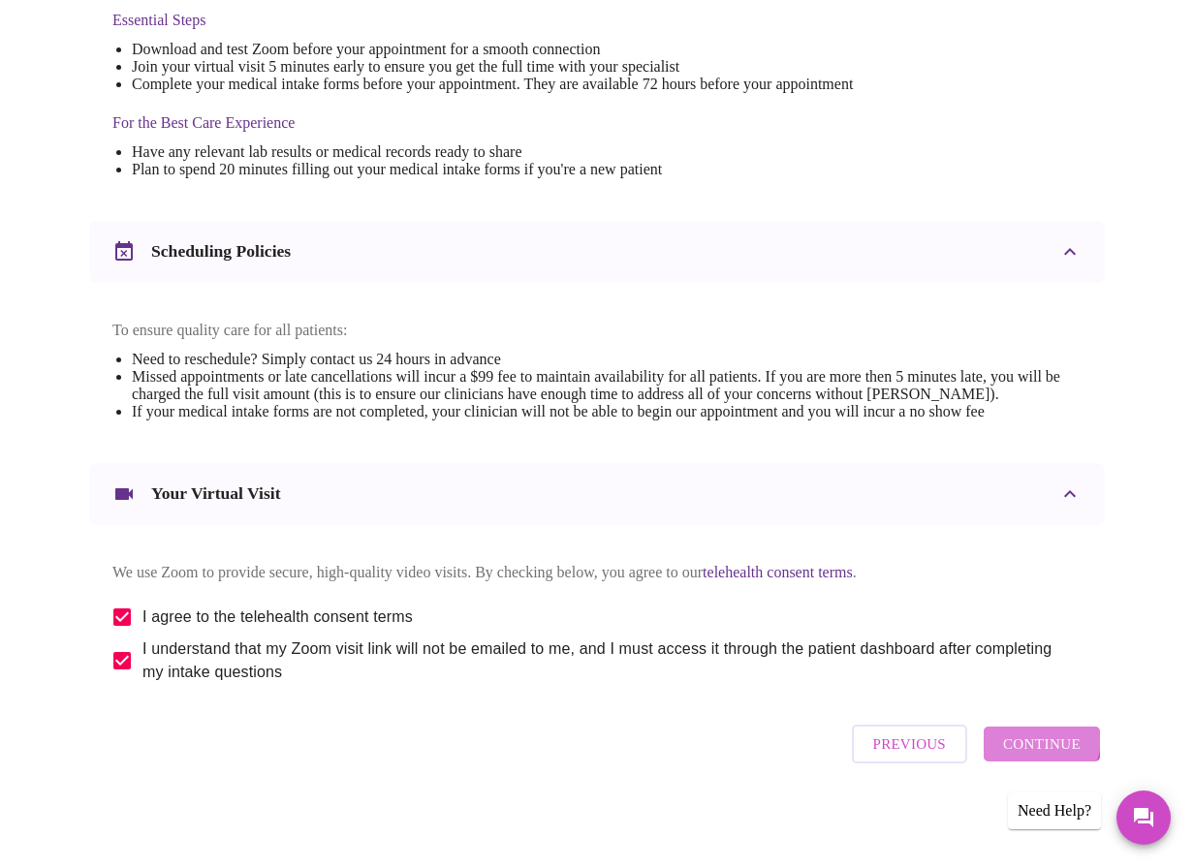
scroll to position [0, 0]
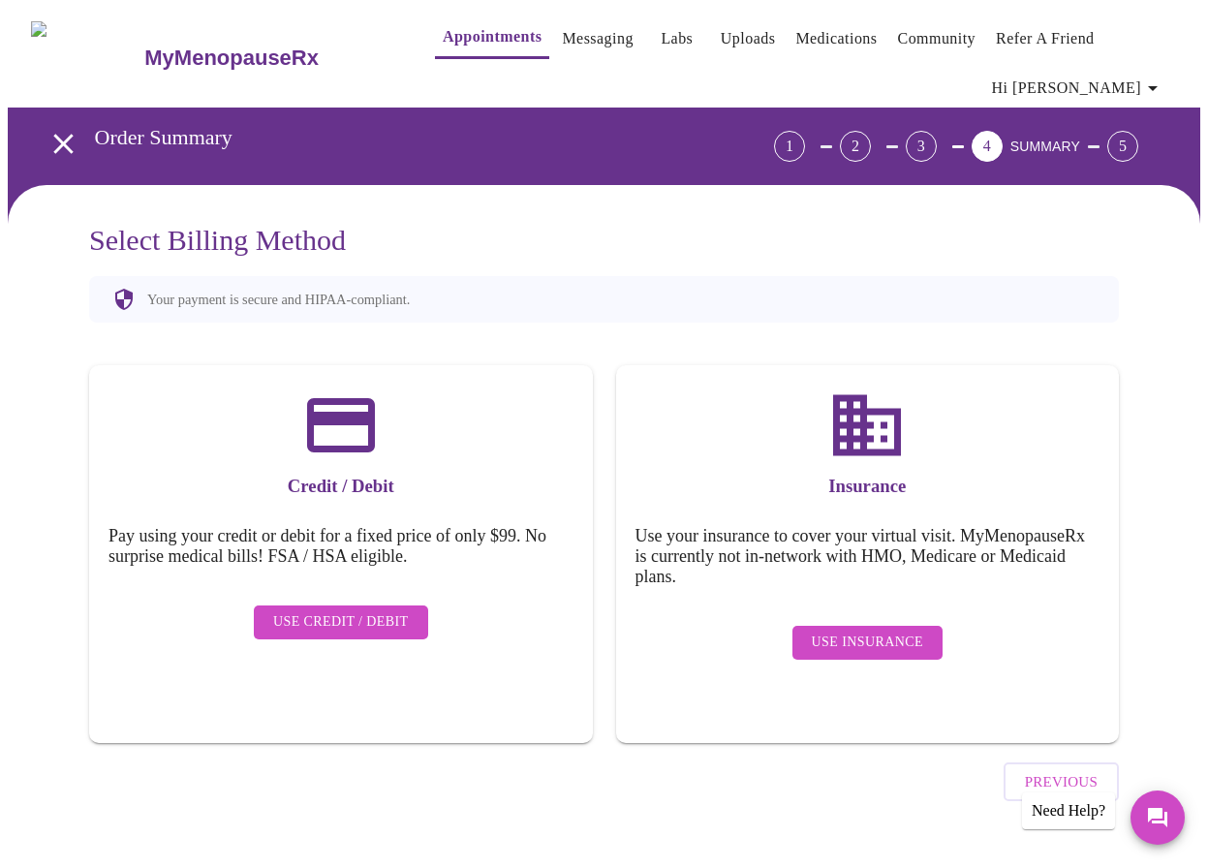
click at [1133, 83] on span "Hi [PERSON_NAME]" at bounding box center [1078, 88] width 172 height 27
click at [1082, 315] on div at bounding box center [604, 434] width 1208 height 868
click at [900, 638] on span "Use Insurance" at bounding box center [867, 643] width 111 height 24
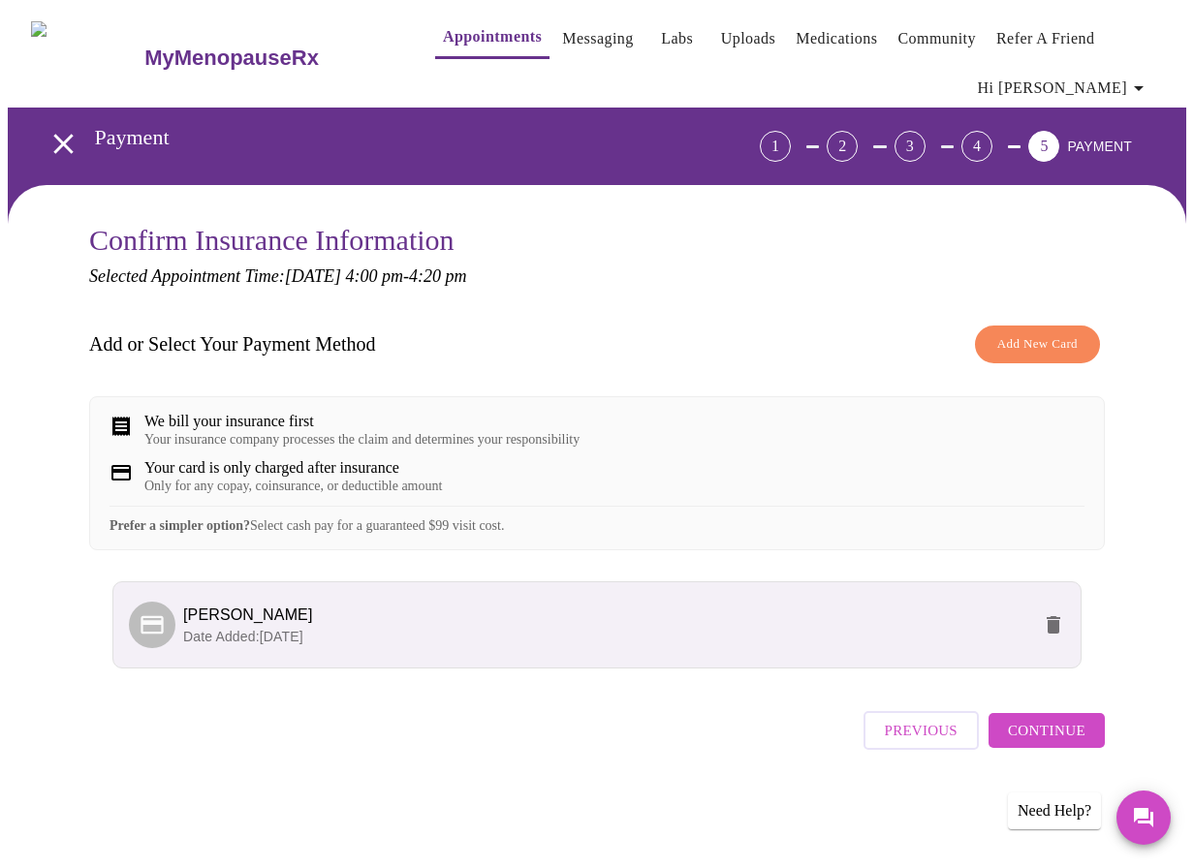
scroll to position [3, 0]
click at [1060, 743] on span "Continue" at bounding box center [1047, 730] width 78 height 25
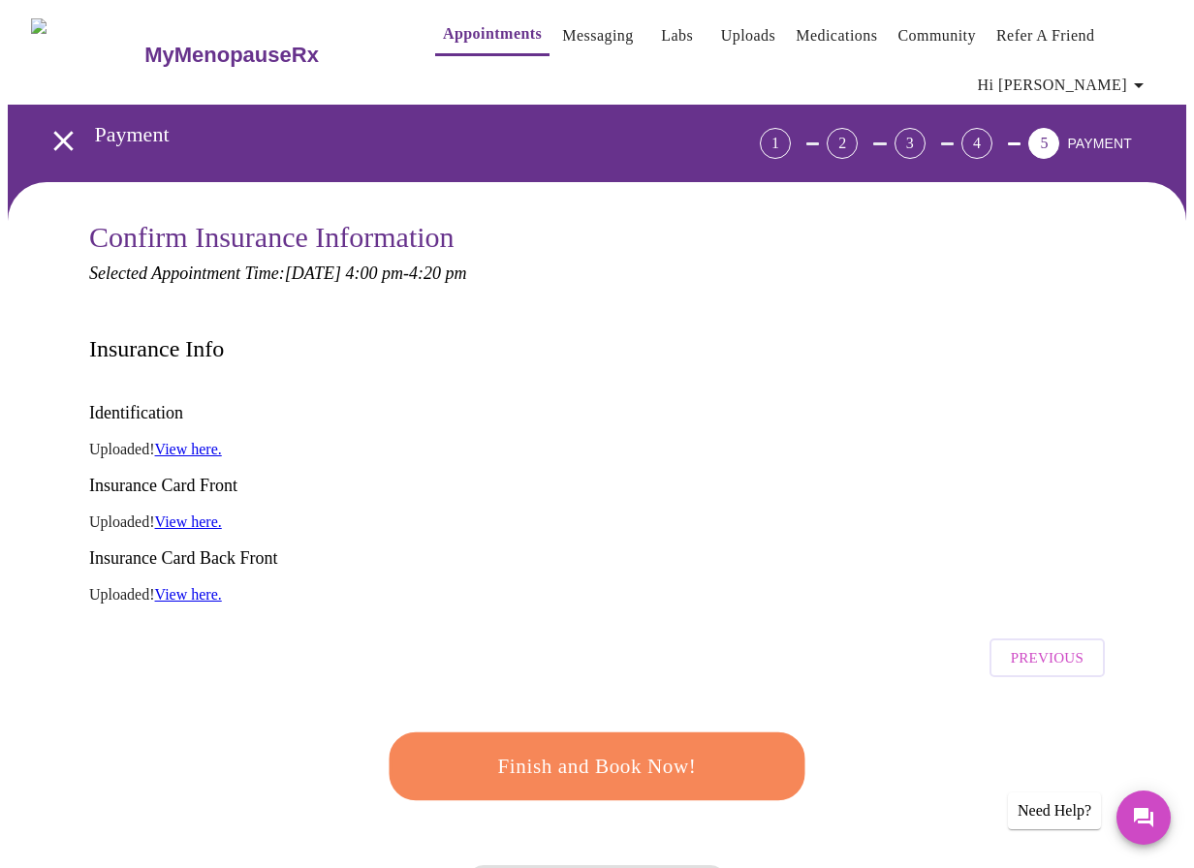
drag, startPoint x: 649, startPoint y: 675, endPoint x: 661, endPoint y: 669, distance: 13.5
click at [649, 733] on button "Finish and Book Now!" at bounding box center [598, 767] width 416 height 68
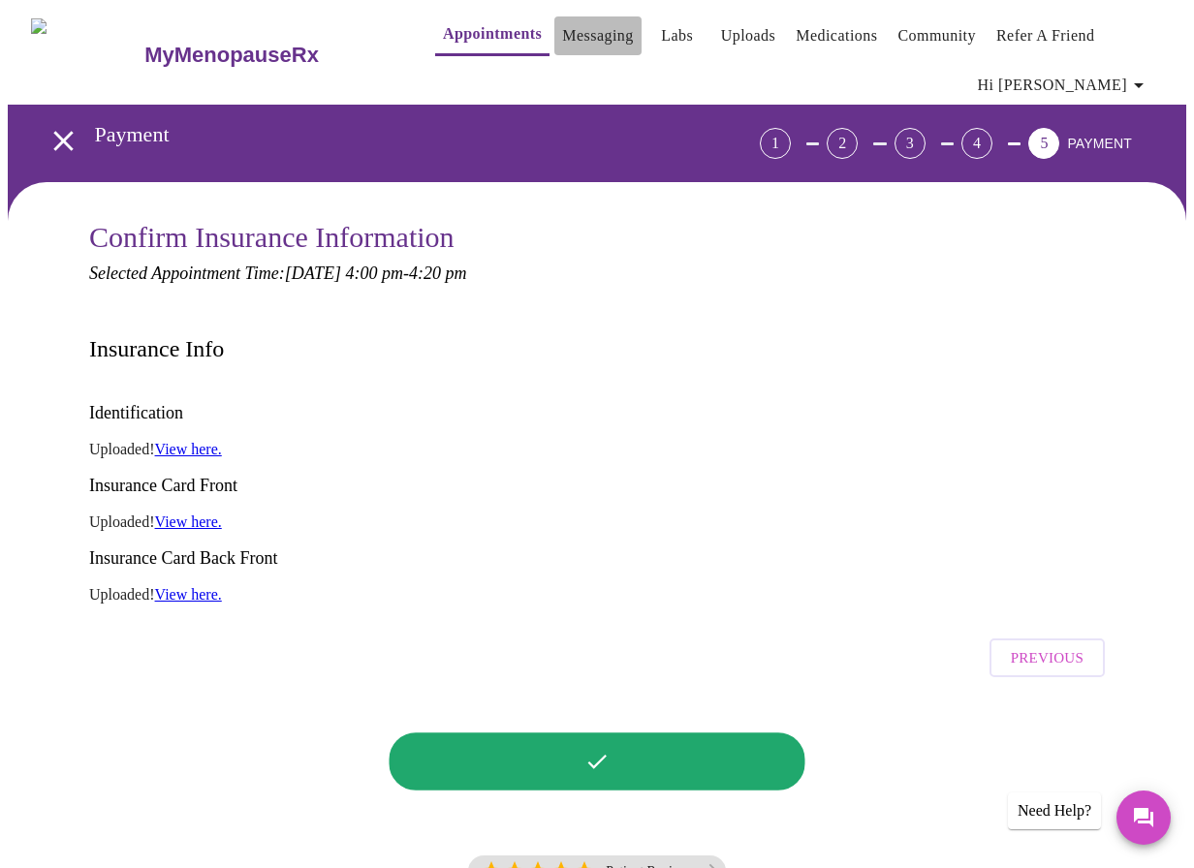
click at [562, 28] on link "Messaging" at bounding box center [597, 35] width 71 height 27
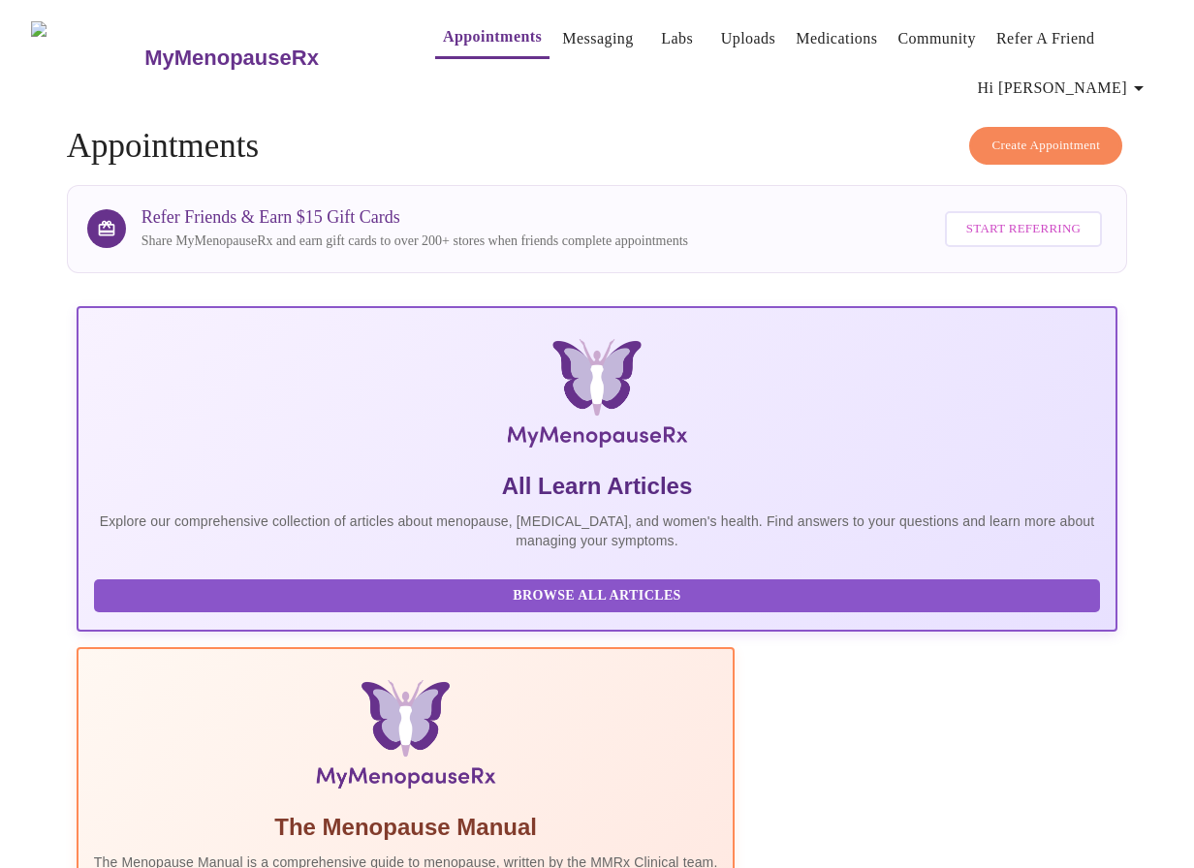
click at [562, 36] on link "Messaging" at bounding box center [597, 38] width 71 height 27
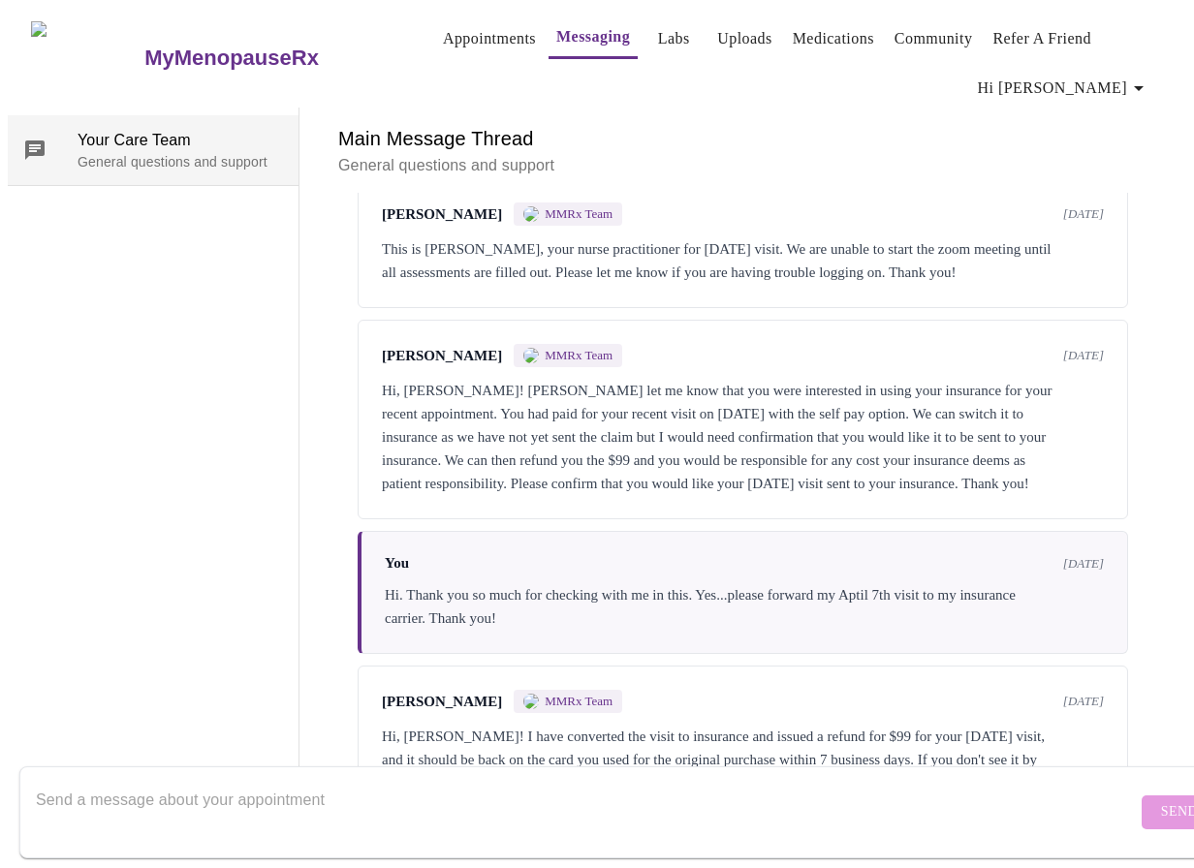
scroll to position [141, 0]
click at [154, 129] on span "Your Care Team" at bounding box center [180, 140] width 205 height 23
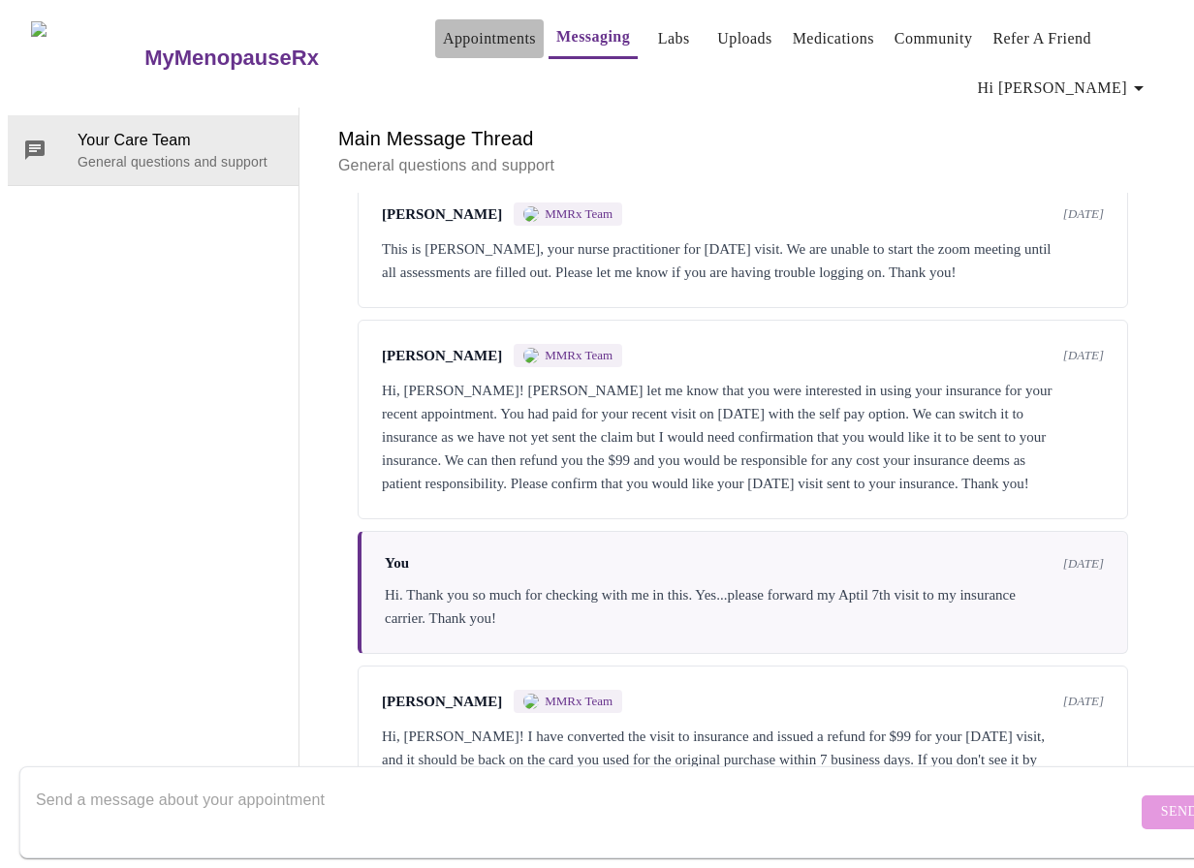
click at [454, 29] on link "Appointments" at bounding box center [489, 38] width 93 height 27
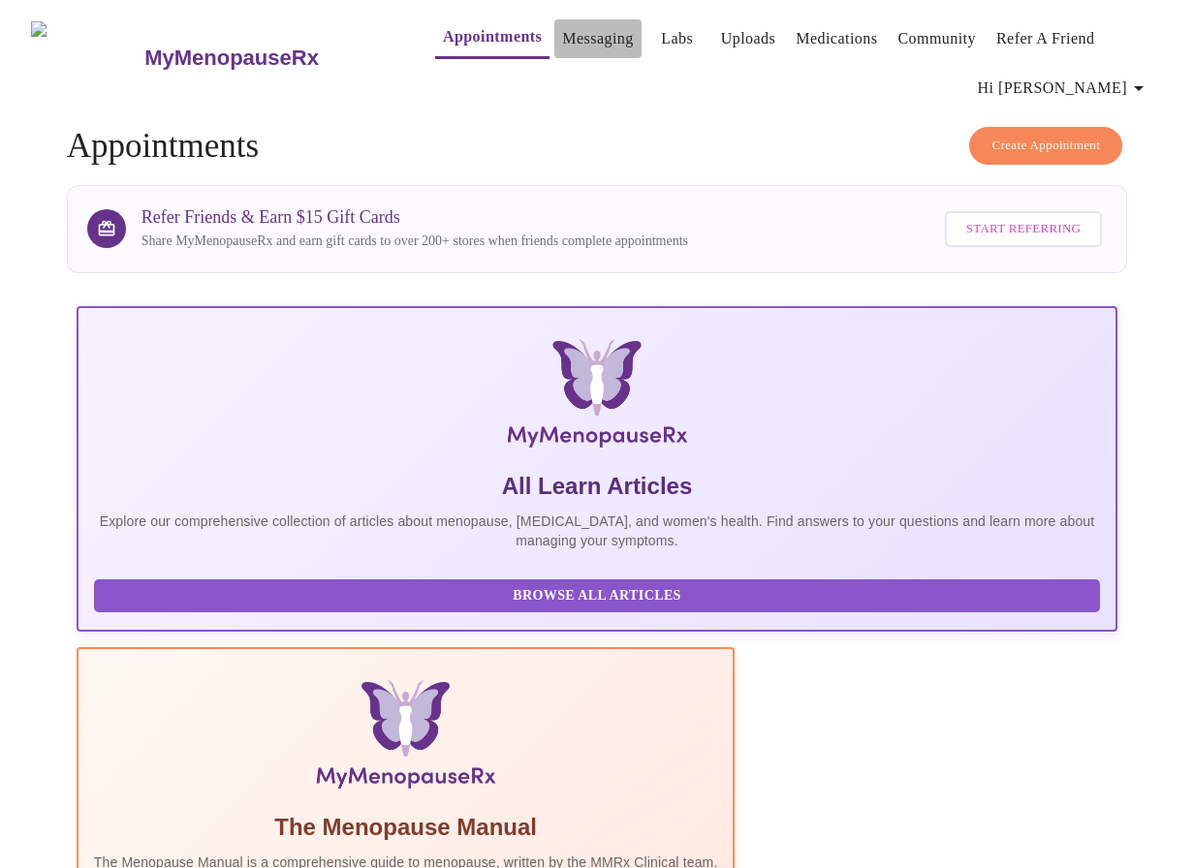
click at [562, 27] on link "Messaging" at bounding box center [597, 38] width 71 height 27
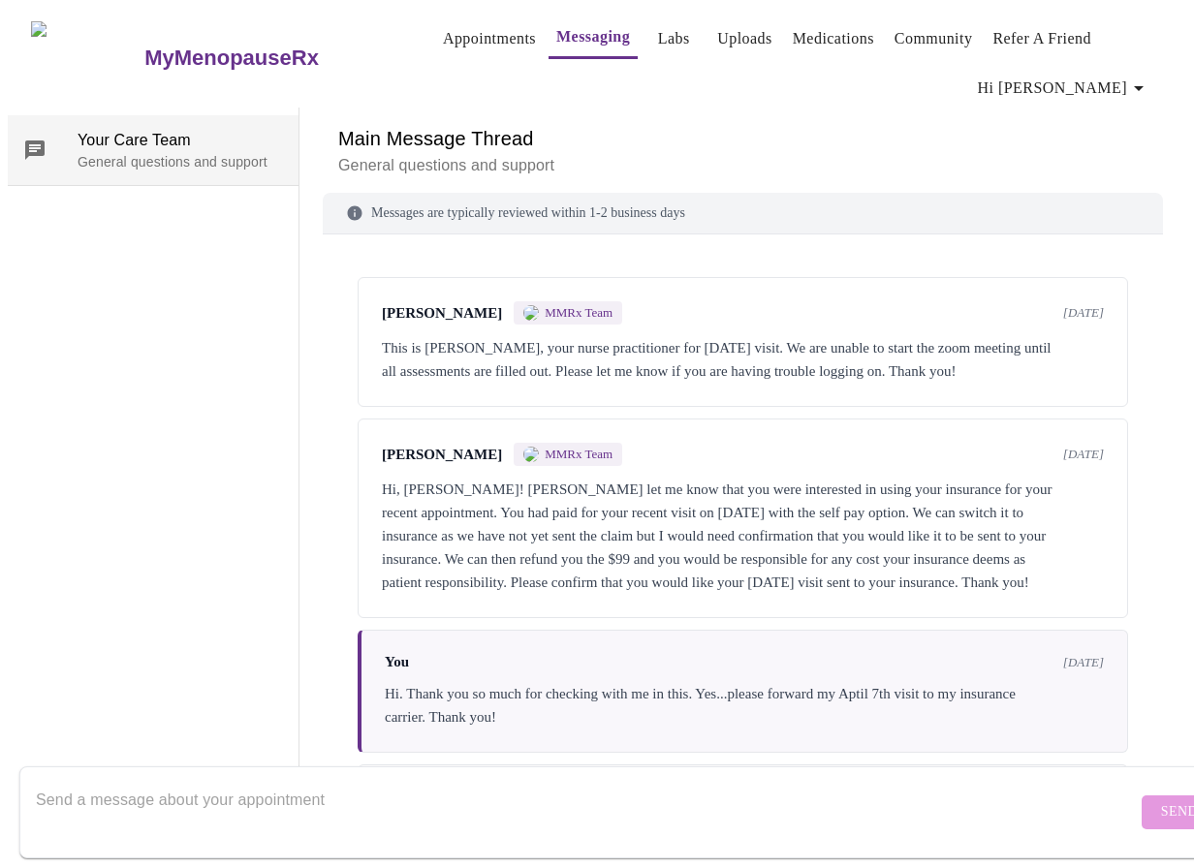
click at [118, 152] on p "General questions and support" at bounding box center [180, 161] width 205 height 19
click at [156, 783] on textarea "Send a message about your appointment" at bounding box center [586, 812] width 1101 height 62
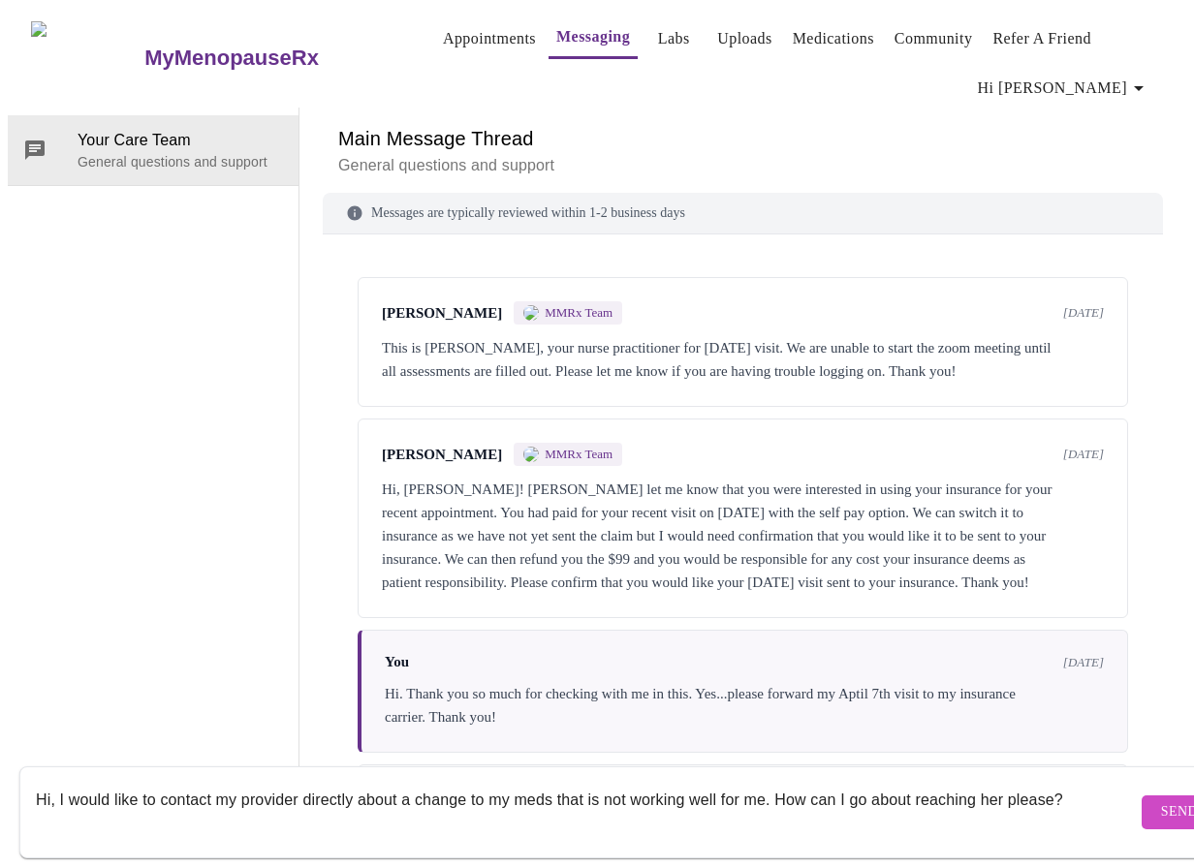
type textarea "Hi, I would like to contact my provider directly about a change to my meds that…"
drag, startPoint x: 1130, startPoint y: 781, endPoint x: 1173, endPoint y: 452, distance: 332.2
click at [1142, 796] on button "Send" at bounding box center [1180, 813] width 76 height 34
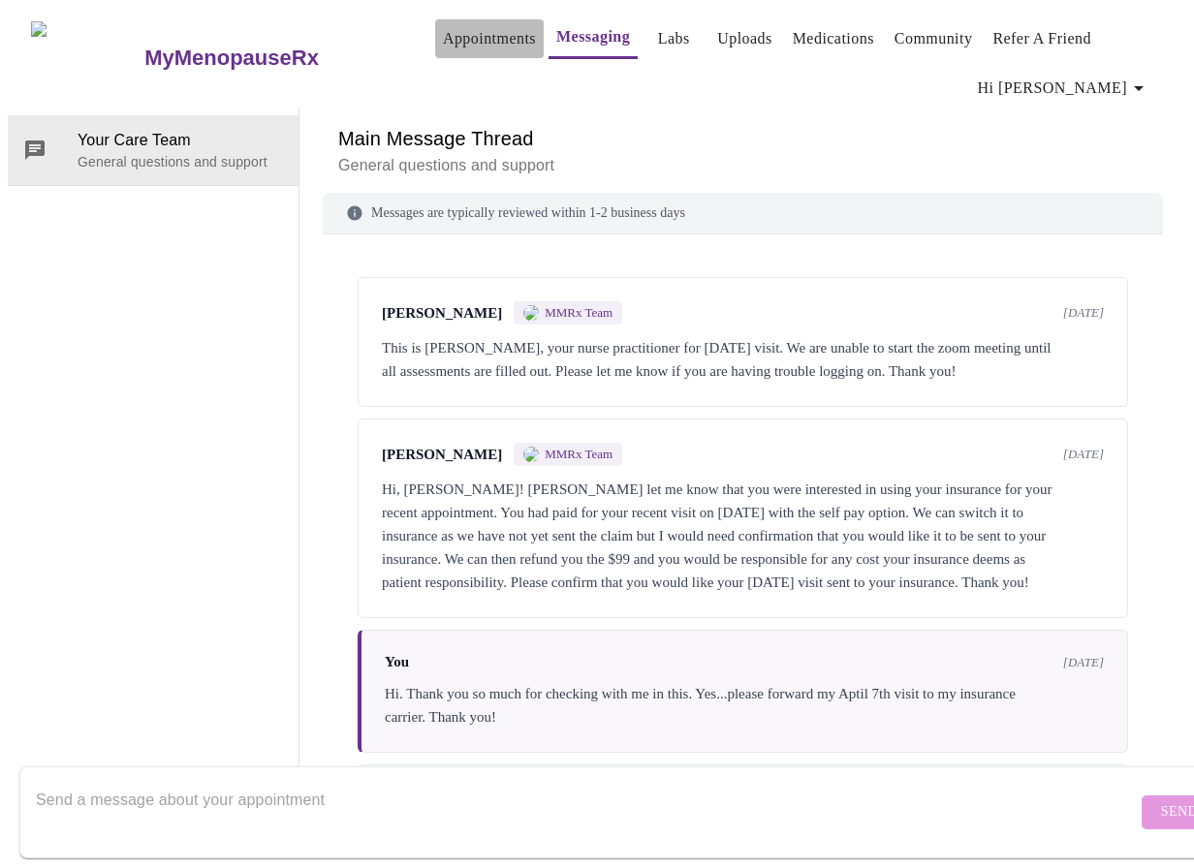
click at [467, 32] on link "Appointments" at bounding box center [489, 38] width 93 height 27
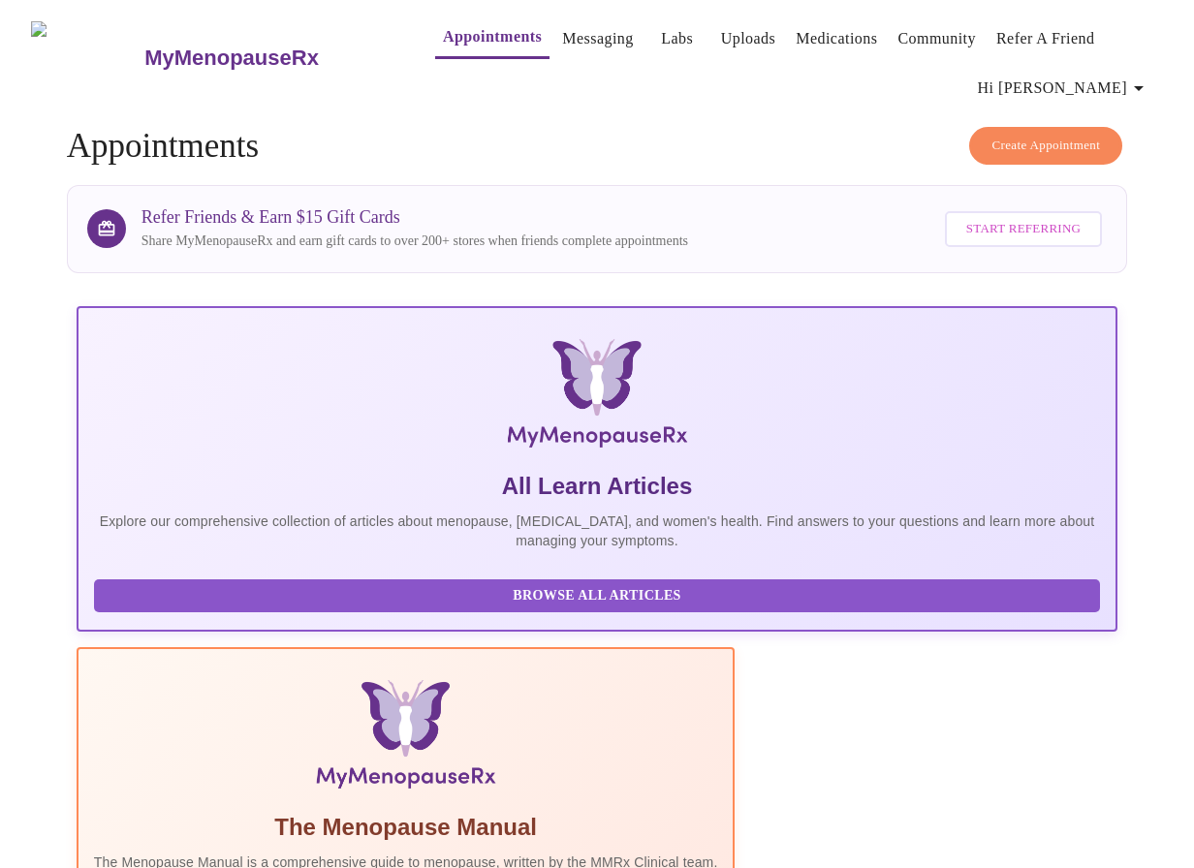
click at [1046, 135] on span "Create Appointment" at bounding box center [1045, 146] width 109 height 22
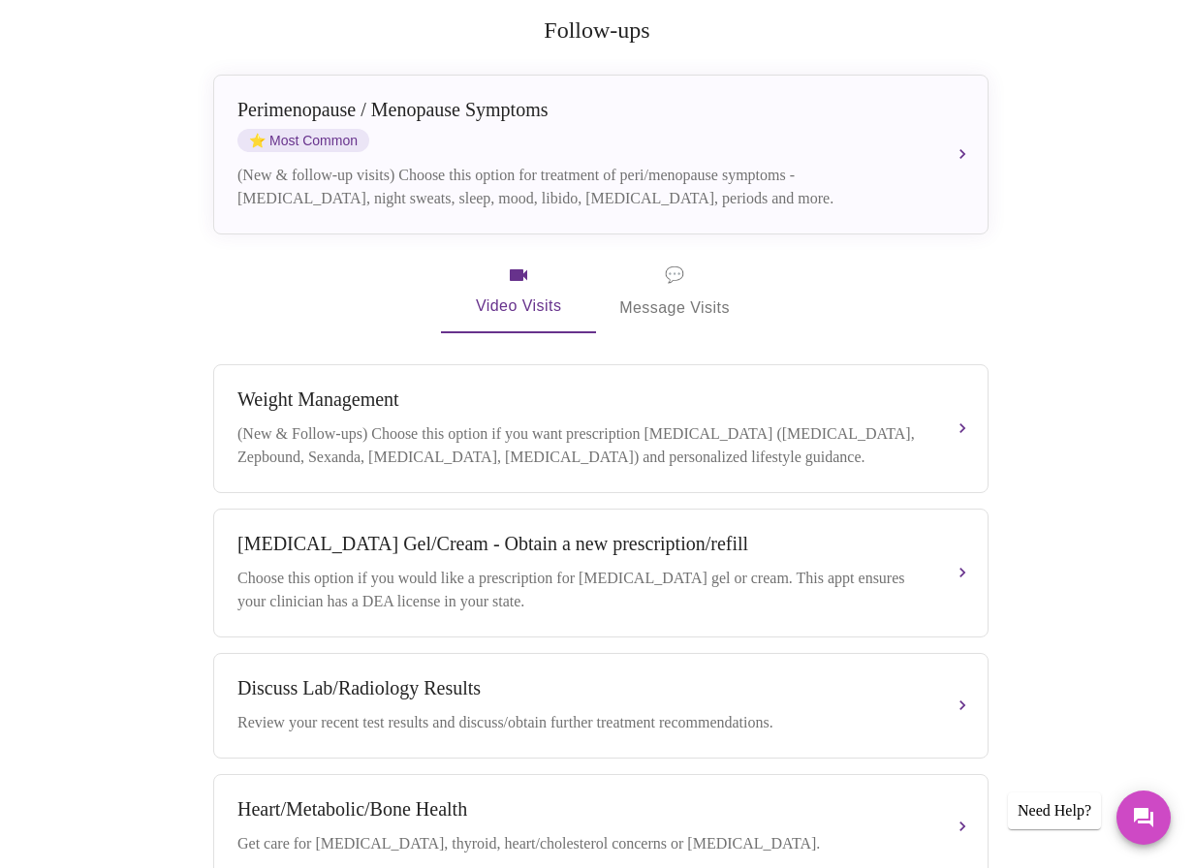
scroll to position [581, 0]
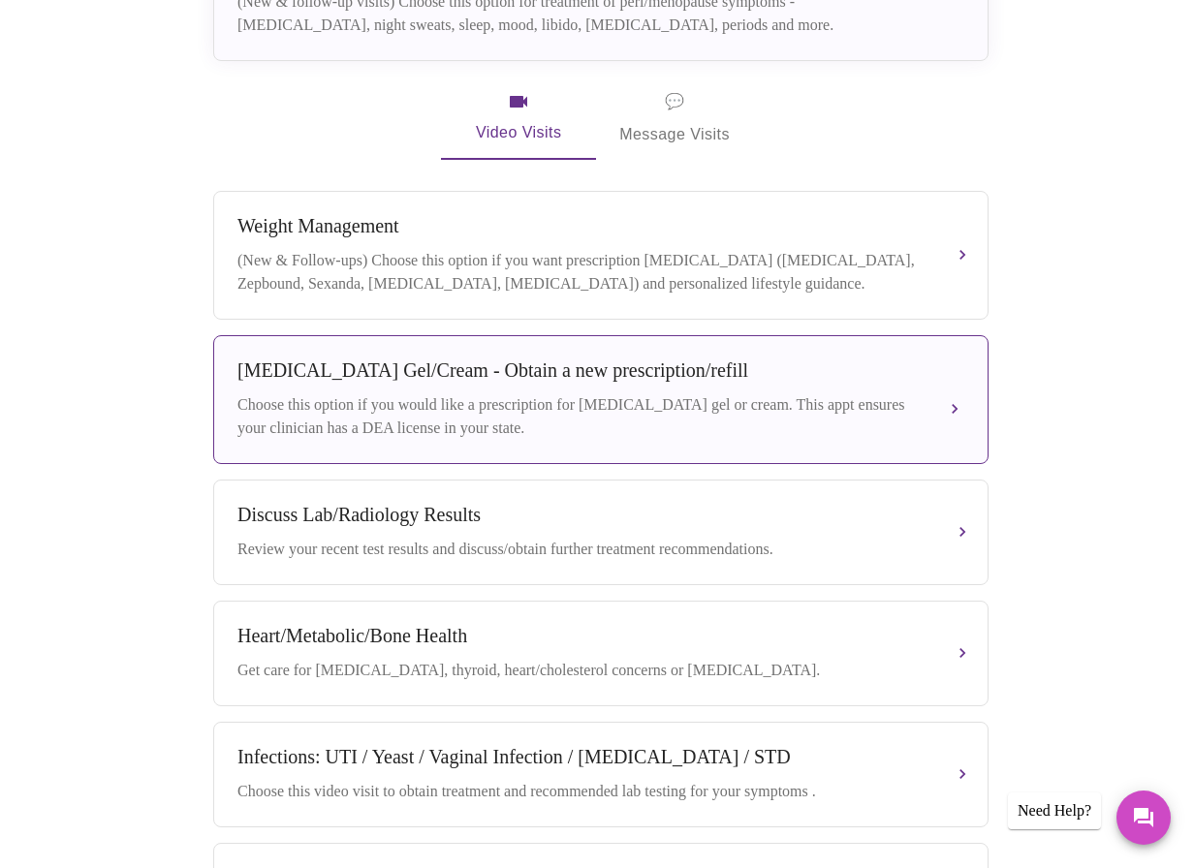
click at [837, 366] on div "[MEDICAL_DATA] Gel/Cream - Obtain a new prescription/refill" at bounding box center [581, 371] width 688 height 22
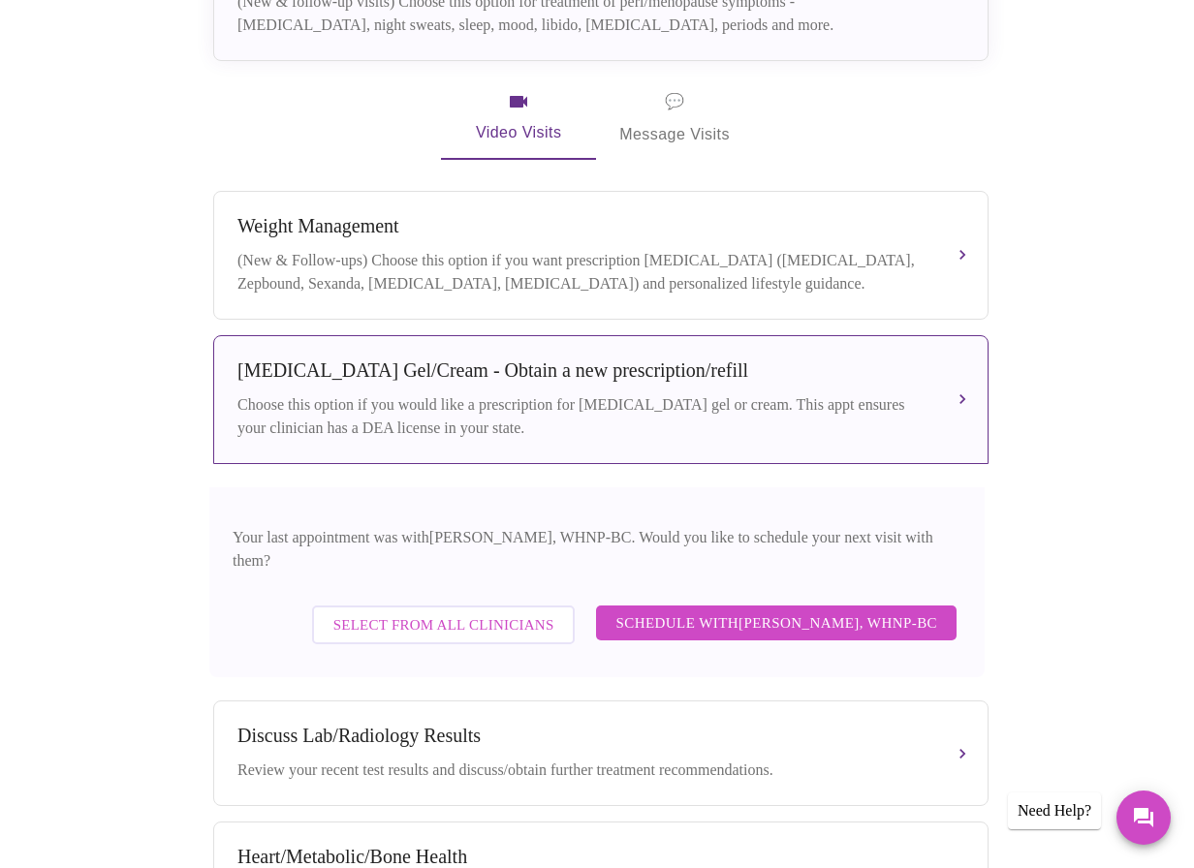
click at [466, 612] on span "Select from All Clinicians" at bounding box center [443, 624] width 221 height 25
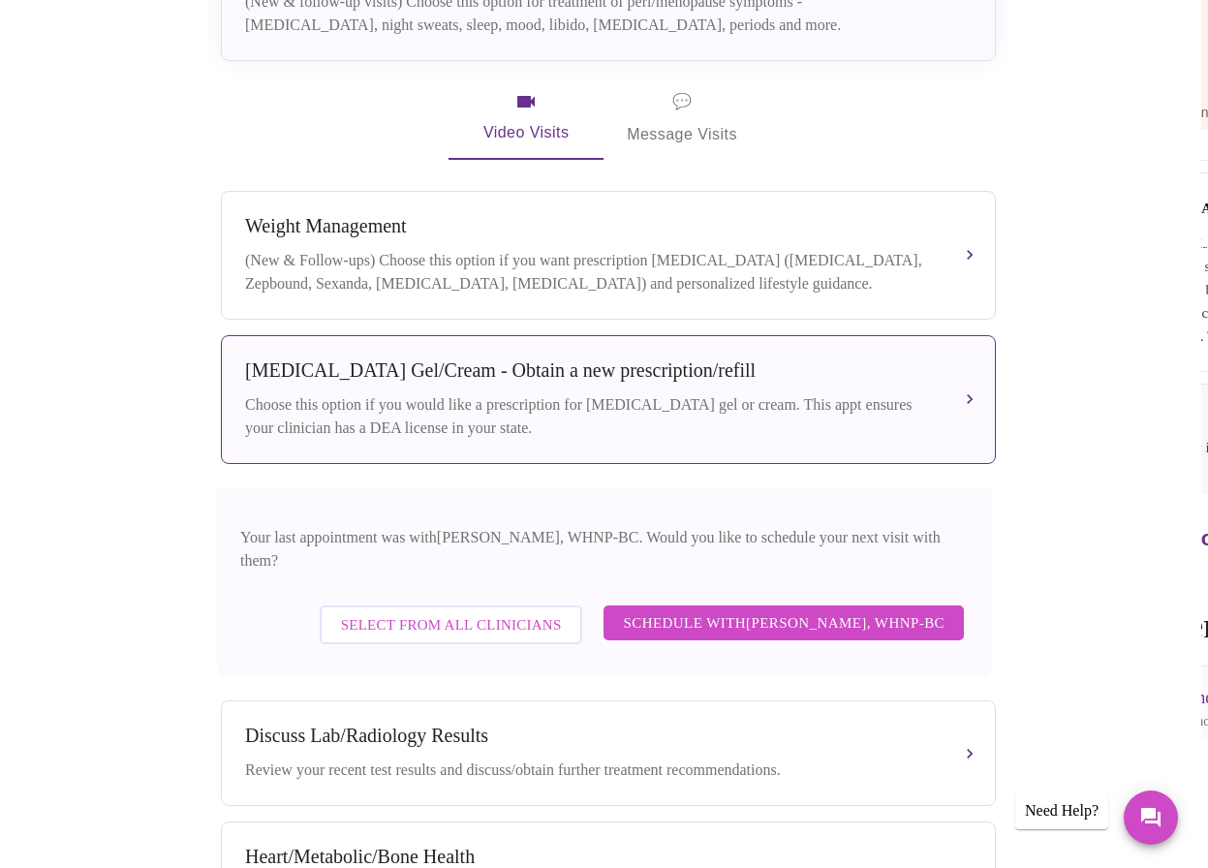
scroll to position [0, 0]
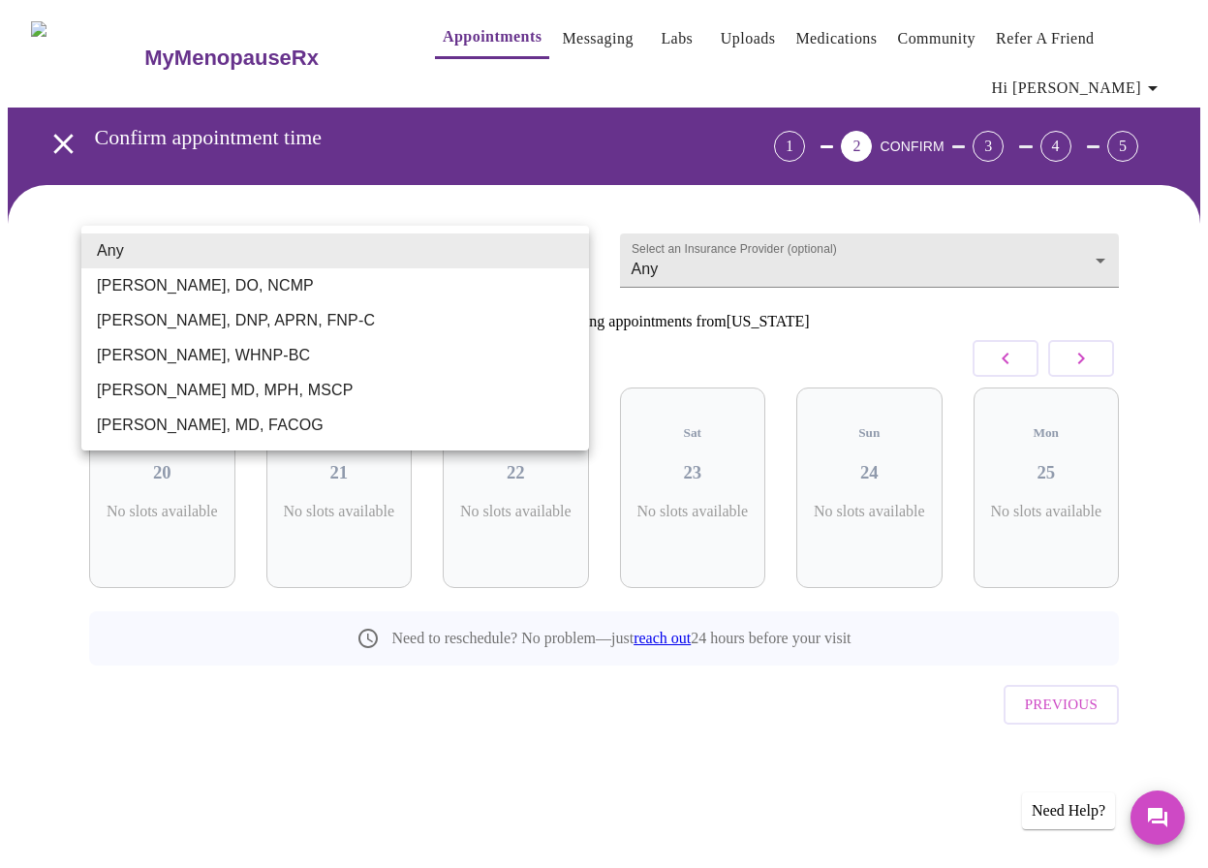
click at [392, 263] on body "MyMenopauseRx Appointments Messaging Labs Uploads Medications Community Refer a…" at bounding box center [604, 415] width 1193 height 814
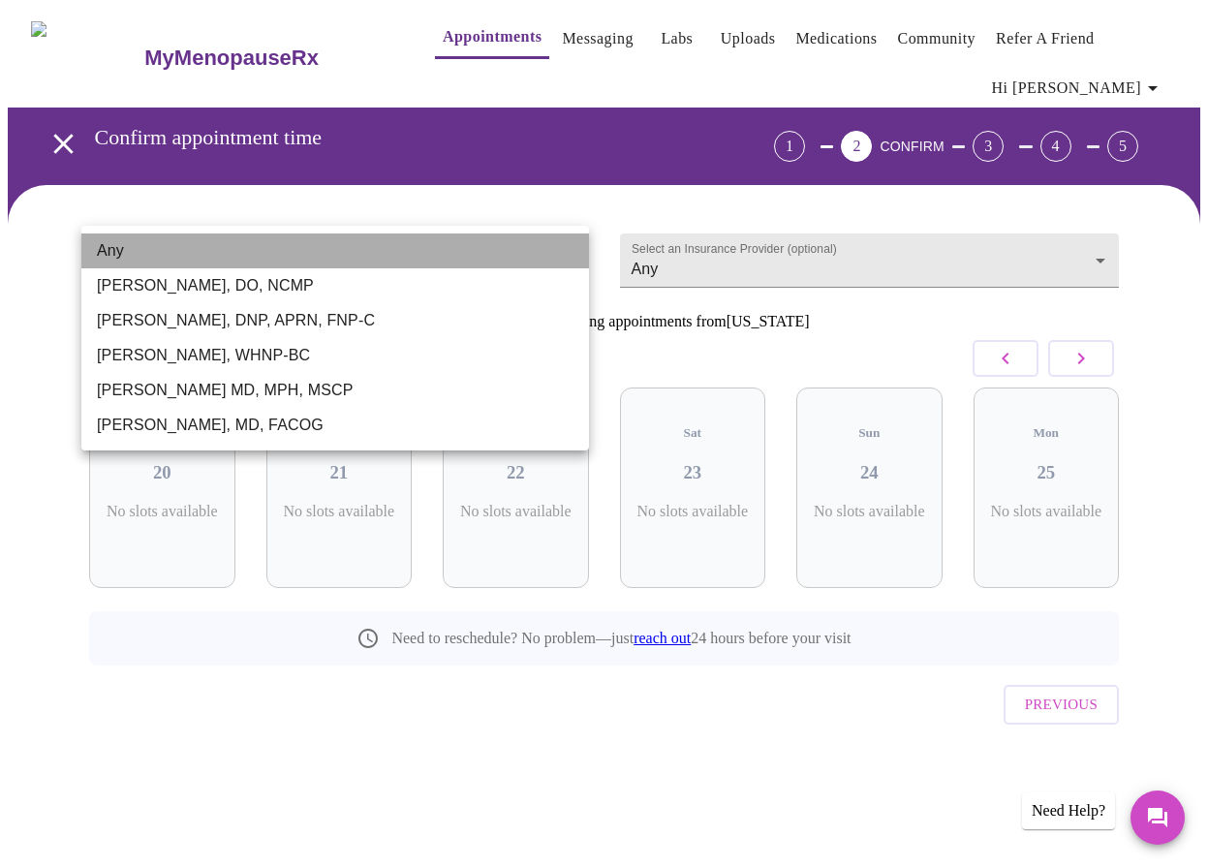
click at [392, 263] on li "Any" at bounding box center [335, 251] width 508 height 35
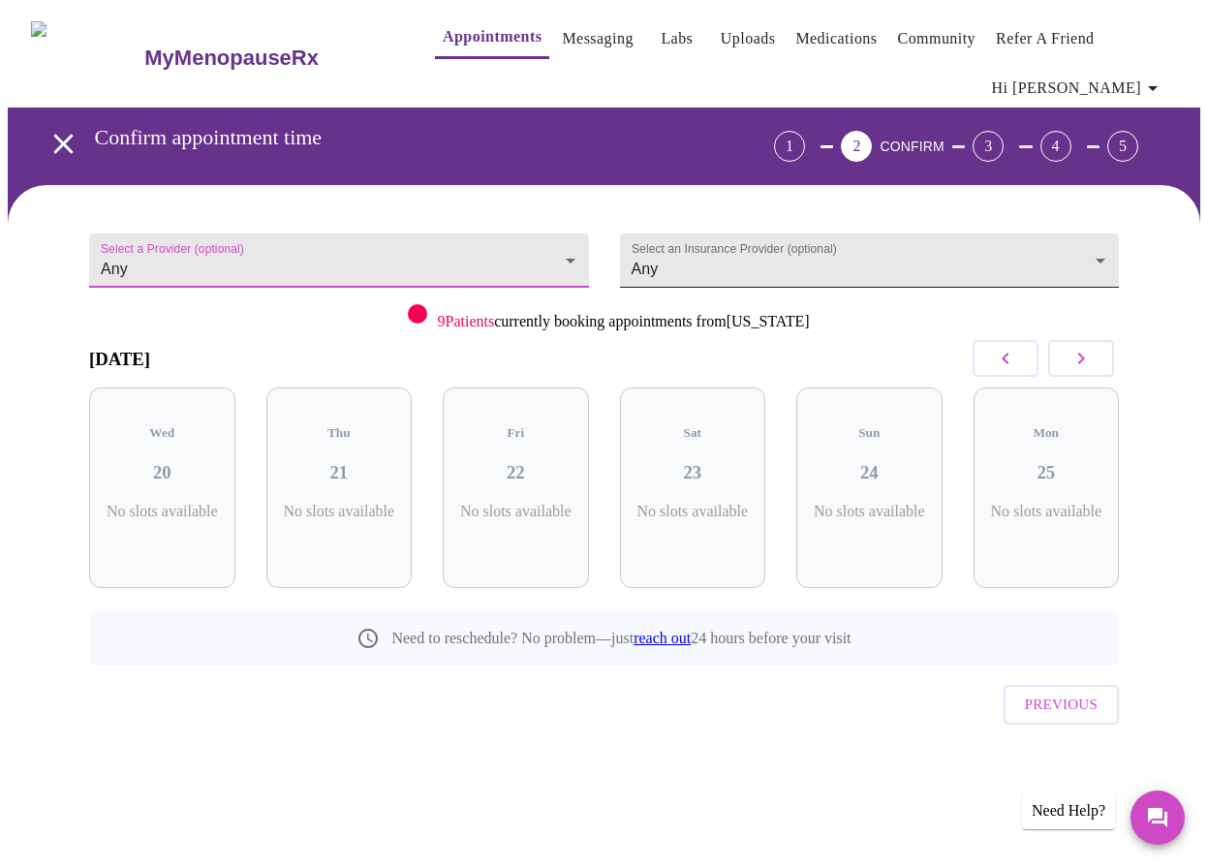
click at [794, 268] on body "MyMenopauseRx Appointments Messaging Labs Uploads Medications Community Refer a…" at bounding box center [604, 415] width 1193 height 814
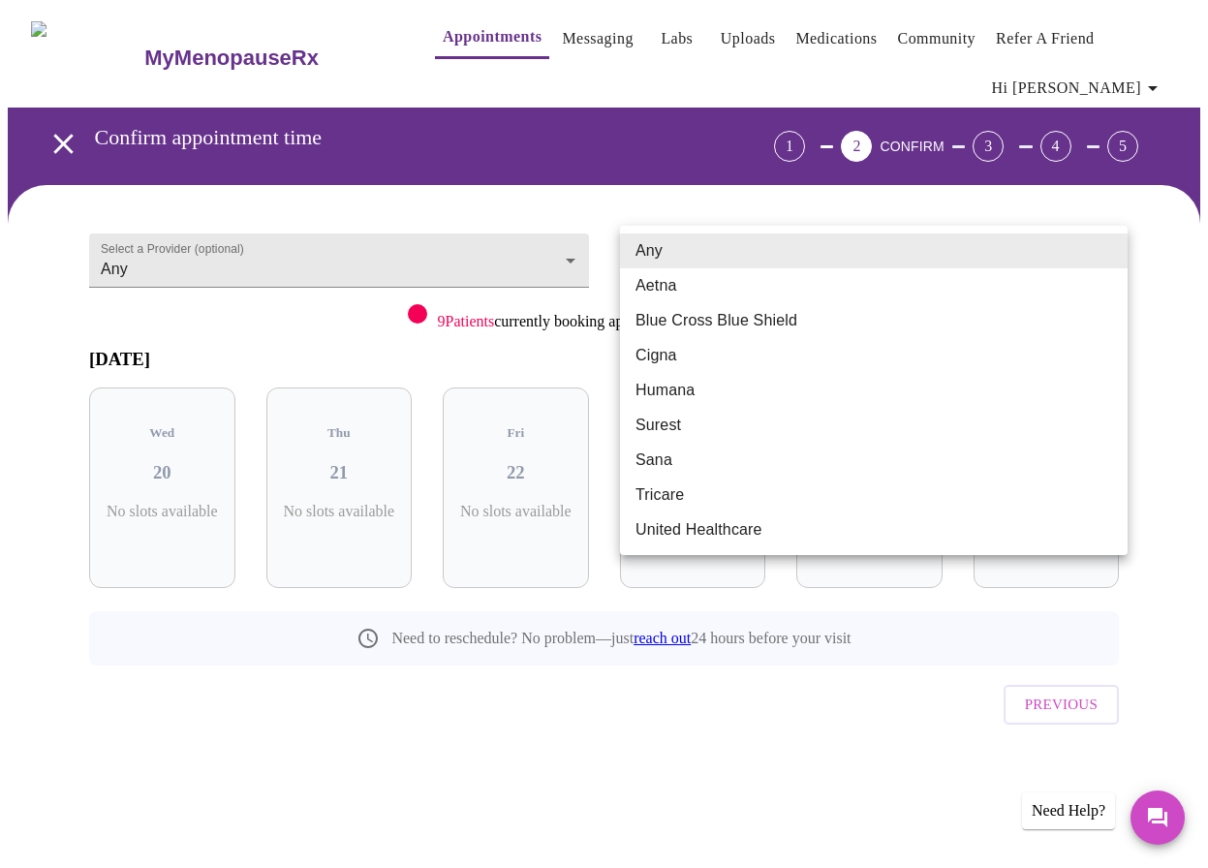
click at [725, 356] on li "Cigna" at bounding box center [874, 355] width 508 height 35
type input "Cigna"
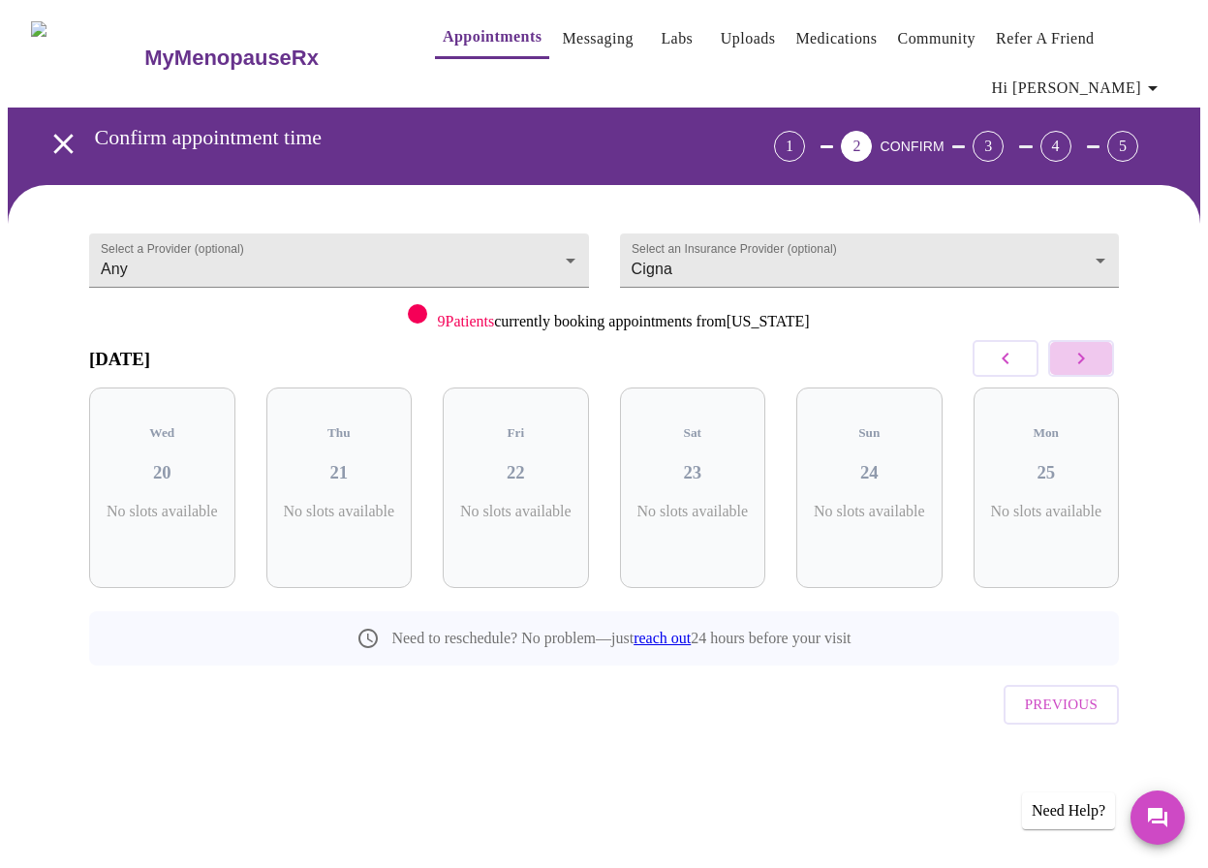
click at [1093, 350] on icon "button" at bounding box center [1081, 358] width 23 height 23
click at [1093, 353] on icon "button" at bounding box center [1081, 358] width 23 height 23
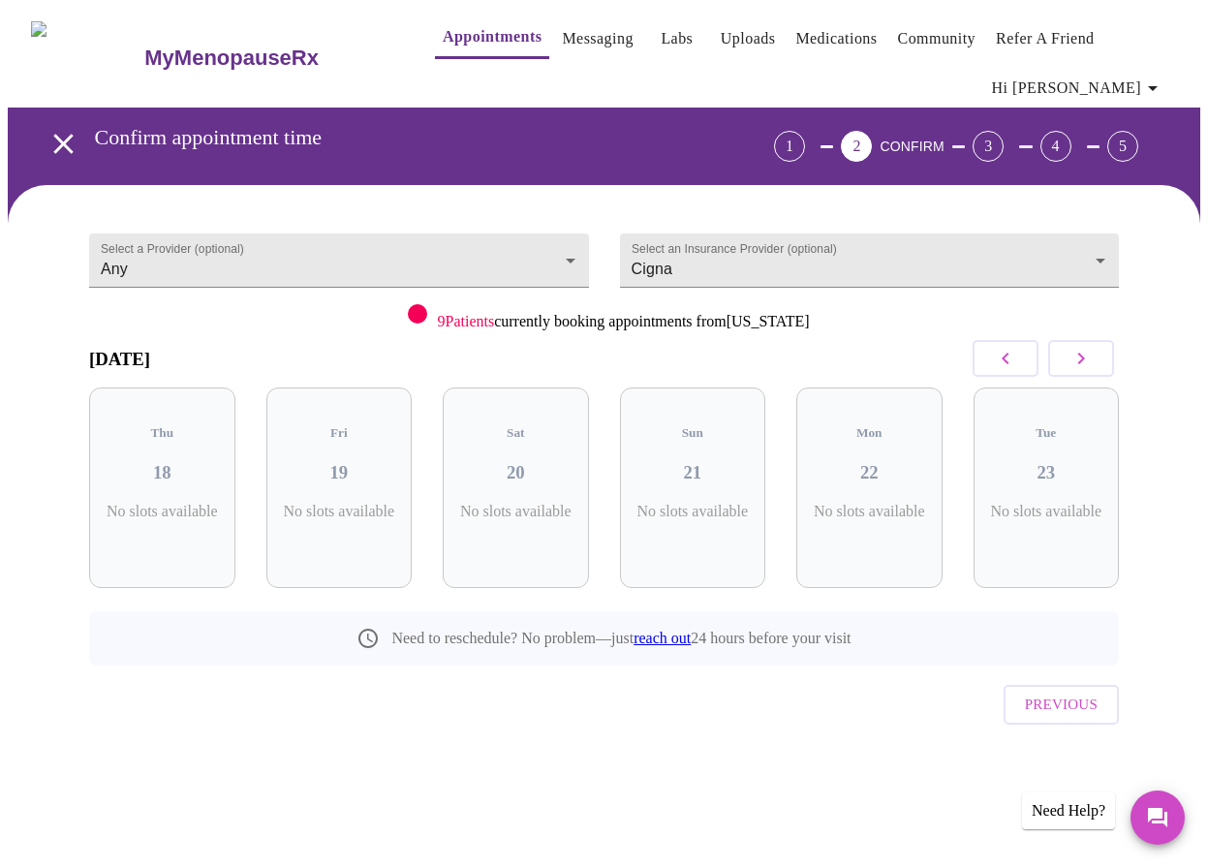
click at [1093, 353] on icon "button" at bounding box center [1081, 358] width 23 height 23
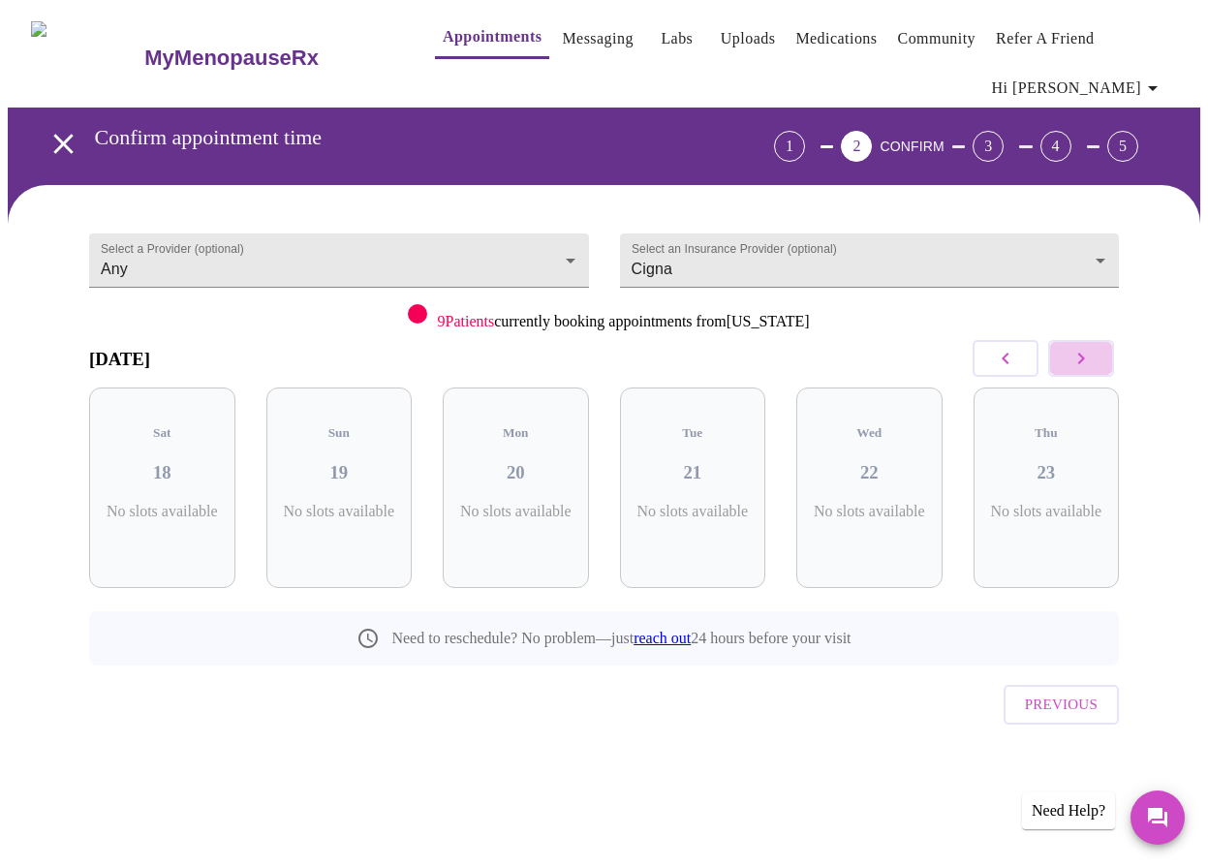
click at [1093, 353] on icon "button" at bounding box center [1081, 358] width 23 height 23
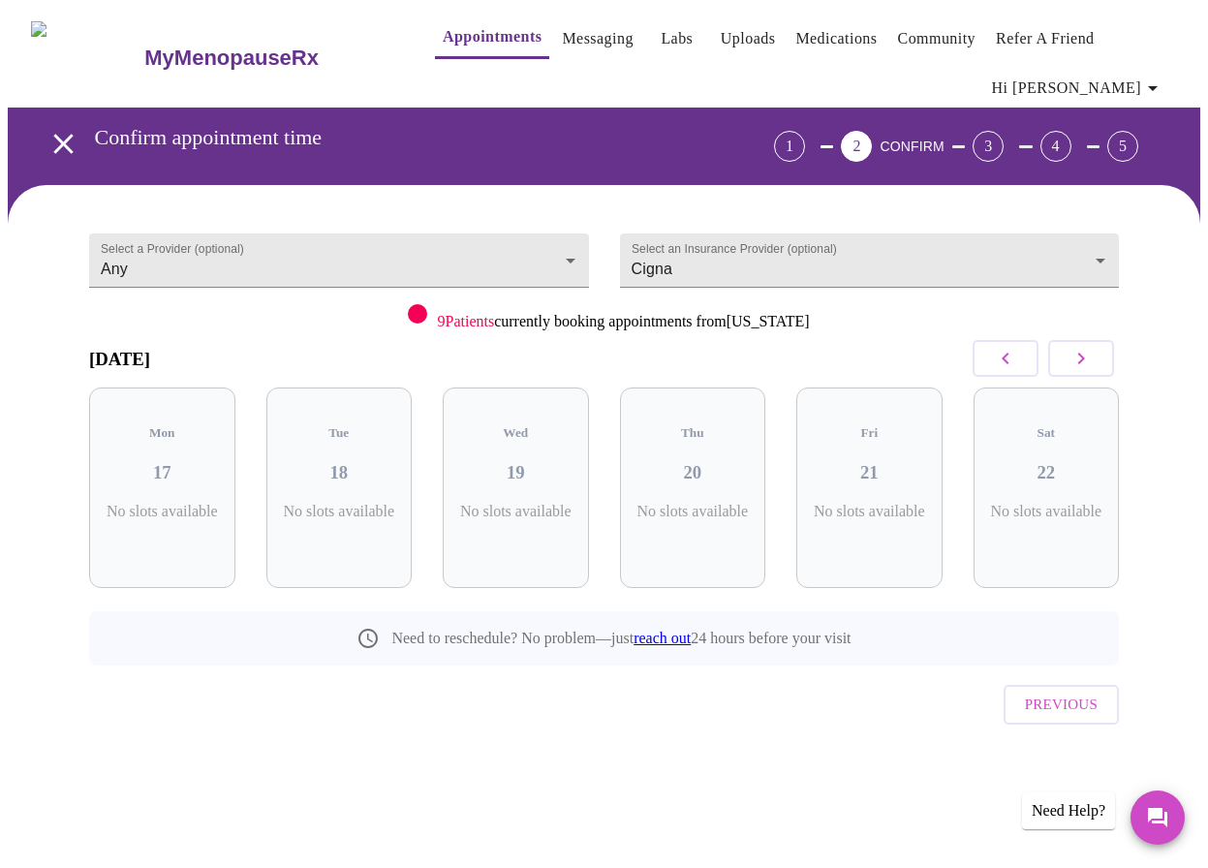
click at [1093, 353] on icon "button" at bounding box center [1081, 358] width 23 height 23
